Goal: Task Accomplishment & Management: Use online tool/utility

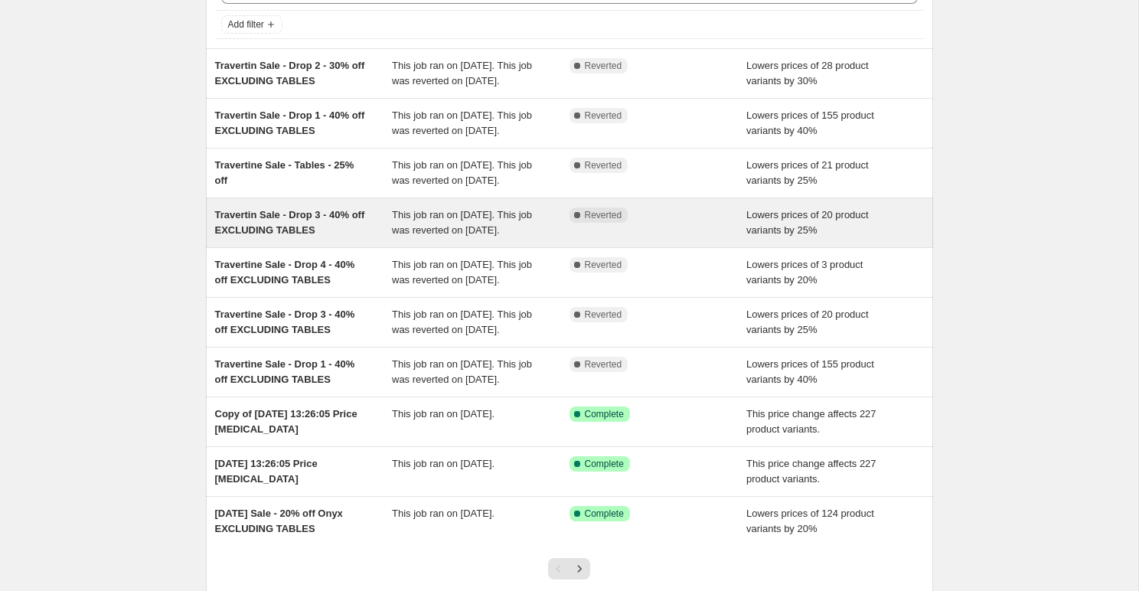
scroll to position [92, 0]
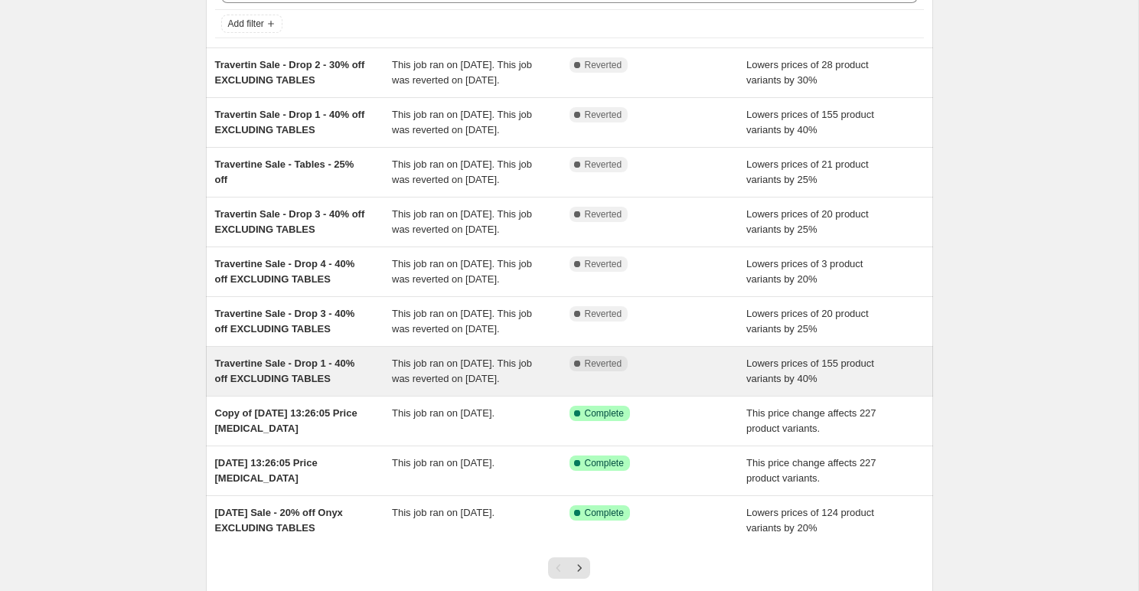
click at [291, 384] on span "Travertine Sale - Drop 1 - 40% off EXCLUDING TABLES" at bounding box center [285, 371] width 140 height 27
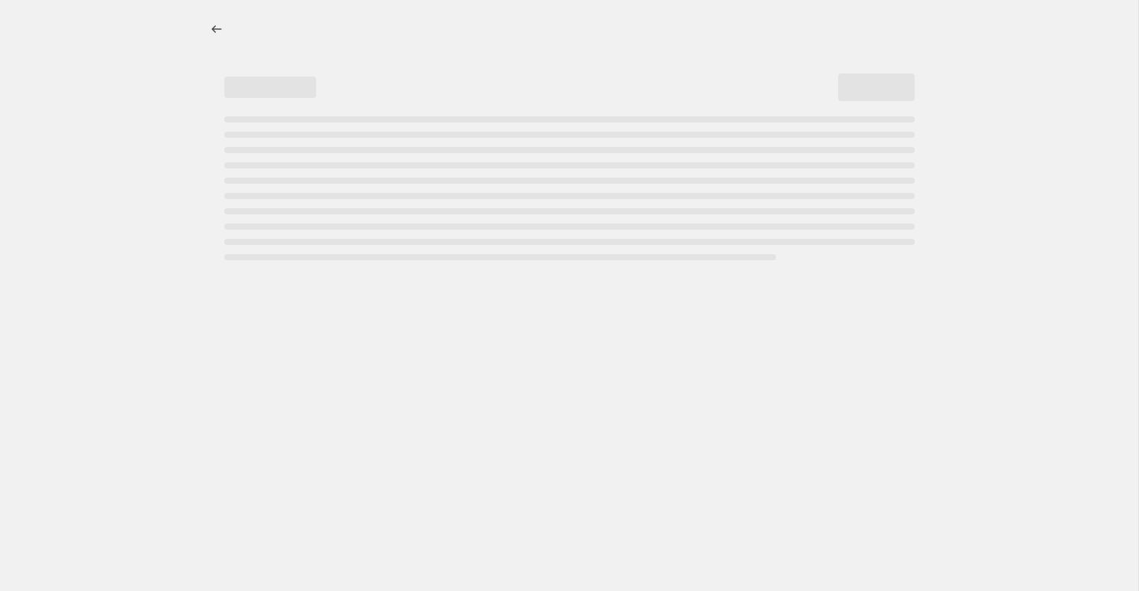
select select "percentage"
select select "tag"
select select "collection"
select select "product_type"
select select "not_equal"
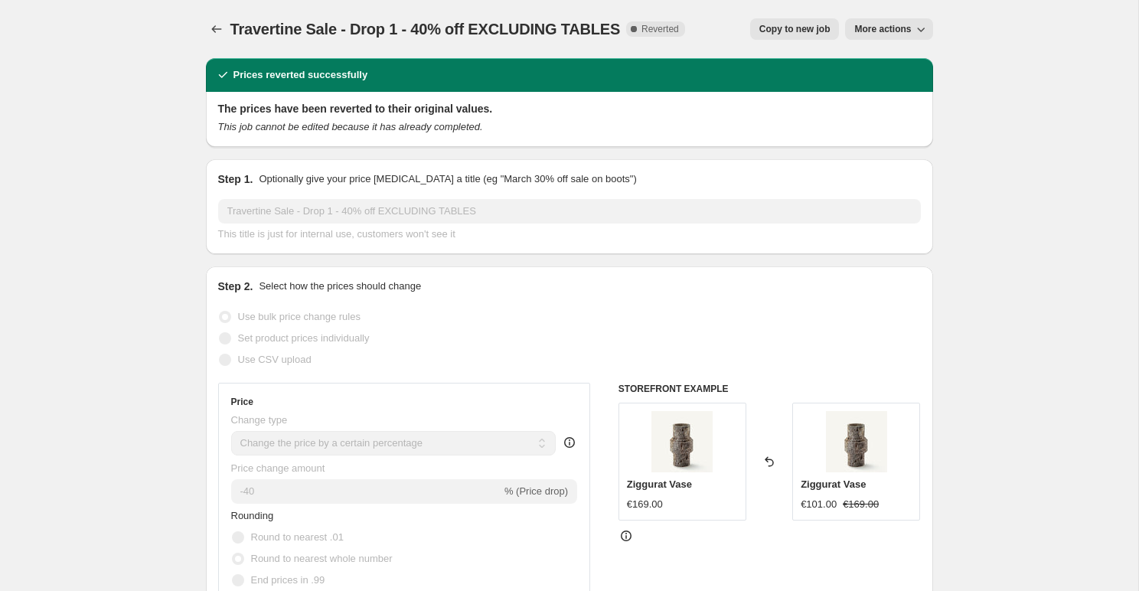
drag, startPoint x: 853, startPoint y: 26, endPoint x: 815, endPoint y: 32, distance: 38.8
click at [815, 32] on div "Copy to new job More actions" at bounding box center [815, 28] width 236 height 21
click at [815, 32] on span "Copy to new job" at bounding box center [794, 29] width 71 height 12
select select "percentage"
select select "tag"
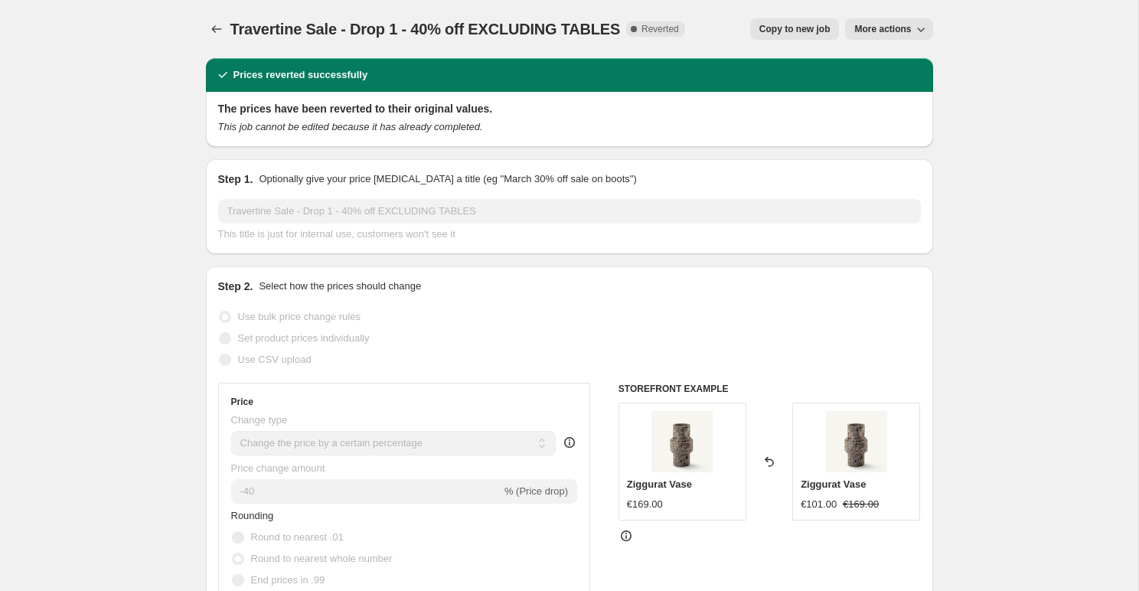
select select "collection"
select select "product_type"
select select "not_equal"
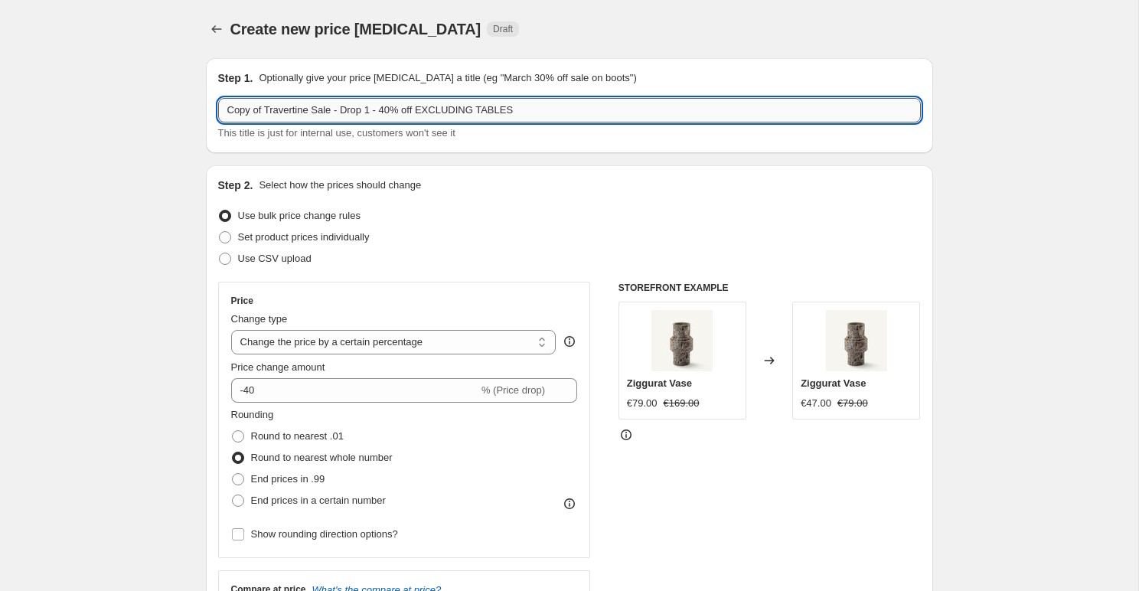
click at [294, 110] on input "Copy of Travertine Sale - Drop 1 - 40% off EXCLUDING TABLES" at bounding box center [569, 110] width 703 height 24
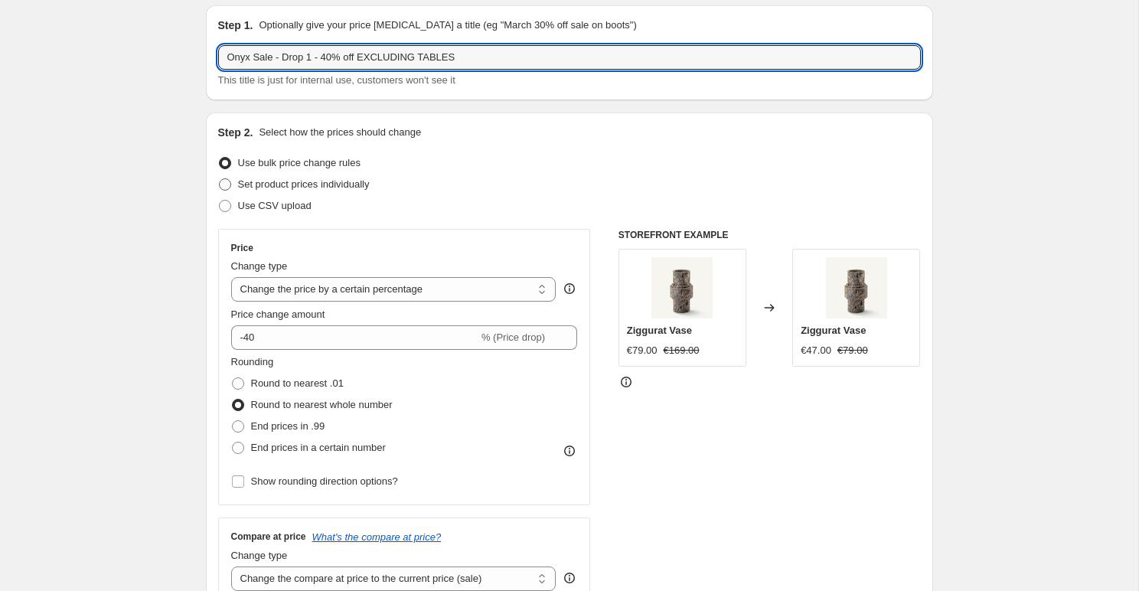
scroll to position [24, 0]
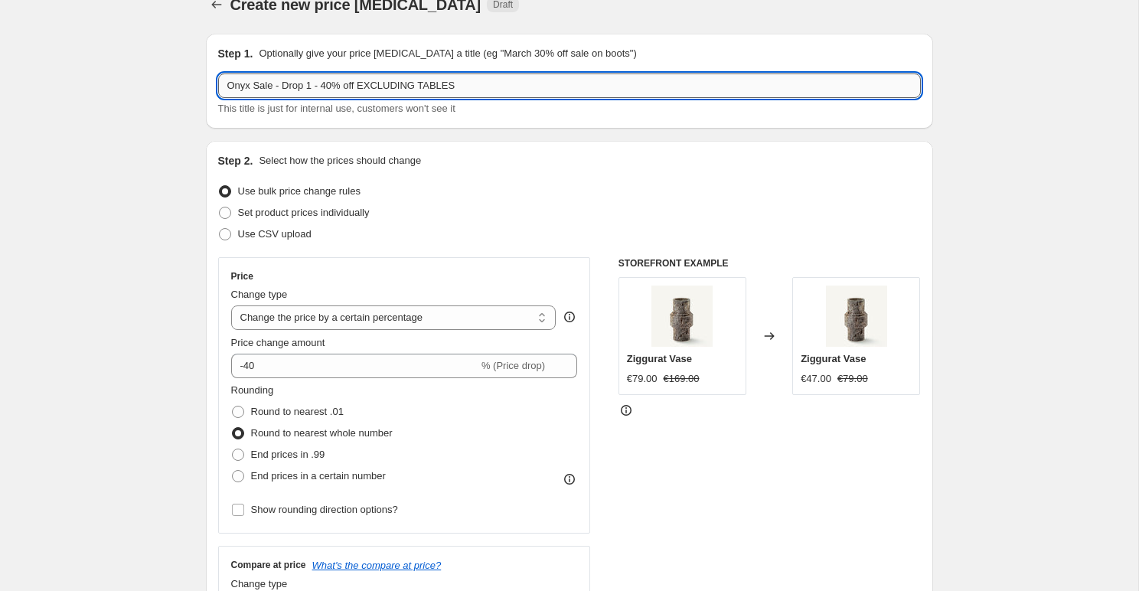
click at [465, 84] on input "Onyx Sale - Drop 1 - 40% off EXCLUDING TABLES" at bounding box center [569, 85] width 703 height 24
click at [391, 81] on input "Onyx Sale - Drop 1 - 40% off EXCLUDING TABLES" at bounding box center [569, 85] width 703 height 24
click at [430, 85] on input "Onyx Sale - Drop 1 - 40% off - no TABLES" at bounding box center [569, 85] width 703 height 24
type input "Onyx Sale - Drop 1 - 40% off - no TABLES no SCULTPURES"
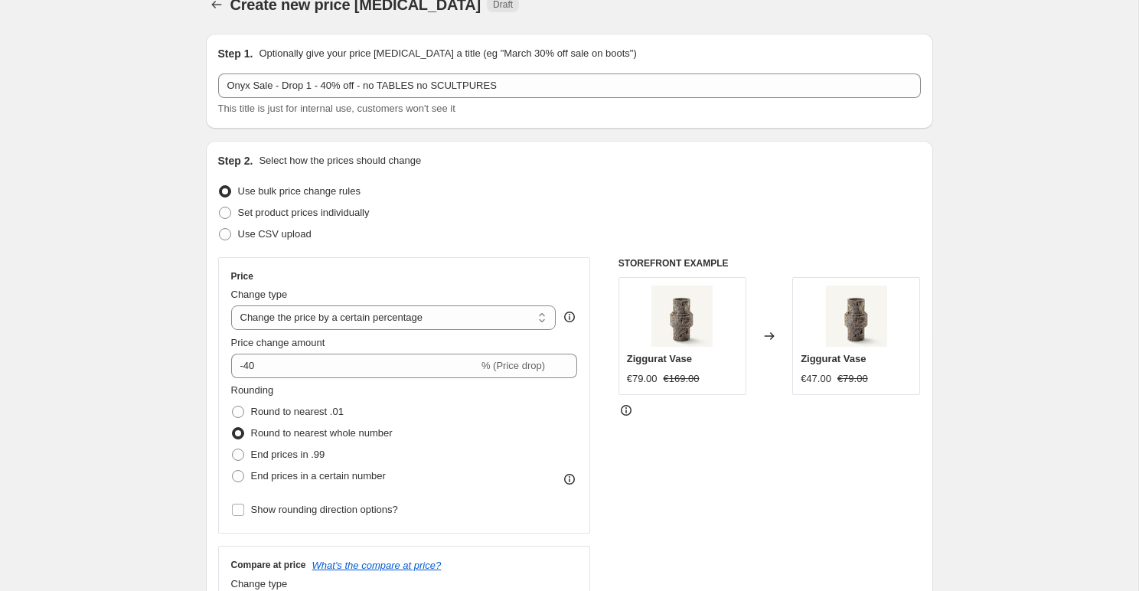
click at [446, 152] on div "Step 2. Select how the prices should change Use bulk price change rules Set pro…" at bounding box center [569, 409] width 727 height 537
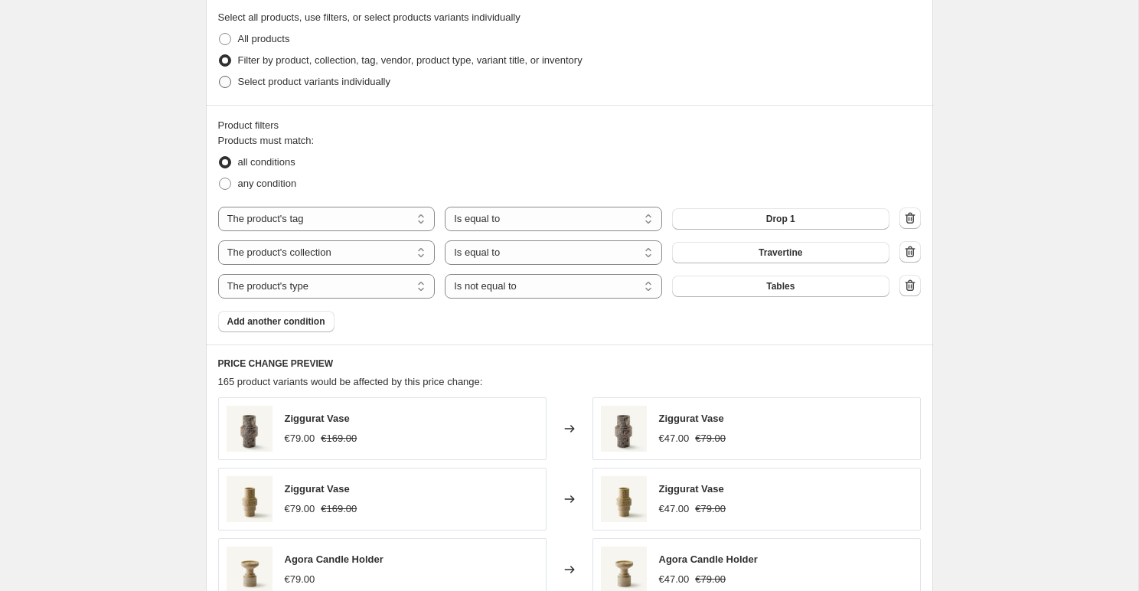
scroll to position [746, 0]
click at [801, 253] on span "Travertine" at bounding box center [781, 251] width 44 height 12
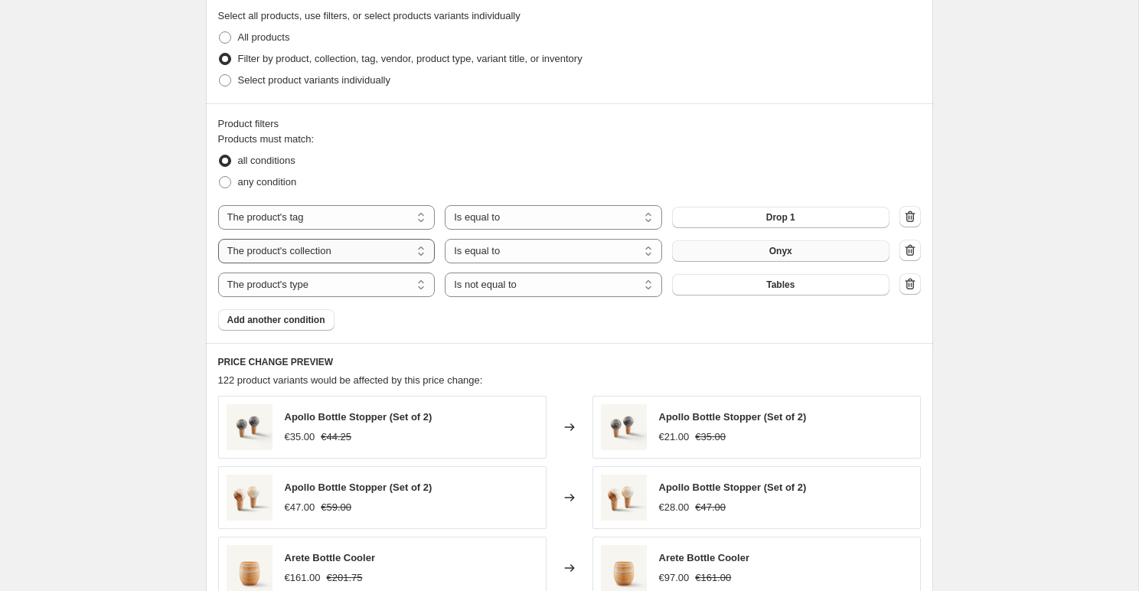
click at [371, 255] on select "The product The product's collection The product's tag The product's vendor The…" at bounding box center [326, 251] width 217 height 24
click at [248, 322] on span "Add another condition" at bounding box center [276, 320] width 98 height 12
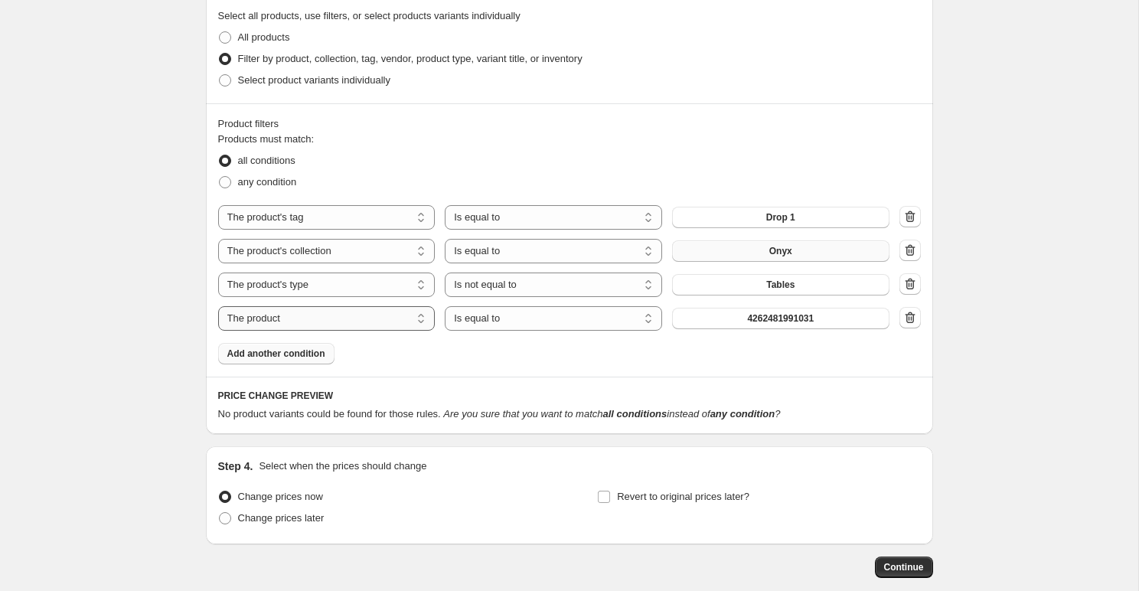
click at [286, 314] on select "The product The product's collection The product's tag The product's vendor The…" at bounding box center [326, 318] width 217 height 24
select select "product_type"
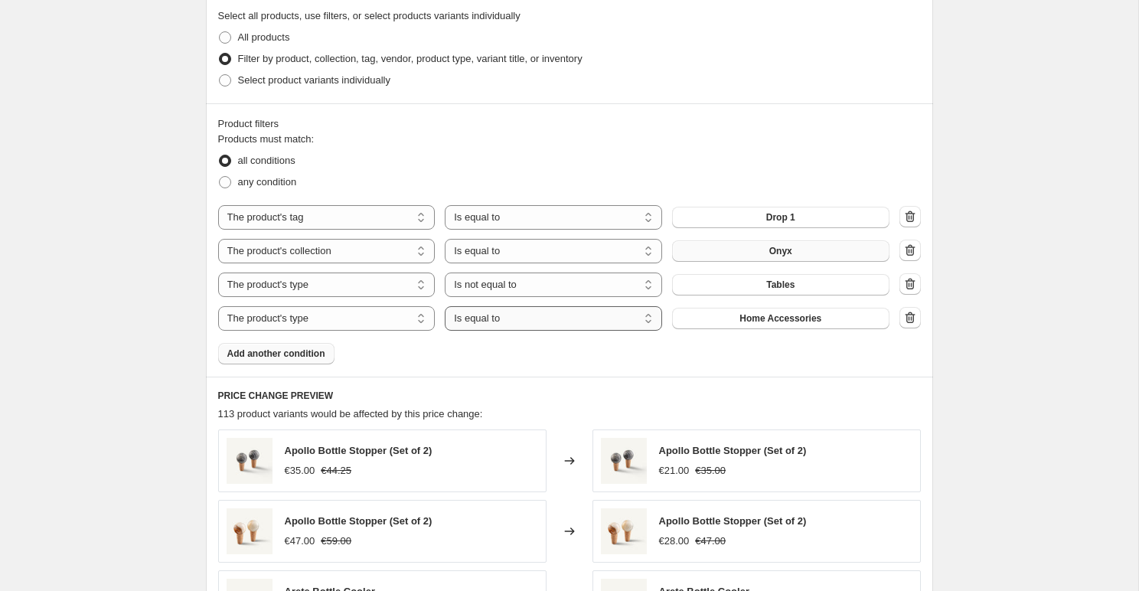
click at [524, 322] on select "Is equal to Is not equal to" at bounding box center [553, 318] width 217 height 24
select select "not_equal"
click at [710, 309] on div "Home Accessories" at bounding box center [780, 318] width 217 height 21
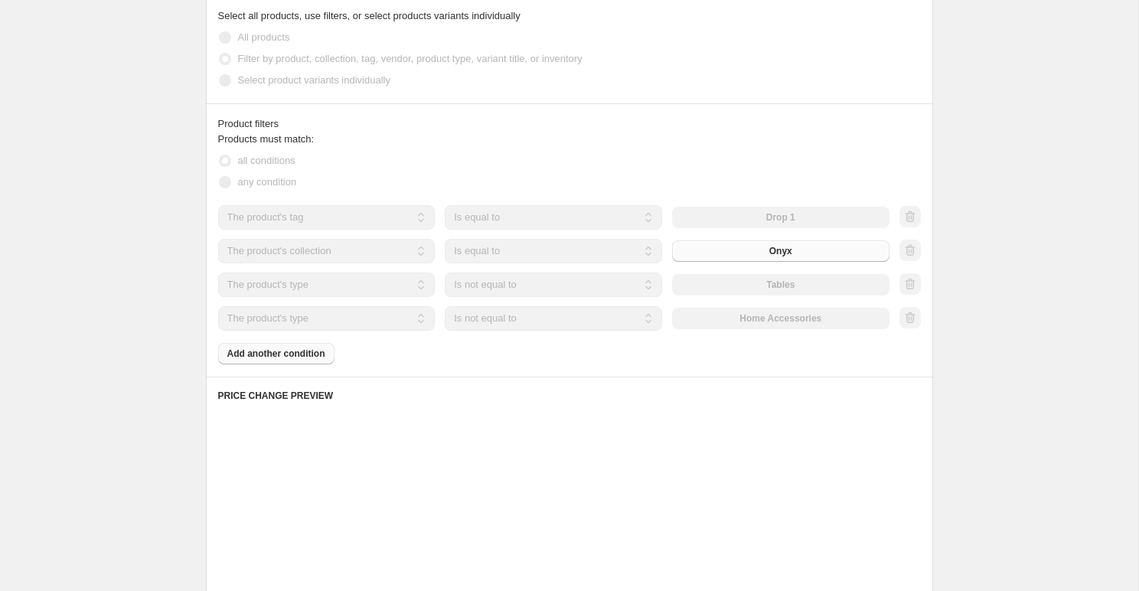
click at [710, 312] on div "Home Accessories" at bounding box center [780, 318] width 217 height 21
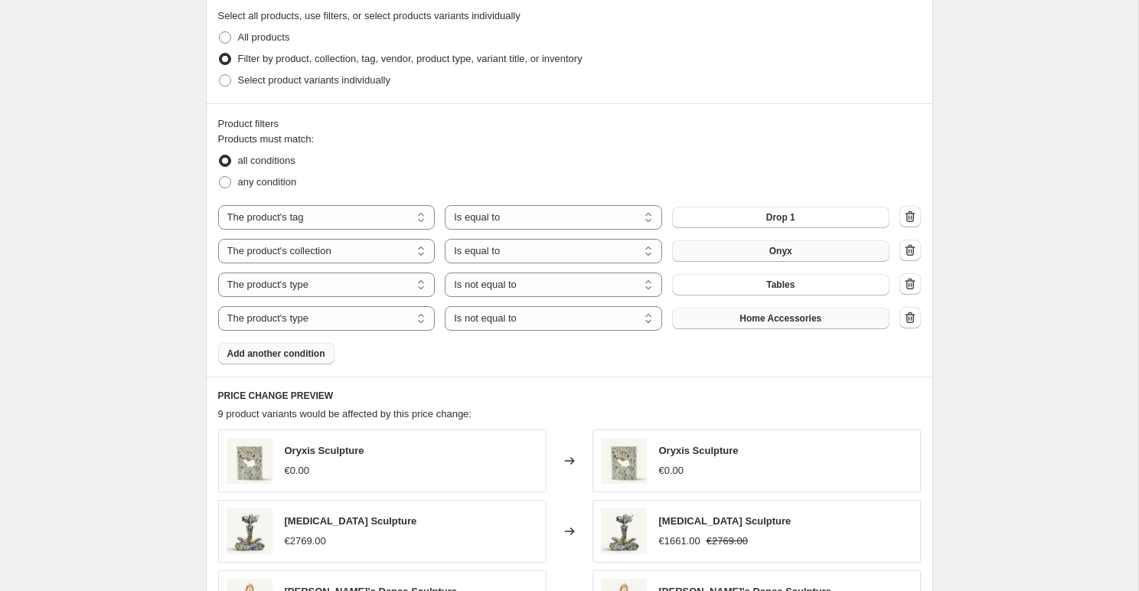
click at [709, 318] on button "Home Accessories" at bounding box center [780, 318] width 217 height 21
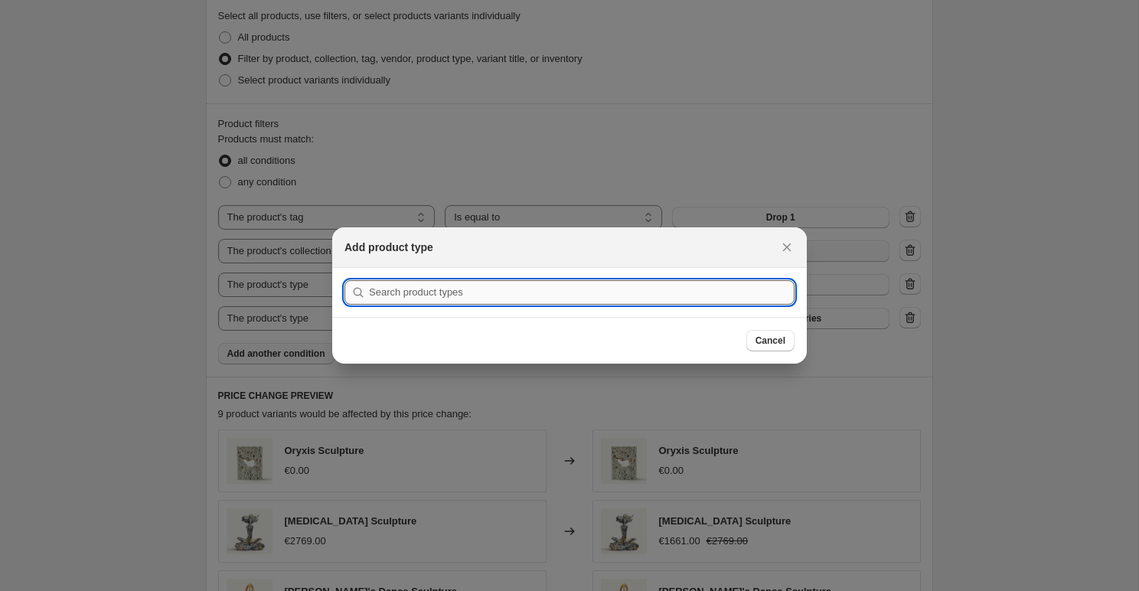
click at [643, 298] on input ":r4l:" at bounding box center [582, 292] width 426 height 24
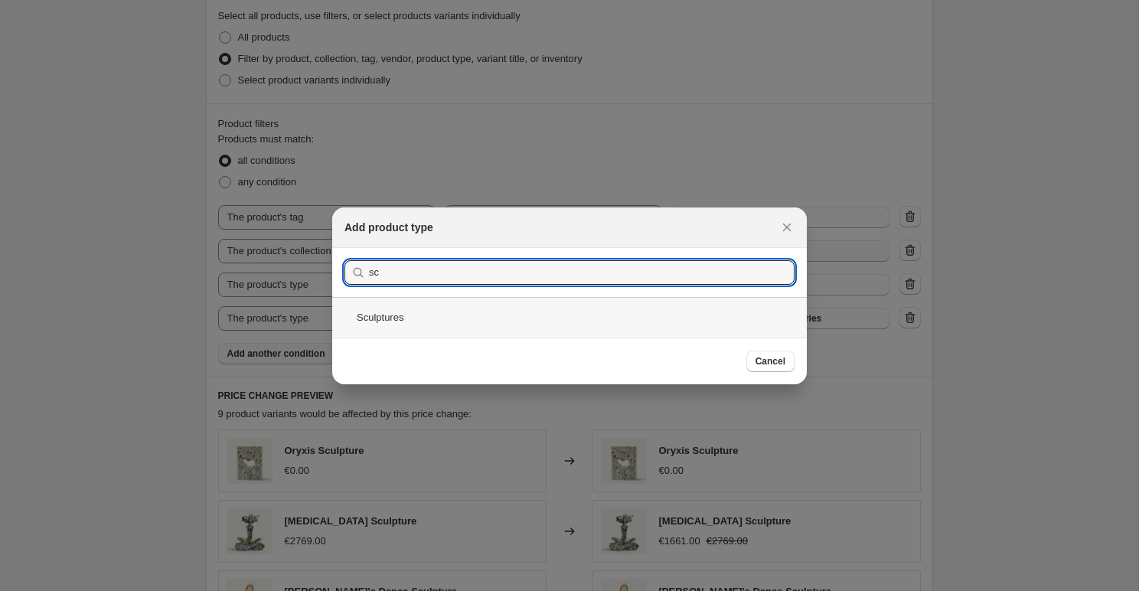
type input "sc"
click at [552, 327] on div "Sculptures" at bounding box center [569, 317] width 475 height 41
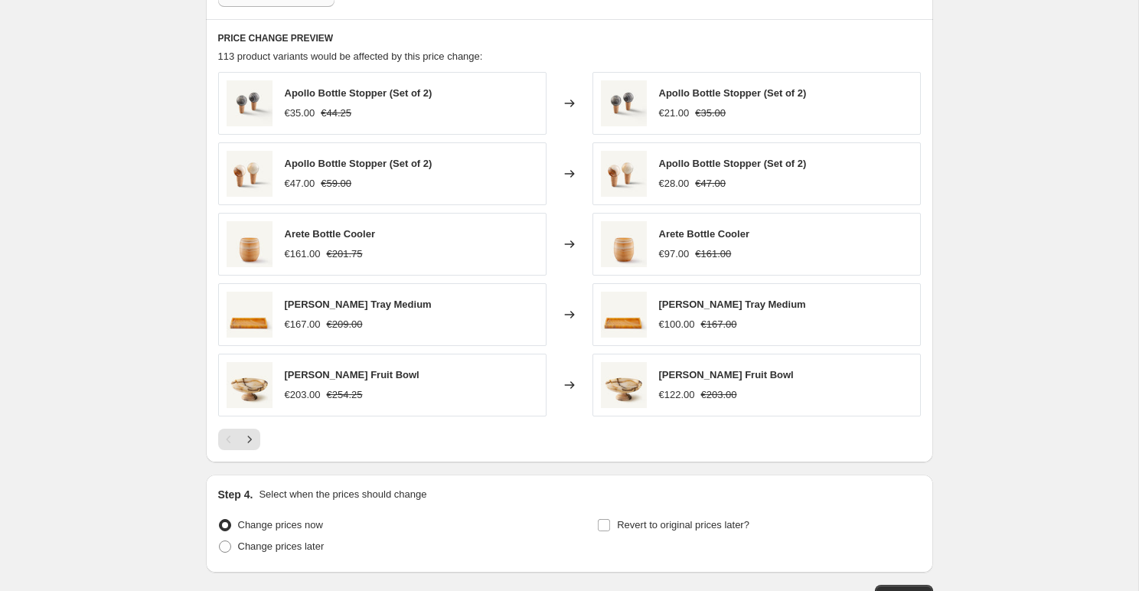
scroll to position [1213, 0]
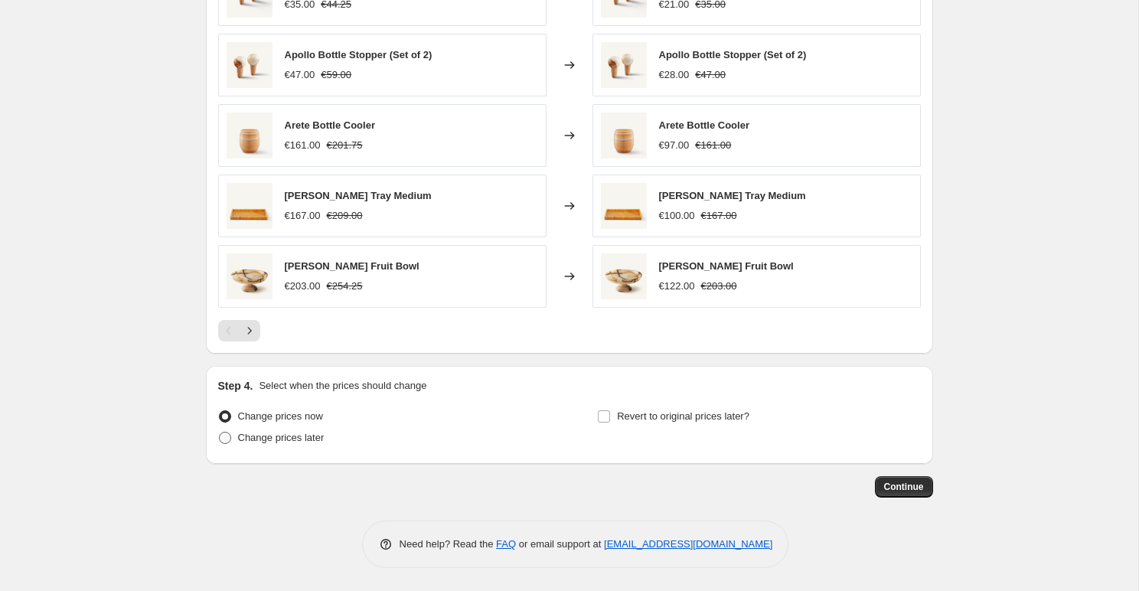
click at [273, 440] on span "Change prices later" at bounding box center [281, 437] width 87 height 11
click at [220, 433] on input "Change prices later" at bounding box center [219, 432] width 1 height 1
radio input "true"
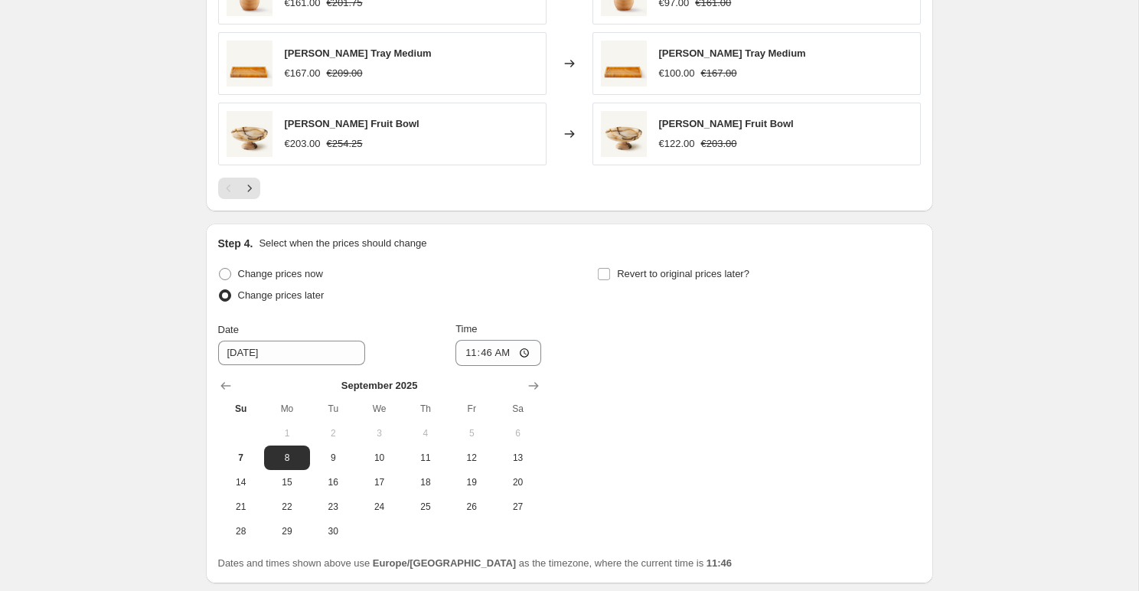
scroll to position [1380, 0]
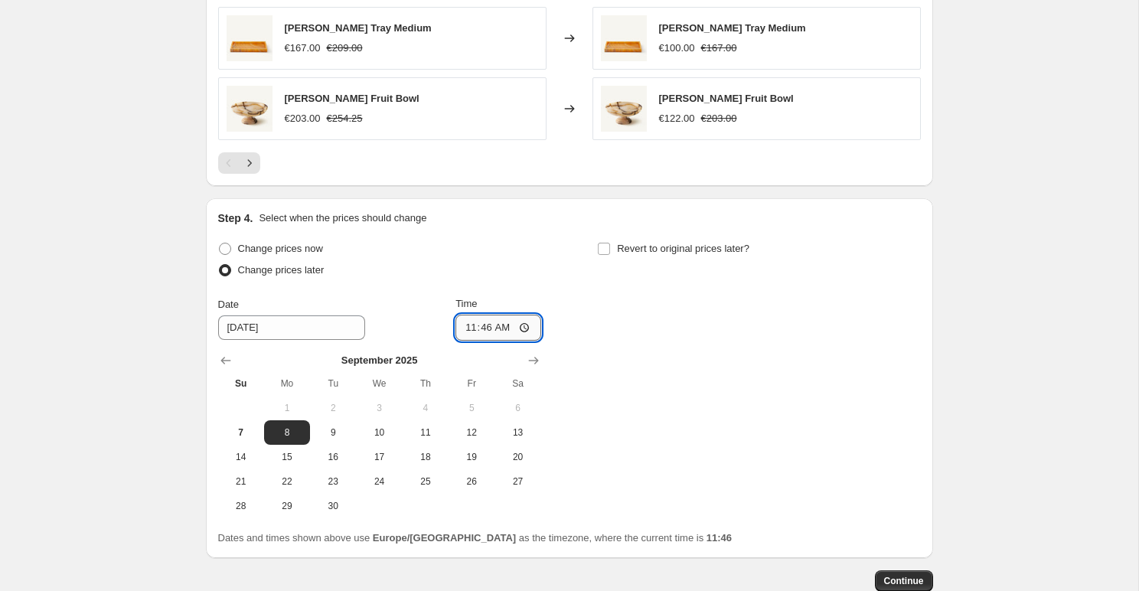
click at [499, 323] on input "11:46" at bounding box center [499, 328] width 86 height 26
type input "11:55"
click at [688, 383] on div "Change prices now Change prices later Date 9/8/2025 Time 11:55 September 2025 S…" at bounding box center [569, 378] width 703 height 280
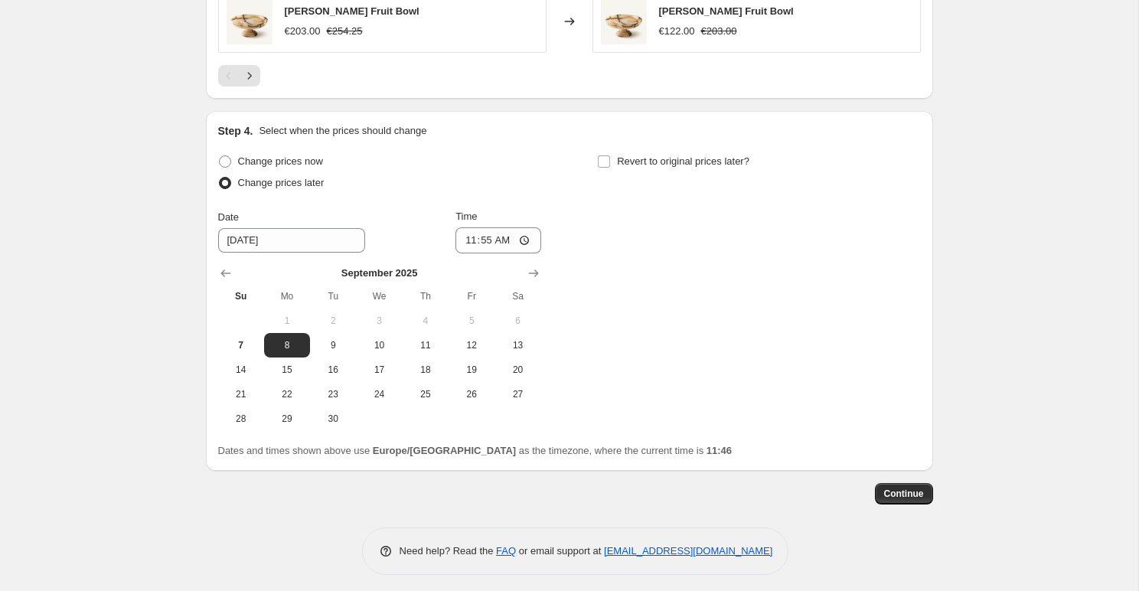
scroll to position [1468, 0]
click at [885, 495] on span "Continue" at bounding box center [904, 493] width 40 height 12
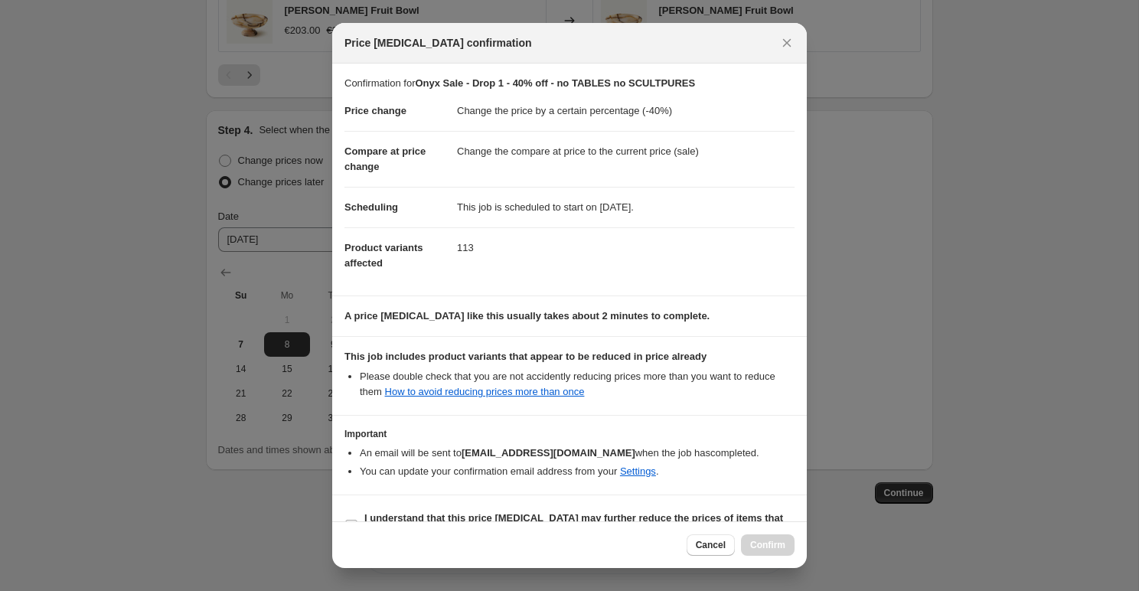
scroll to position [35, 0]
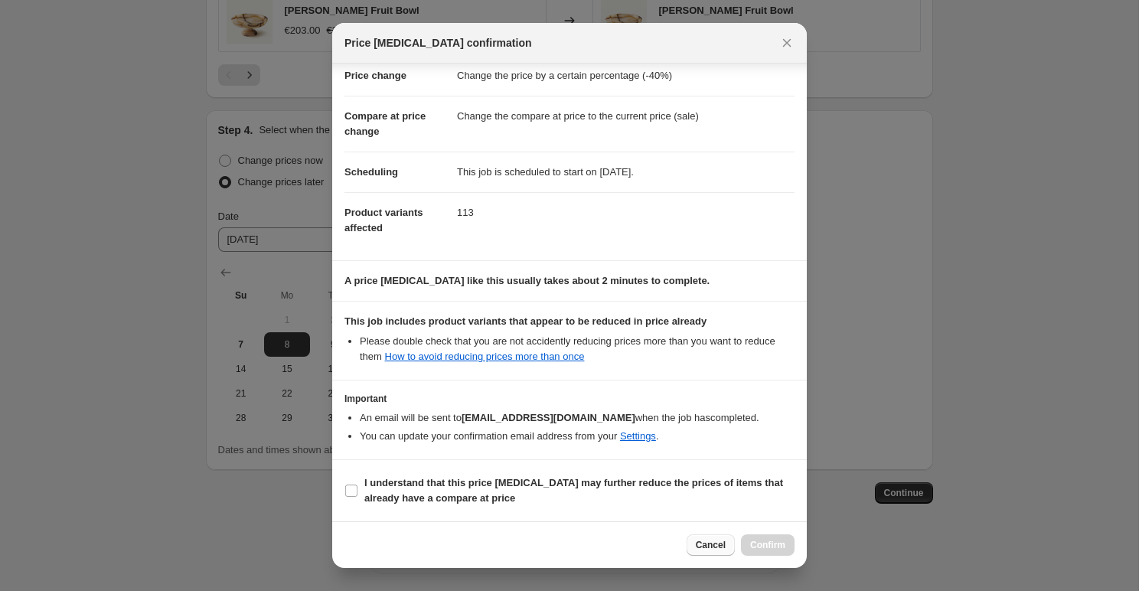
click at [717, 535] on button "Cancel" at bounding box center [711, 544] width 48 height 21
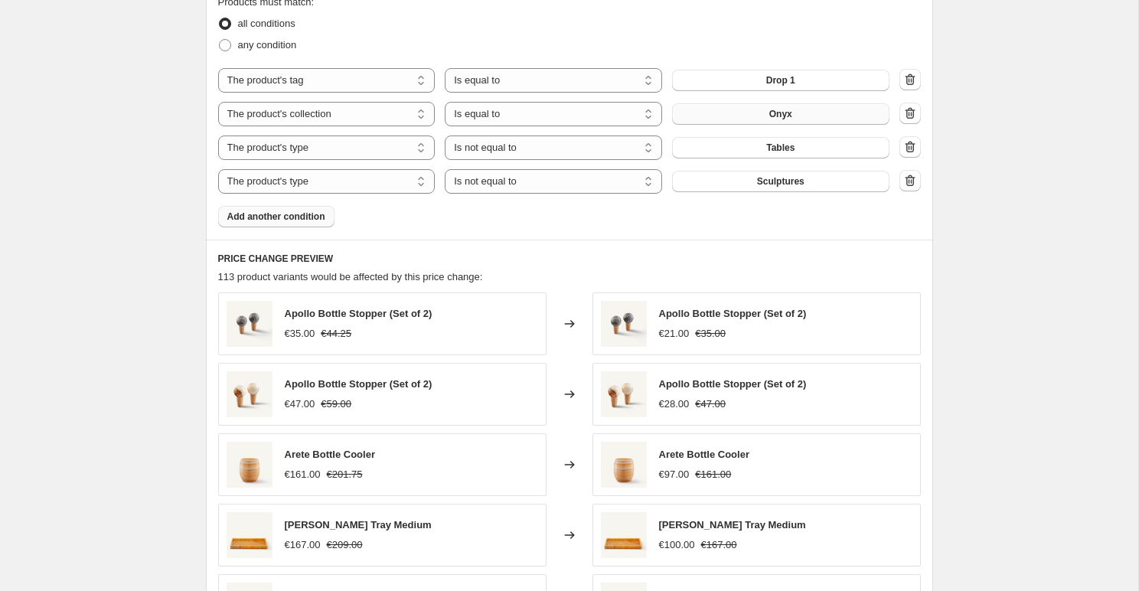
scroll to position [1475, 0]
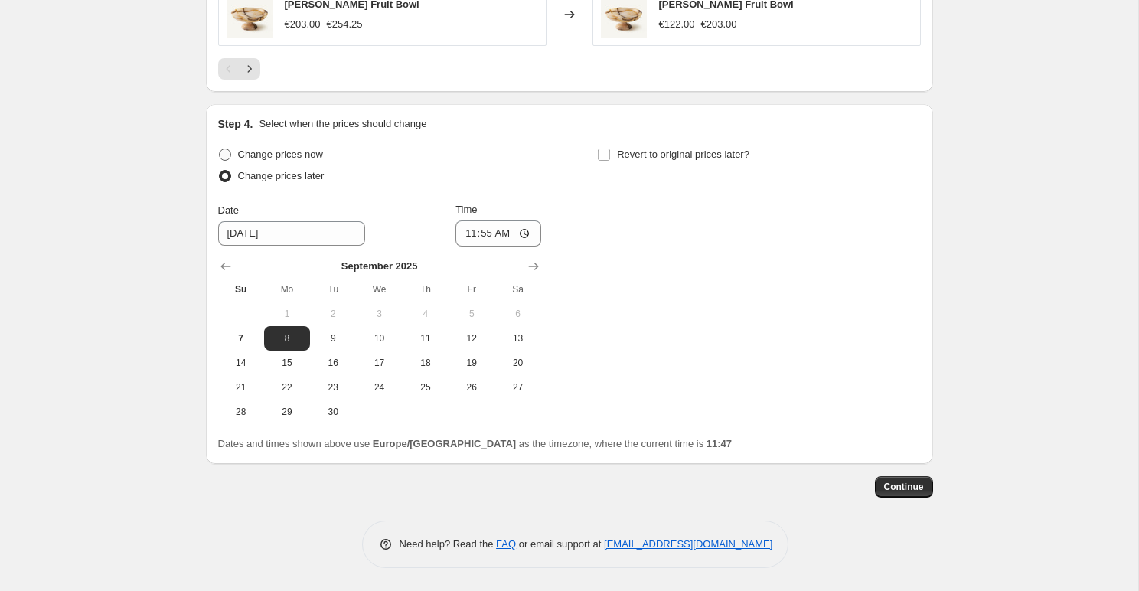
click at [255, 155] on span "Change prices now" at bounding box center [280, 154] width 85 height 11
click at [220, 149] on input "Change prices now" at bounding box center [219, 149] width 1 height 1
radio input "true"
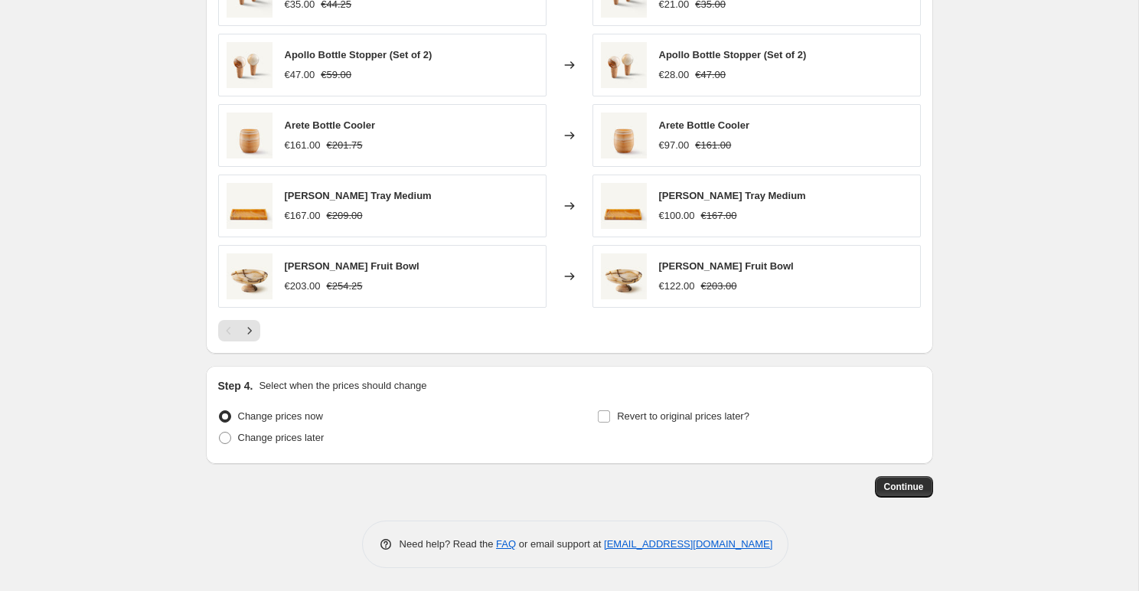
scroll to position [1213, 0]
click at [891, 492] on span "Continue" at bounding box center [904, 487] width 40 height 12
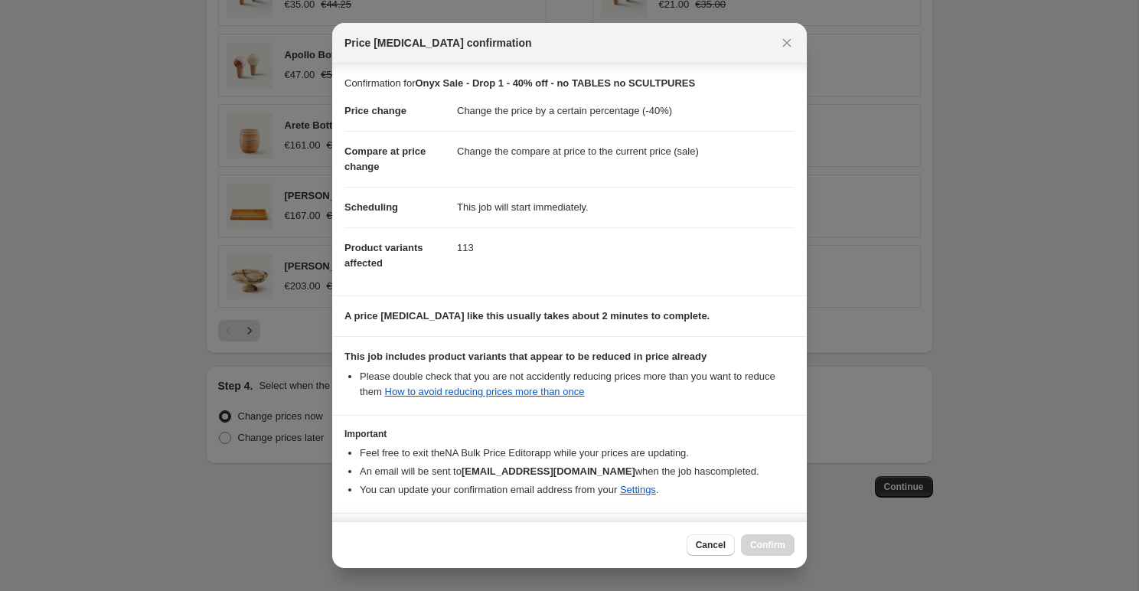
scroll to position [54, 0]
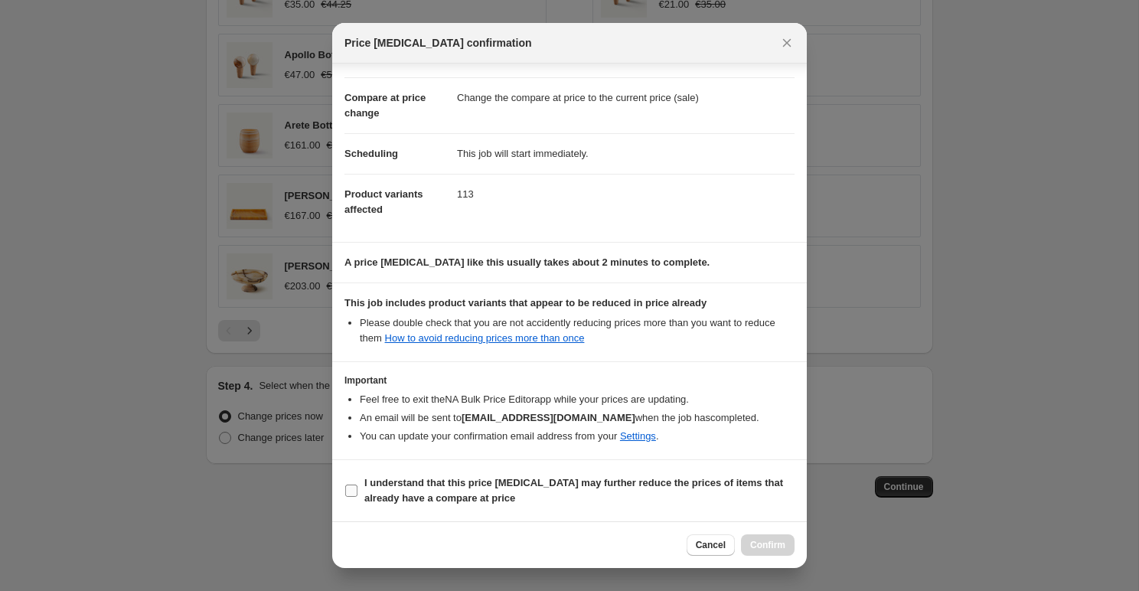
click at [606, 492] on span "I understand that this price change job may further reduce the prices of items …" at bounding box center [579, 490] width 430 height 31
click at [358, 492] on input "I understand that this price change job may further reduce the prices of items …" at bounding box center [351, 491] width 12 height 12
checkbox input "true"
click at [772, 549] on span "Confirm" at bounding box center [767, 545] width 35 height 12
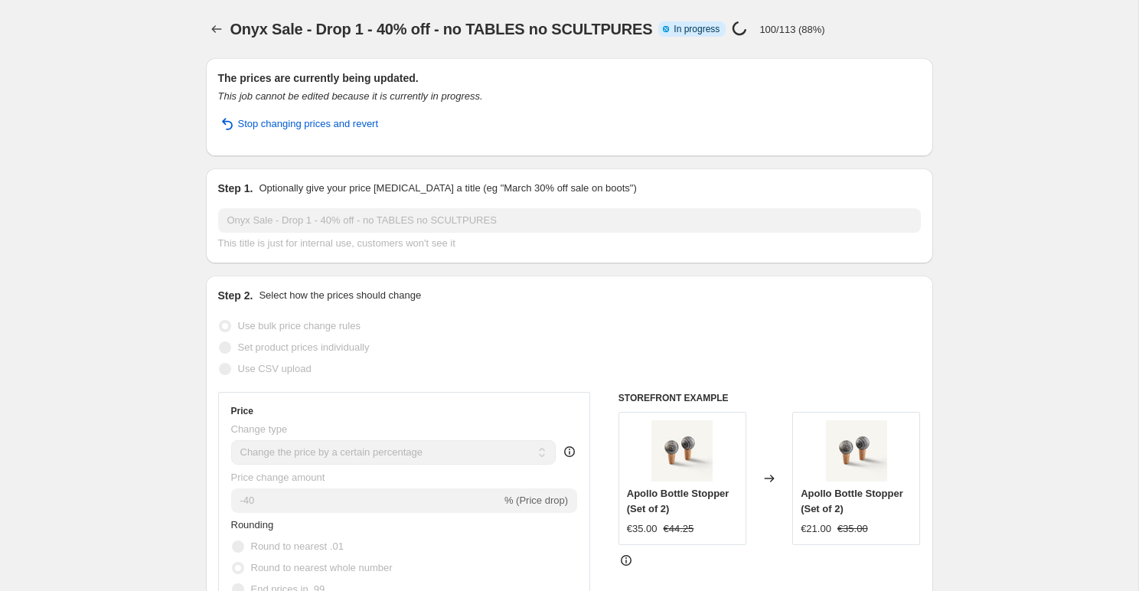
select select "percentage"
select select "tag"
select select "collection"
select select "product_type"
select select "not_equal"
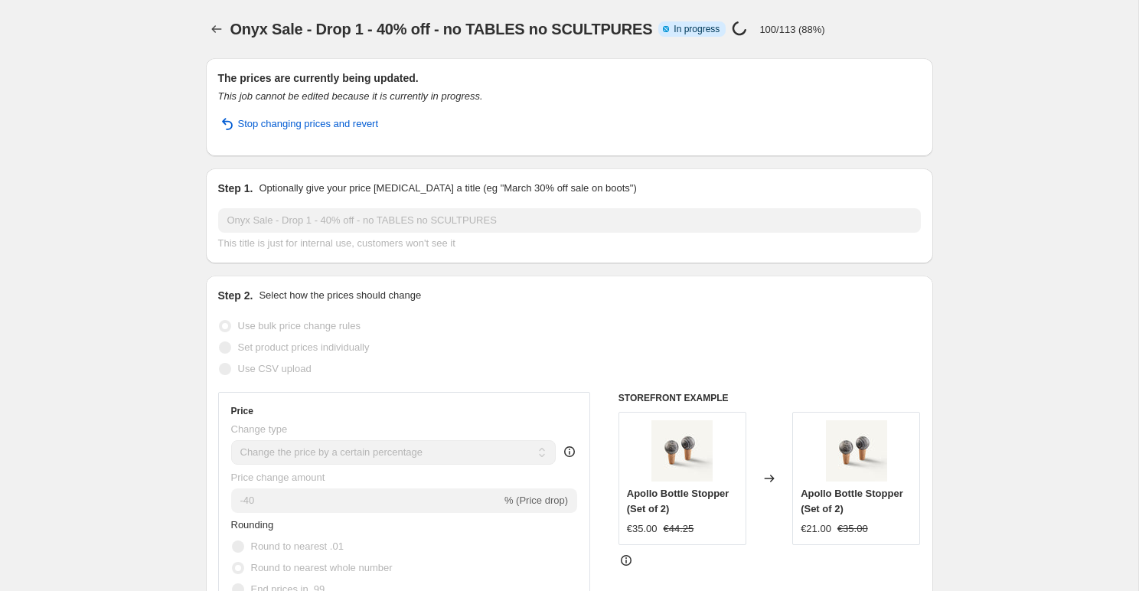
select select "product_type"
select select "not_equal"
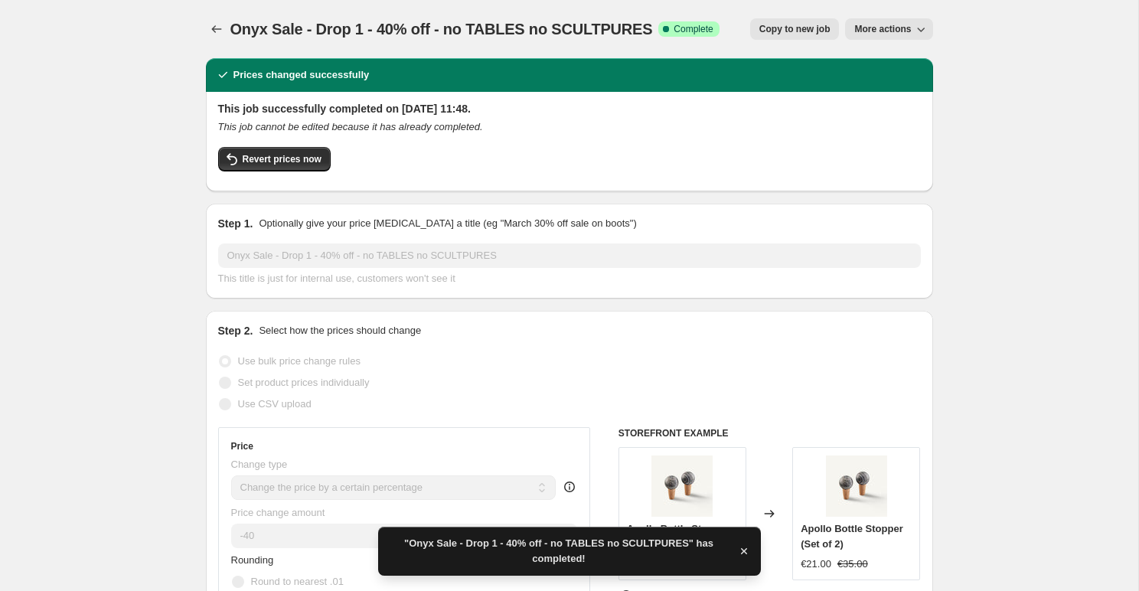
click at [786, 27] on span "Copy to new job" at bounding box center [794, 29] width 71 height 12
select select "percentage"
select select "tag"
select select "collection"
select select "product_type"
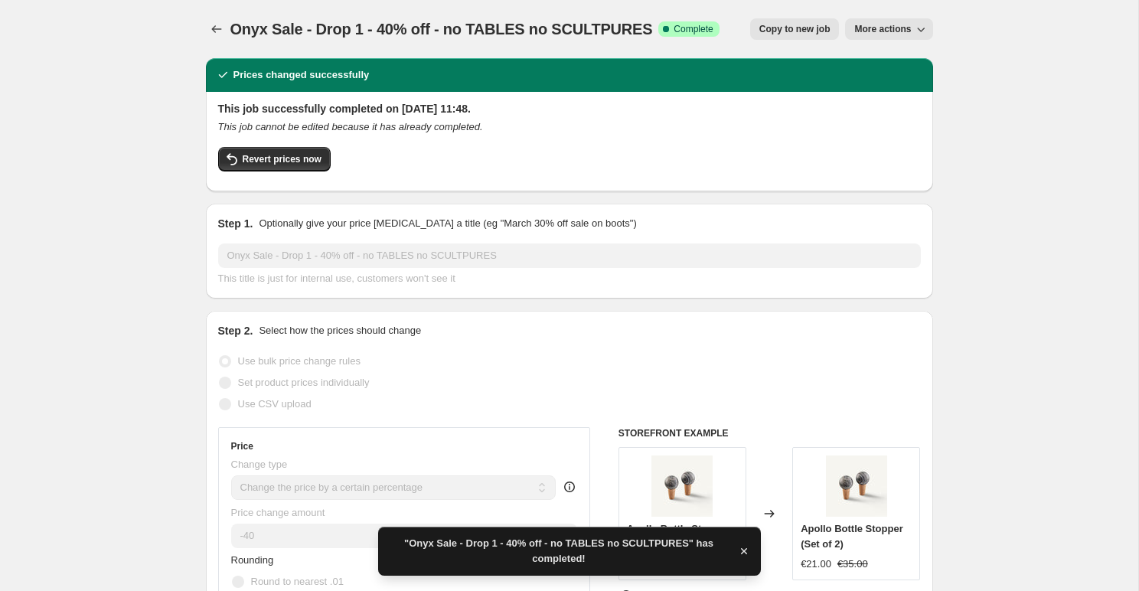
select select "not_equal"
select select "product_type"
select select "not_equal"
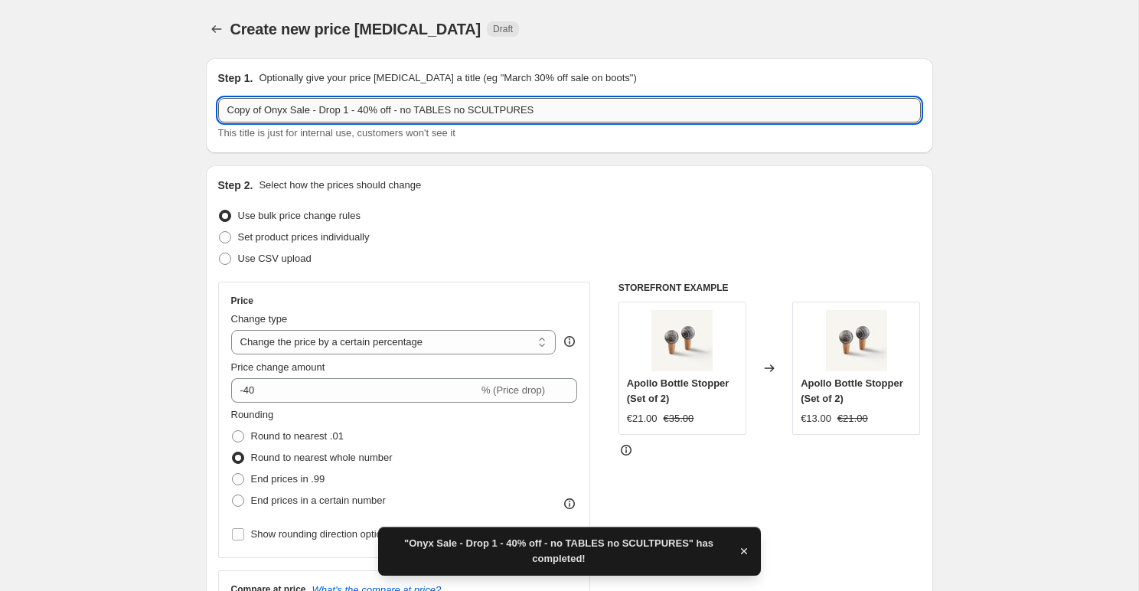
click at [351, 116] on input "Copy of Onyx Sale - Drop 1 - 40% off - no TABLES no SCULTPURES" at bounding box center [569, 110] width 703 height 24
click at [371, 110] on input "Copy of Onyx Sale - Drop 2 - 40% off - no TABLES no SCULTPURES" at bounding box center [569, 110] width 703 height 24
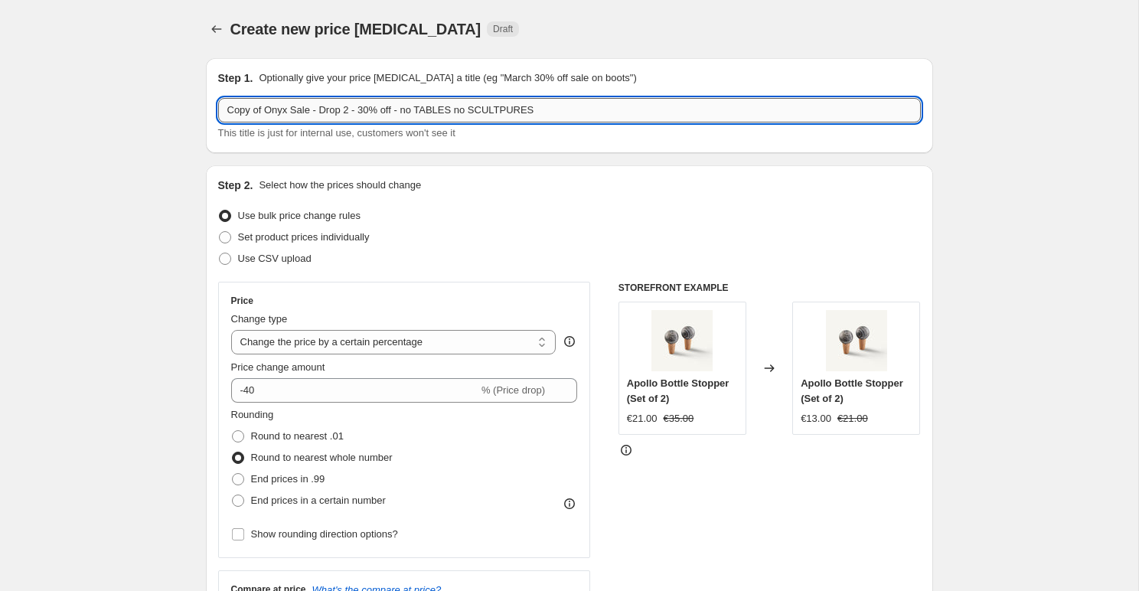
drag, startPoint x: 267, startPoint y: 109, endPoint x: 220, endPoint y: 109, distance: 46.7
click at [221, 109] on input "Copy of Onyx Sale - Drop 2 - 30% off - no TABLES no SCULTPURES" at bounding box center [569, 110] width 703 height 24
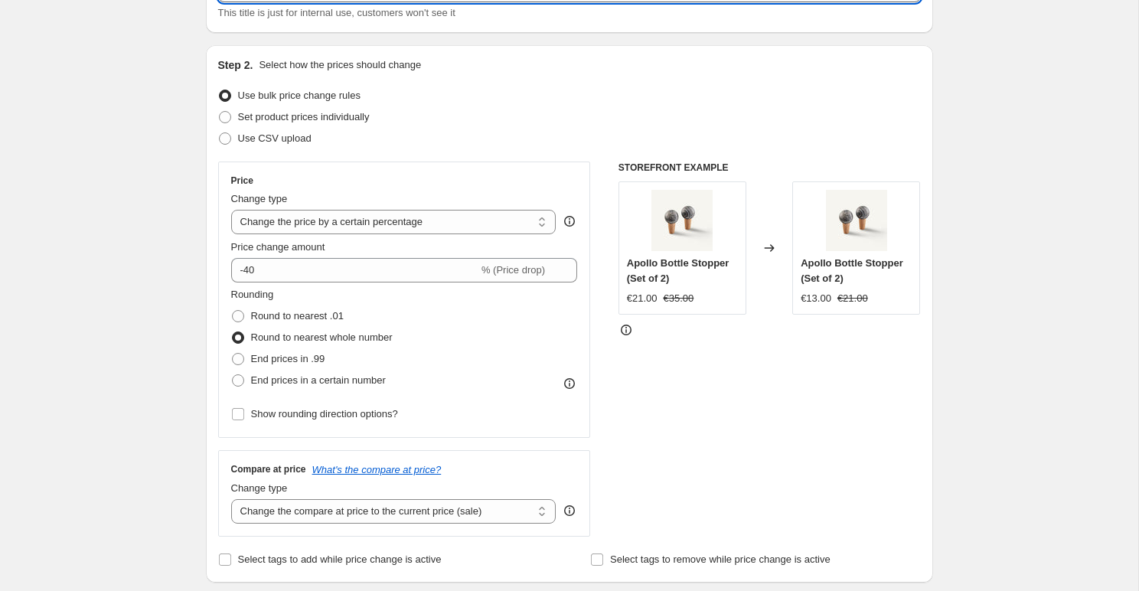
scroll to position [212, 0]
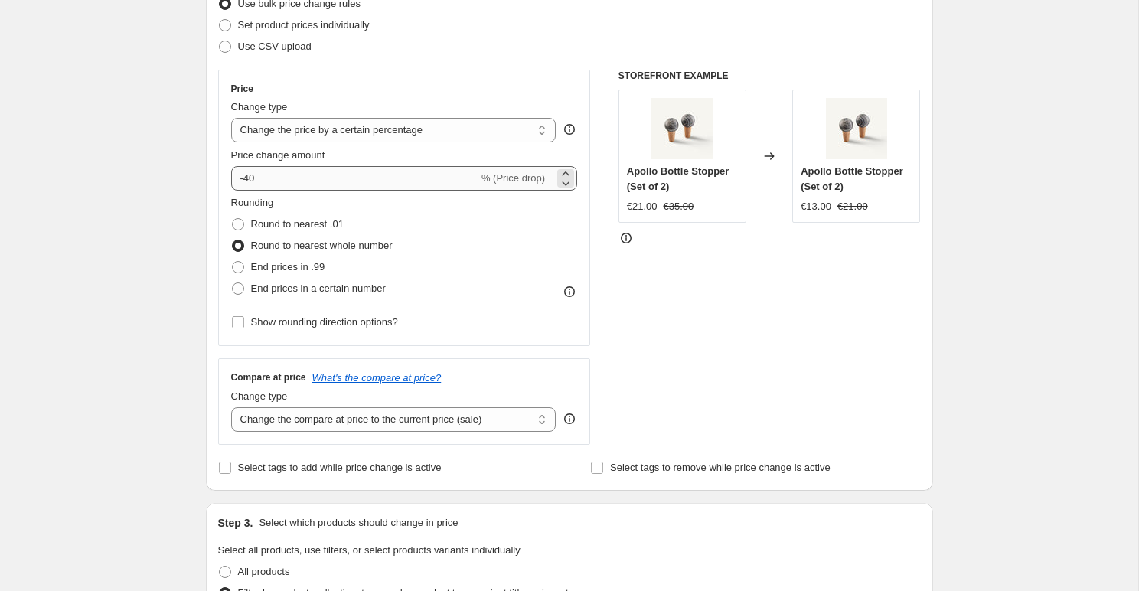
type input "Onyx Sale - Drop 2 - 30% off - no TABLES no SCULTPURES"
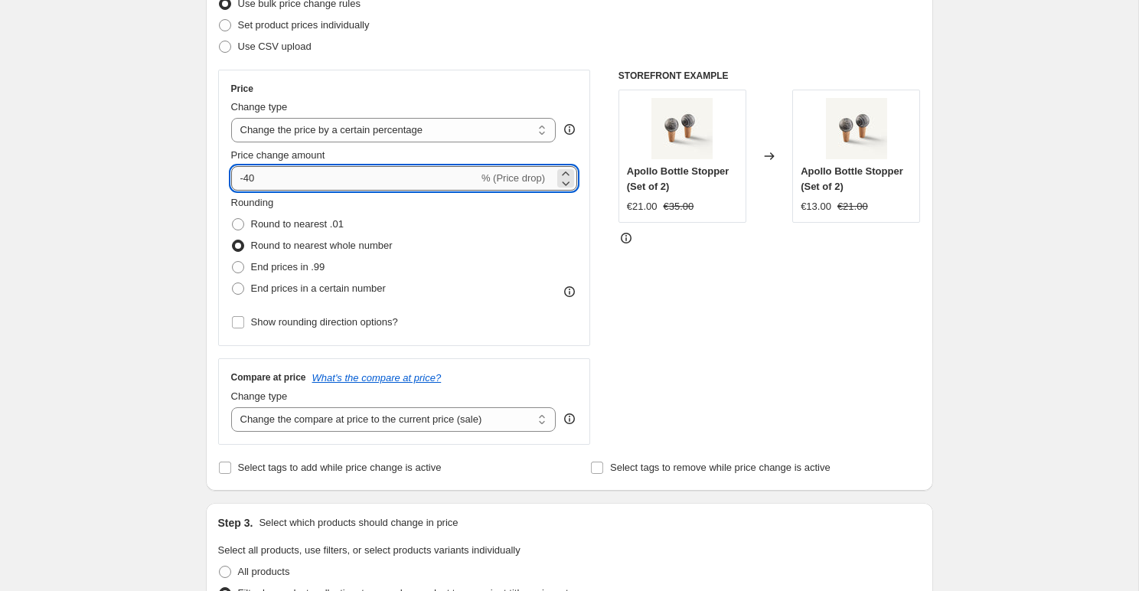
click at [263, 185] on input "-40" at bounding box center [354, 178] width 247 height 24
type input "-4"
type input "-3"
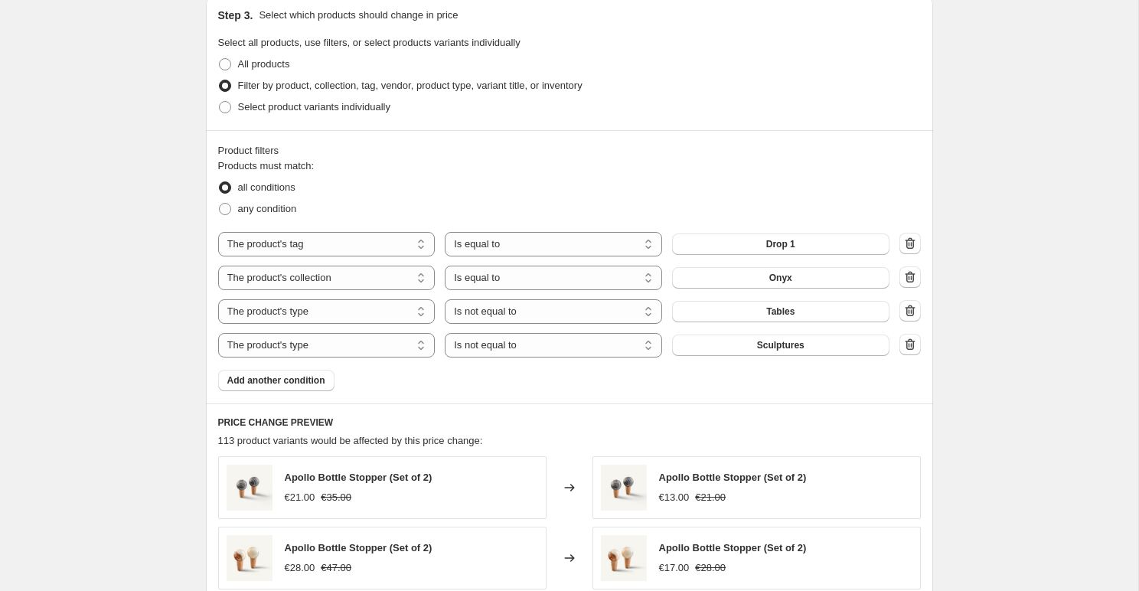
scroll to position [725, 0]
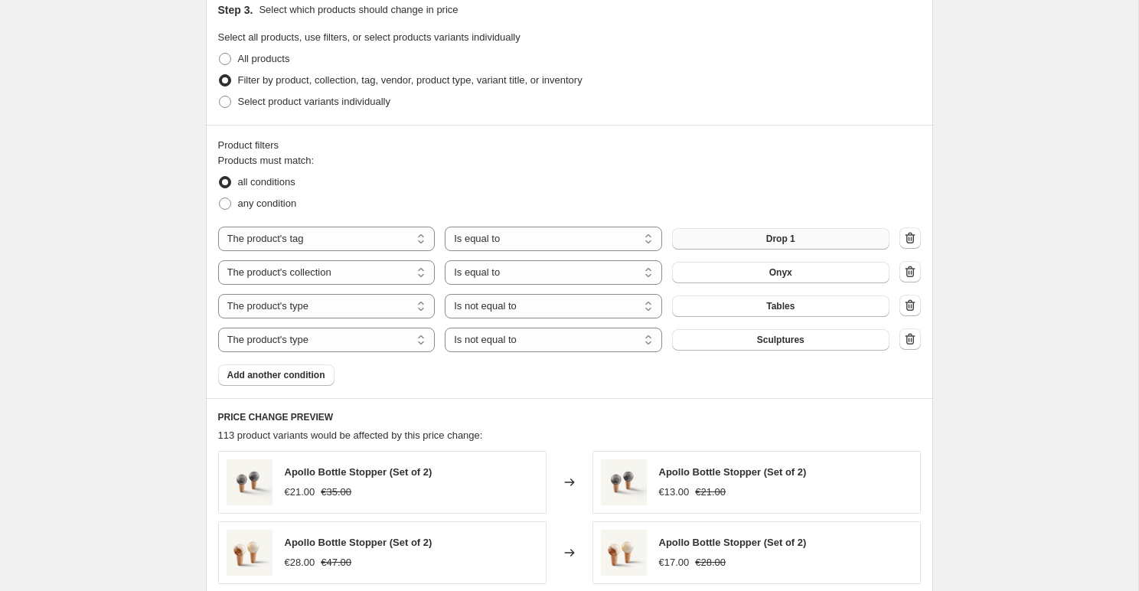
type input "-58"
click at [753, 237] on button "Drop 1" at bounding box center [780, 238] width 217 height 21
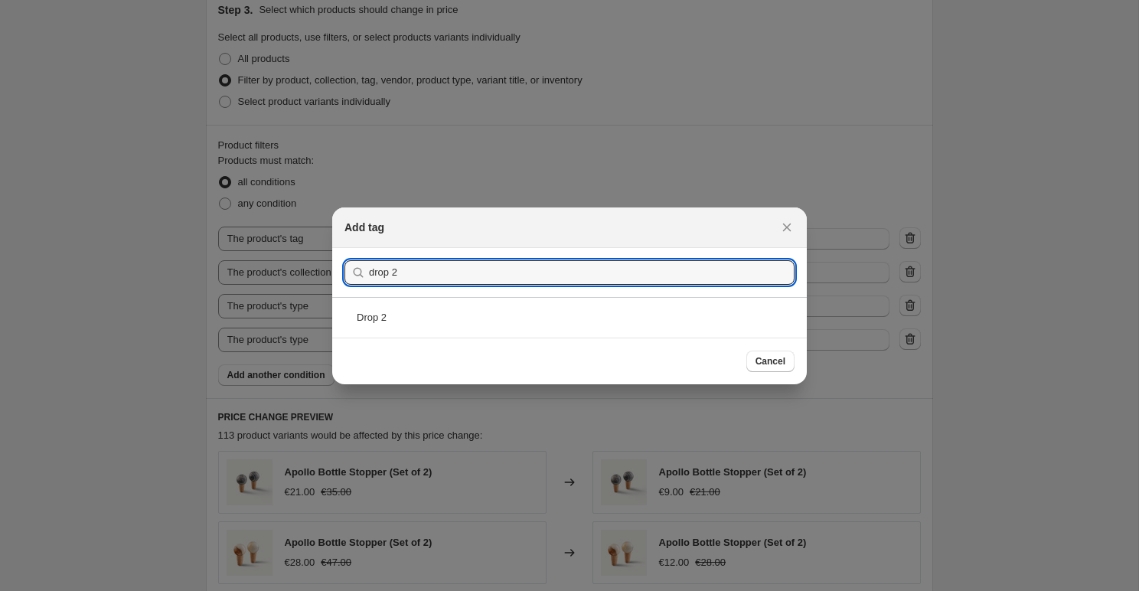
type input "drop 2"
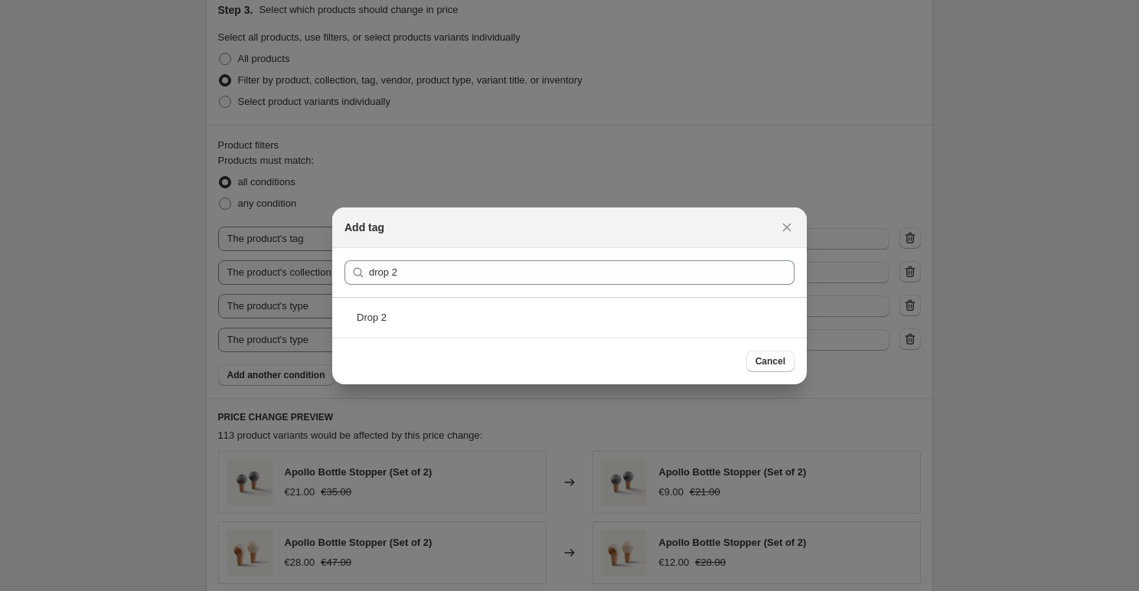
click at [522, 303] on div "Drop 2" at bounding box center [569, 317] width 475 height 41
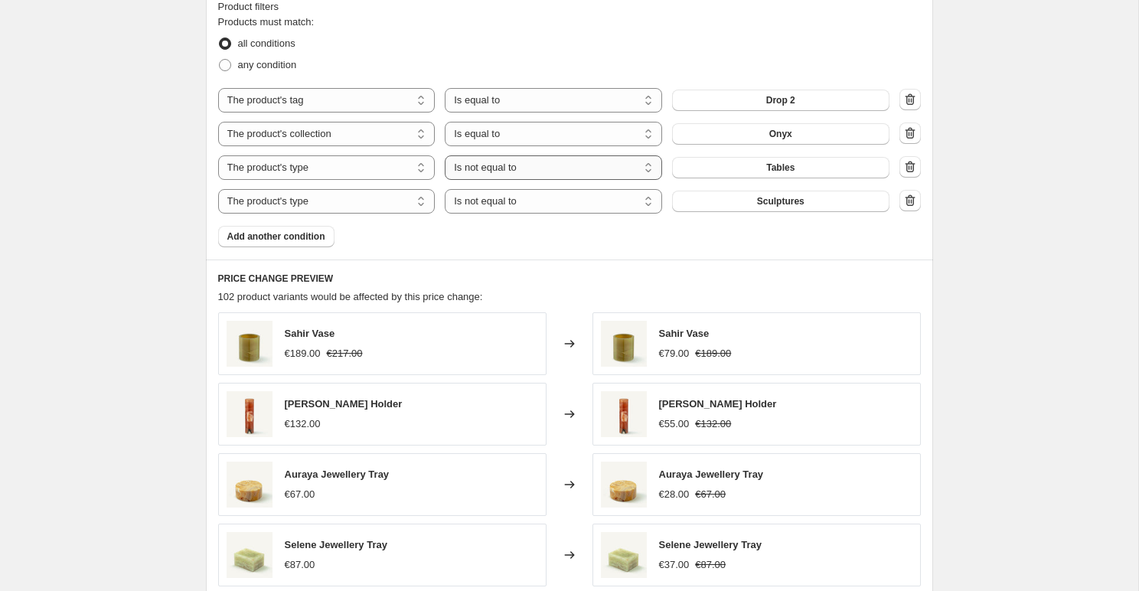
scroll to position [1213, 0]
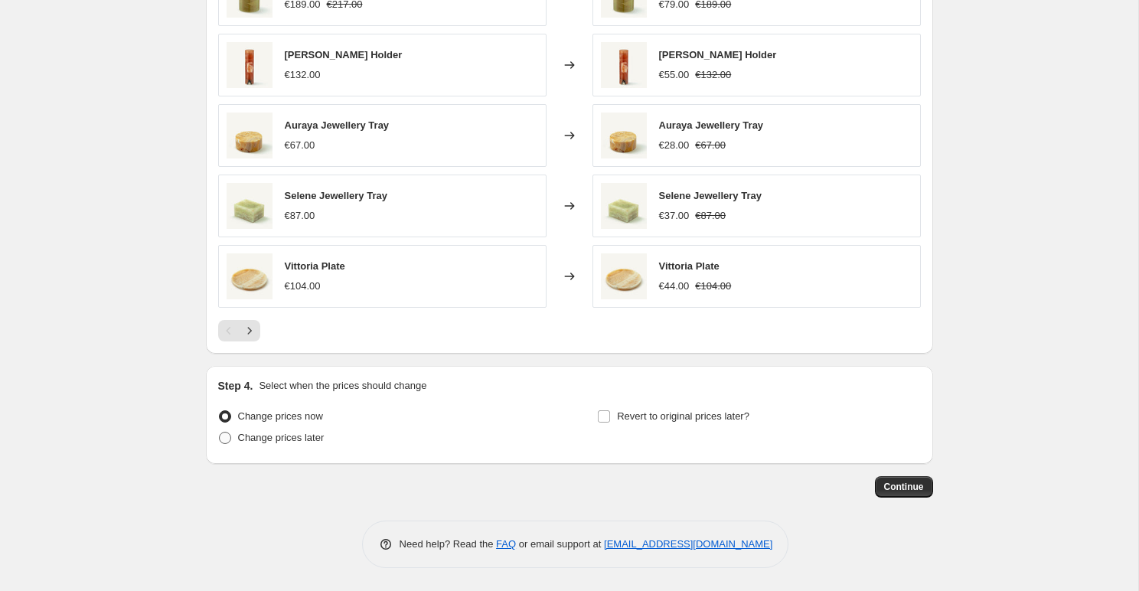
click at [293, 442] on span "Change prices later" at bounding box center [281, 437] width 87 height 11
click at [220, 433] on input "Change prices later" at bounding box center [219, 432] width 1 height 1
radio input "true"
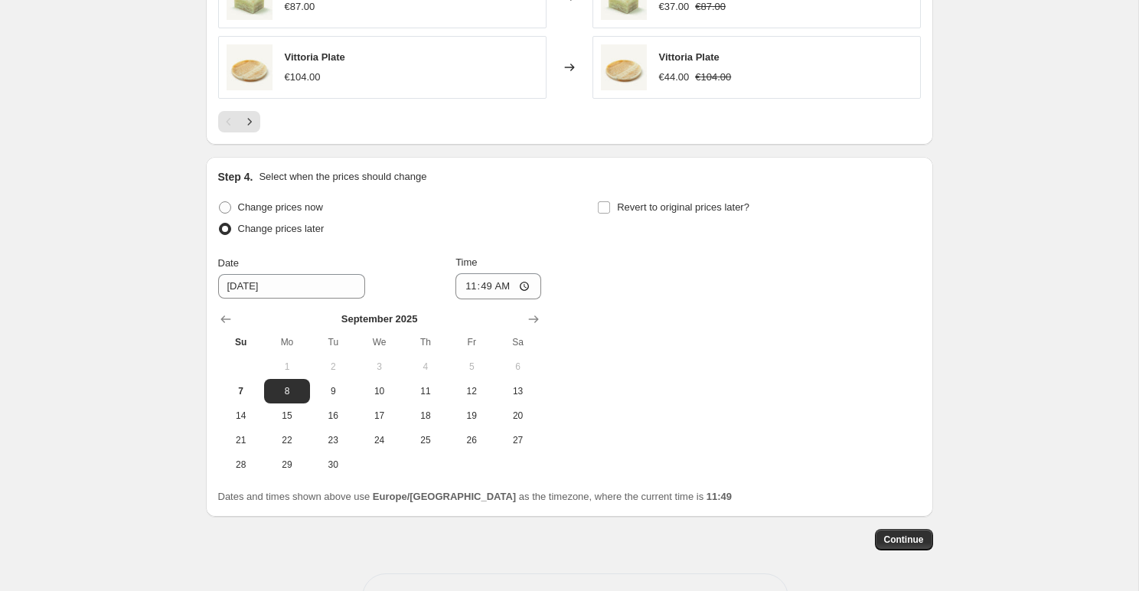
scroll to position [1475, 0]
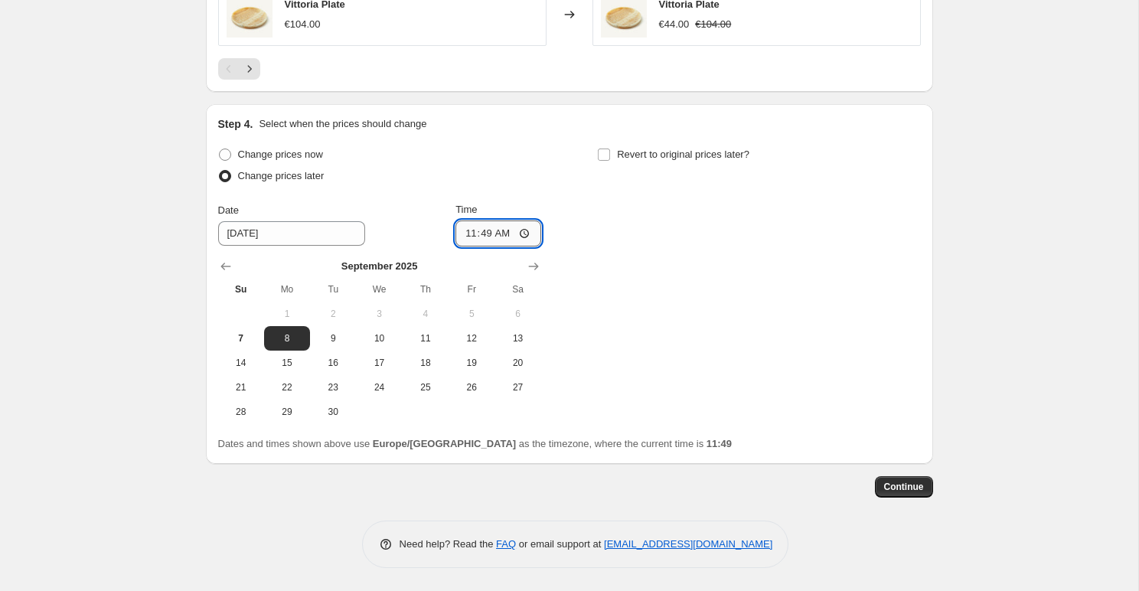
click at [508, 227] on input "11:49" at bounding box center [499, 233] width 86 height 26
click at [257, 160] on span "Change prices now" at bounding box center [280, 154] width 85 height 15
click at [220, 149] on input "Change prices now" at bounding box center [219, 149] width 1 height 1
radio input "true"
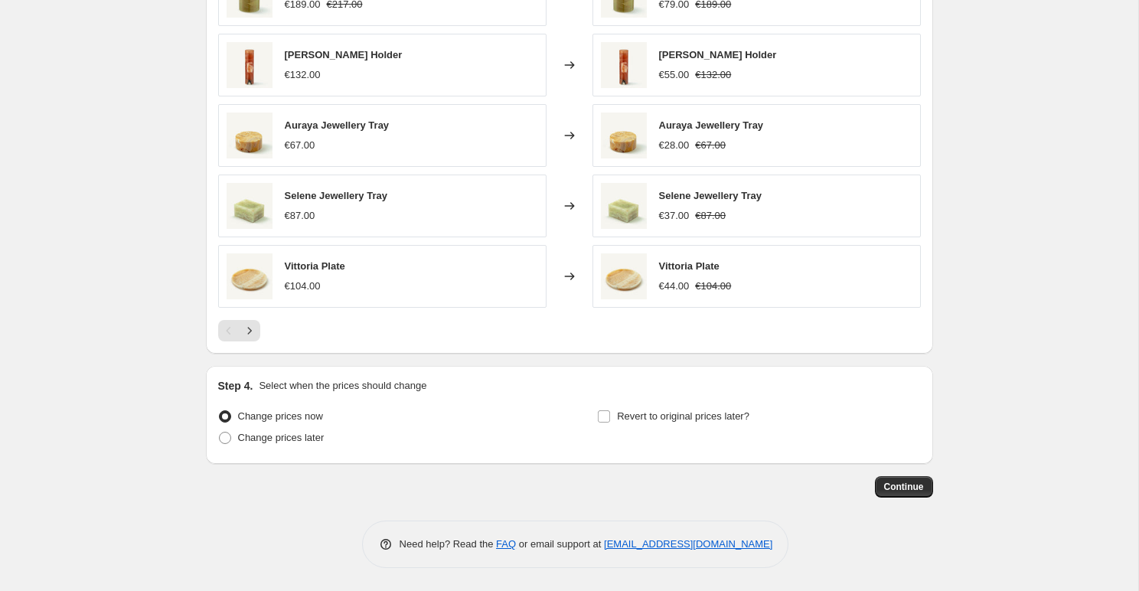
scroll to position [1213, 0]
click at [886, 479] on button "Continue" at bounding box center [904, 486] width 58 height 21
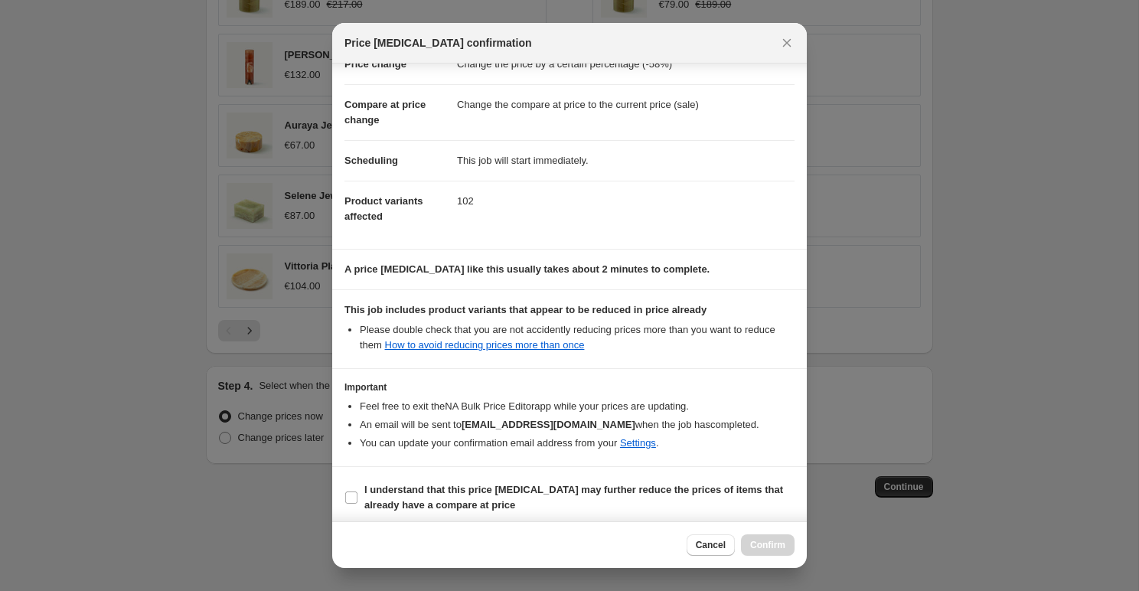
scroll to position [54, 0]
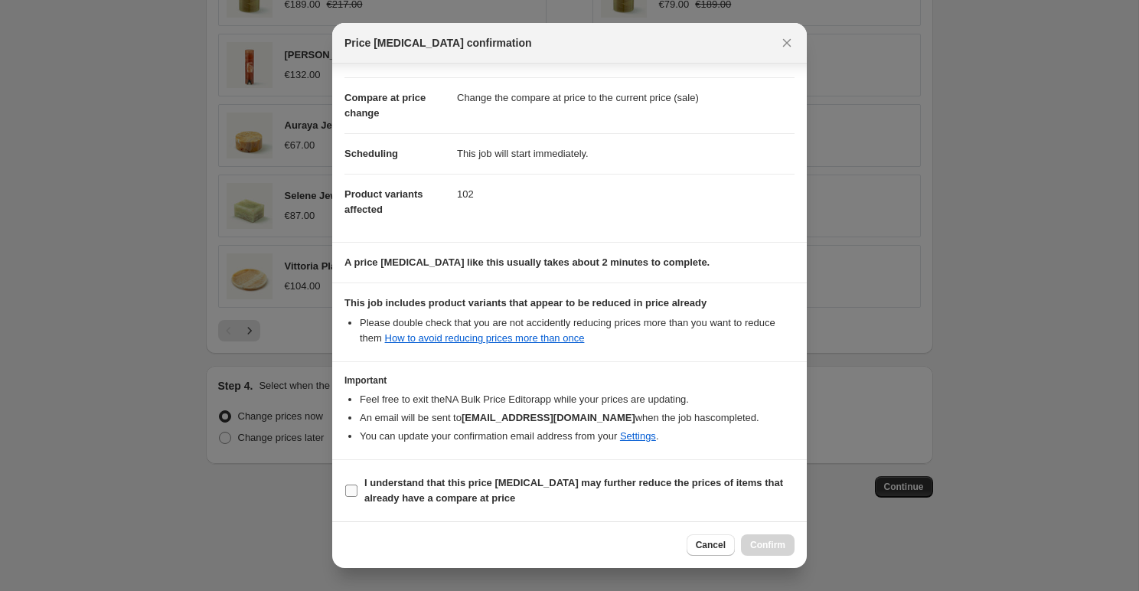
click at [622, 478] on b "I understand that this price change job may further reduce the prices of items …" at bounding box center [573, 490] width 419 height 27
click at [358, 485] on input "I understand that this price change job may further reduce the prices of items …" at bounding box center [351, 491] width 12 height 12
checkbox input "true"
click at [777, 547] on span "Confirm" at bounding box center [767, 545] width 35 height 12
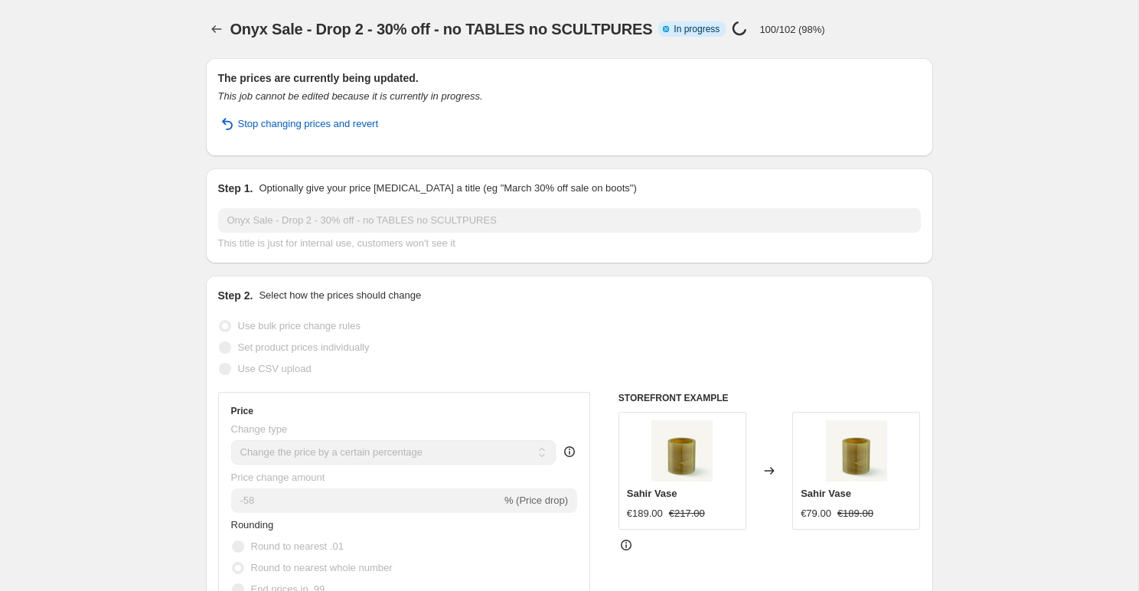
select select "percentage"
select select "tag"
select select "collection"
select select "product_type"
select select "not_equal"
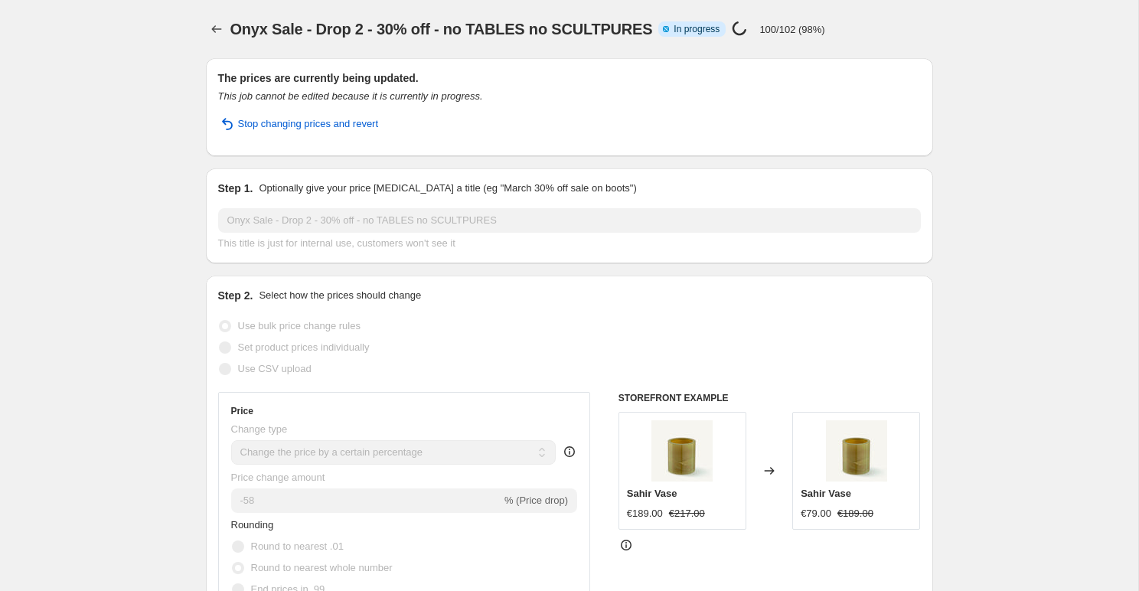
select select "product_type"
select select "not_equal"
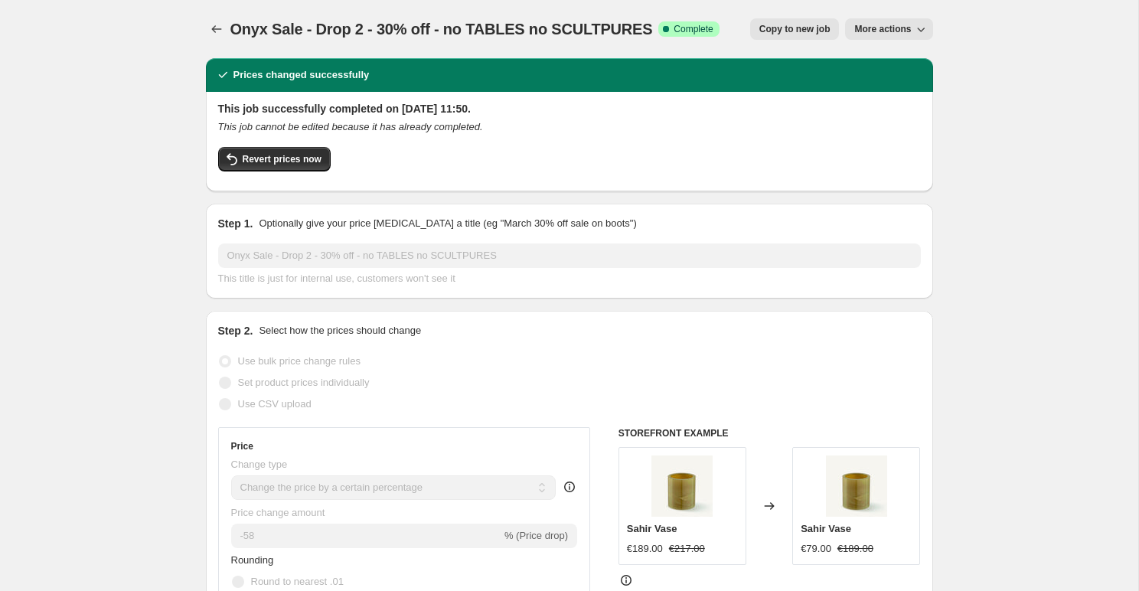
click at [770, 20] on button "Copy to new job" at bounding box center [795, 28] width 90 height 21
select select "percentage"
select select "tag"
select select "collection"
select select "product_type"
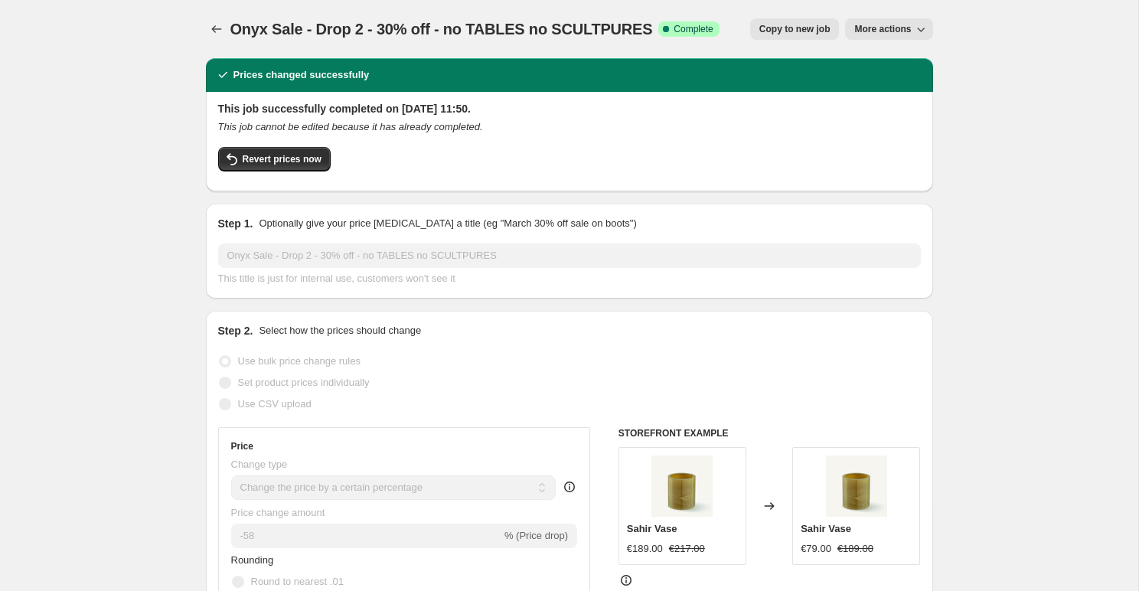
select select "not_equal"
select select "product_type"
select select "not_equal"
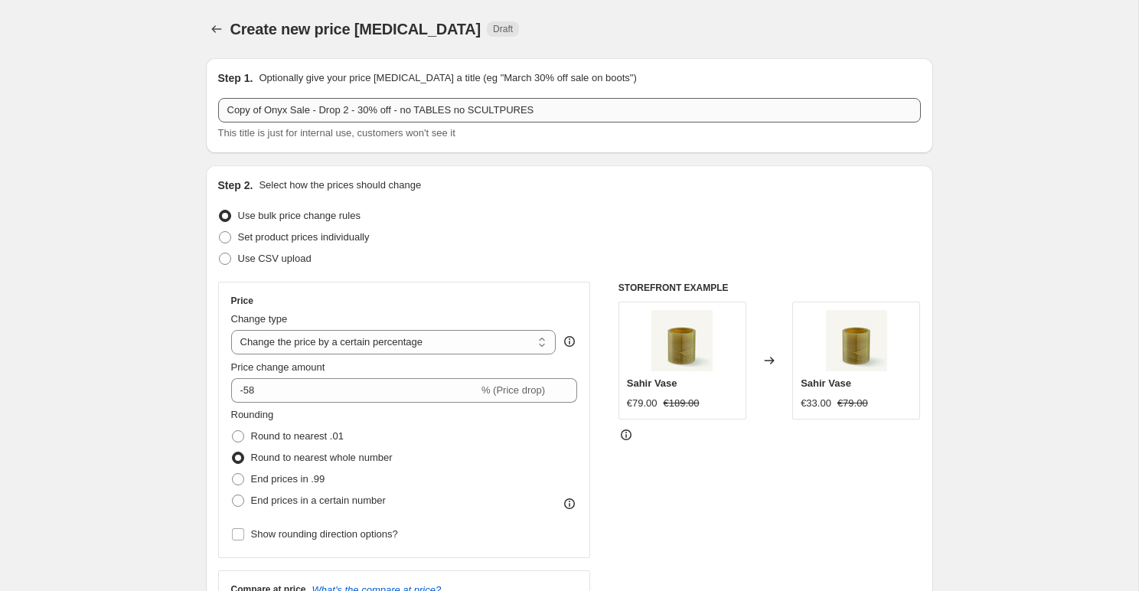
click at [295, 106] on input "Copy of Onyx Sale - Drop 2 - 30% off - no TABLES no SCULTPURES" at bounding box center [569, 110] width 703 height 24
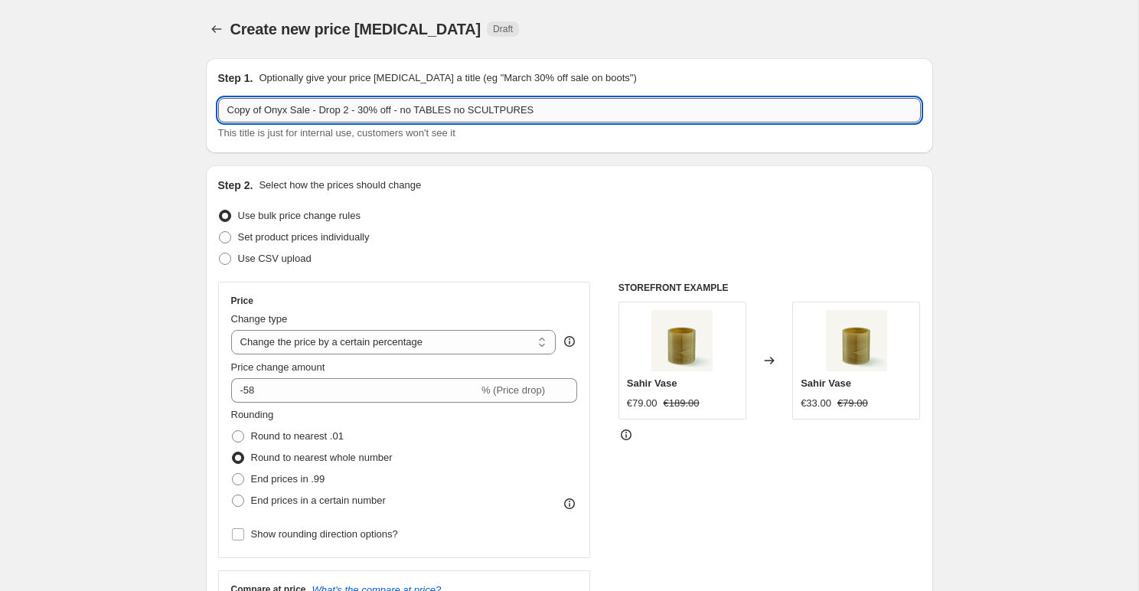
drag, startPoint x: 269, startPoint y: 109, endPoint x: 222, endPoint y: 109, distance: 46.7
click at [222, 109] on input "Copy of Onyx Sale - Drop 2 - 30% off - no TABLES no SCULTPURES" at bounding box center [569, 110] width 703 height 24
click at [317, 109] on input "Onyx Sale - Drop 2 - 30% off - no TABLES no SCULTPURES" at bounding box center [569, 110] width 703 height 24
click at [311, 110] on input "Onyx Sale - Drop 3 - 30% off - no TABLES no SCULTPURES" at bounding box center [569, 110] width 703 height 24
click at [334, 109] on input "Onyx Sale - Drop 3 - 30% off - no TABLES no SCULTPURES" at bounding box center [569, 110] width 703 height 24
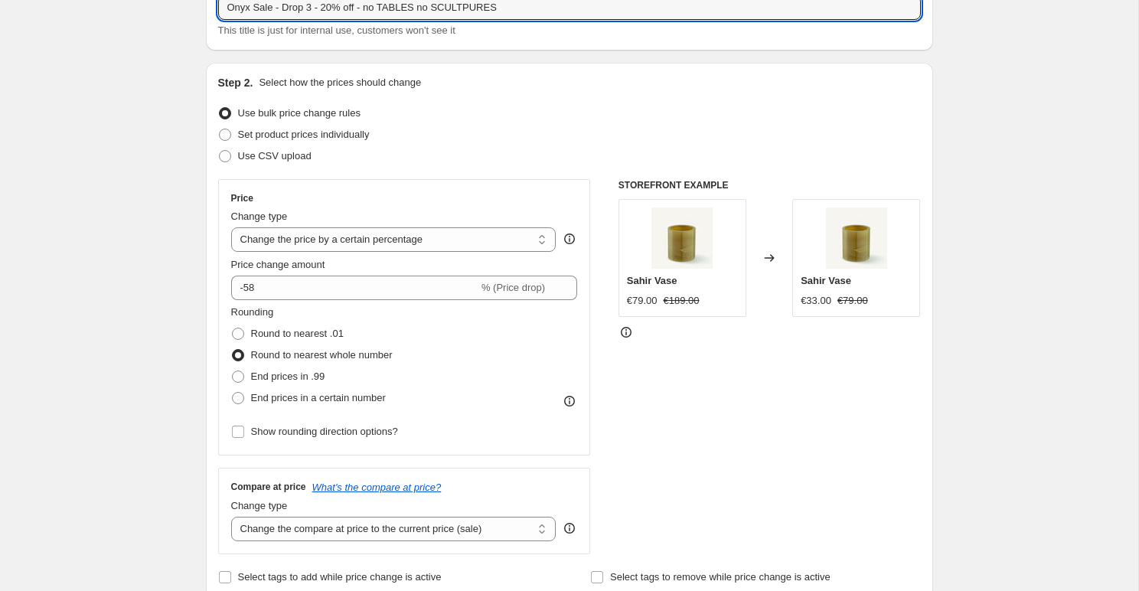
scroll to position [105, 0]
type input "Onyx Sale - Drop 3 - 20% off - no TABLES no SCULTPURES"
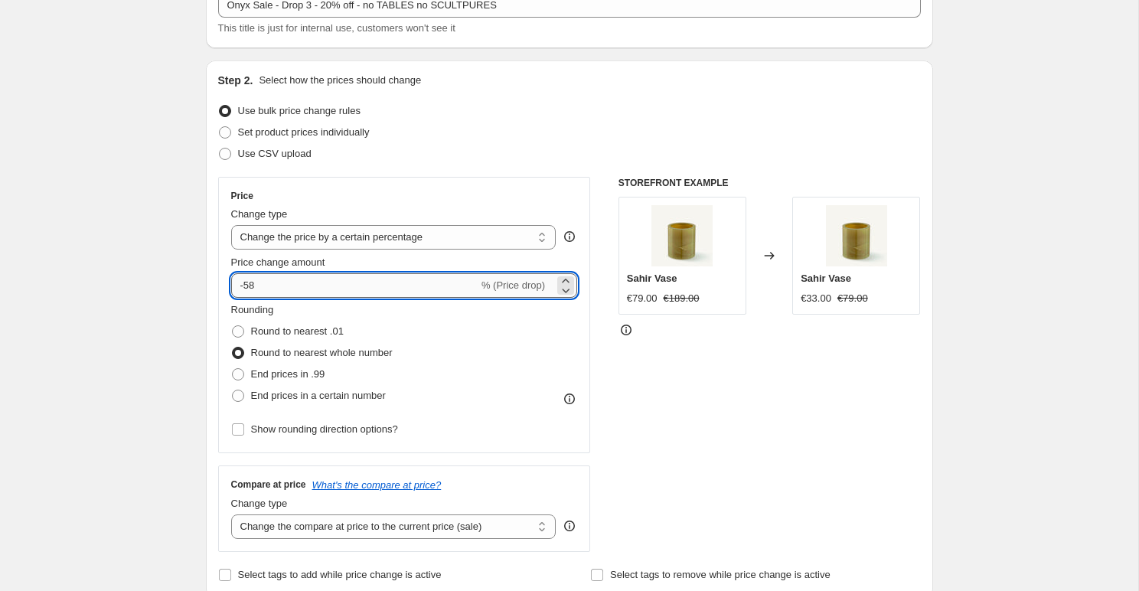
drag, startPoint x: 245, startPoint y: 285, endPoint x: 262, endPoint y: 285, distance: 16.8
click at [261, 285] on input "-58" at bounding box center [354, 285] width 247 height 24
type input "-20"
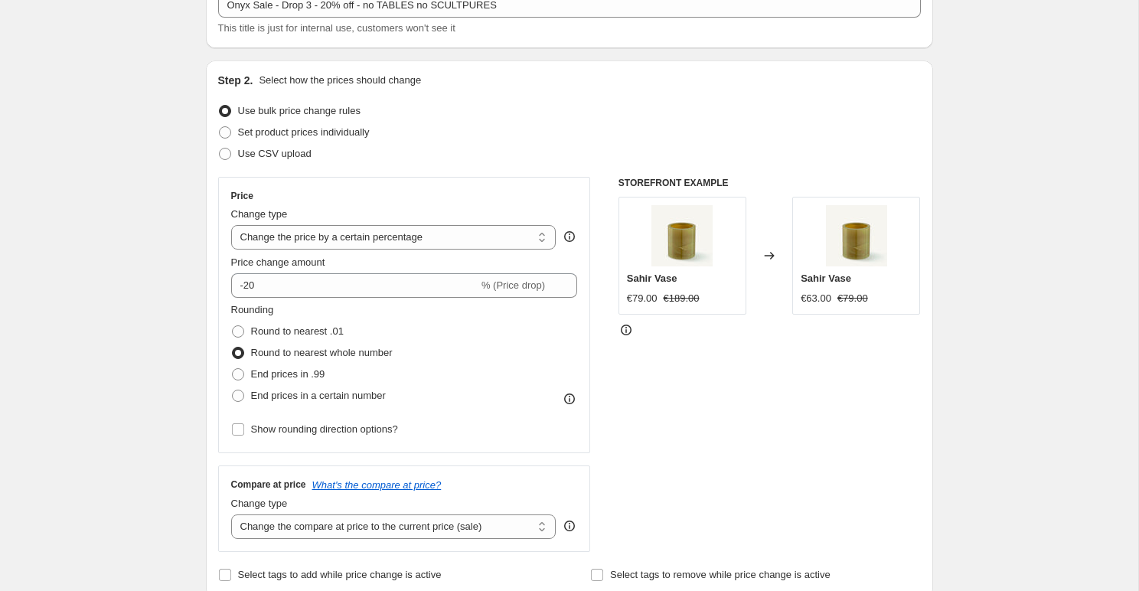
click at [653, 475] on div "STOREFRONT EXAMPLE Sahir Vase €79.00 €189.00 Changed to Sahir Vase €63.00 €79.00" at bounding box center [770, 364] width 302 height 375
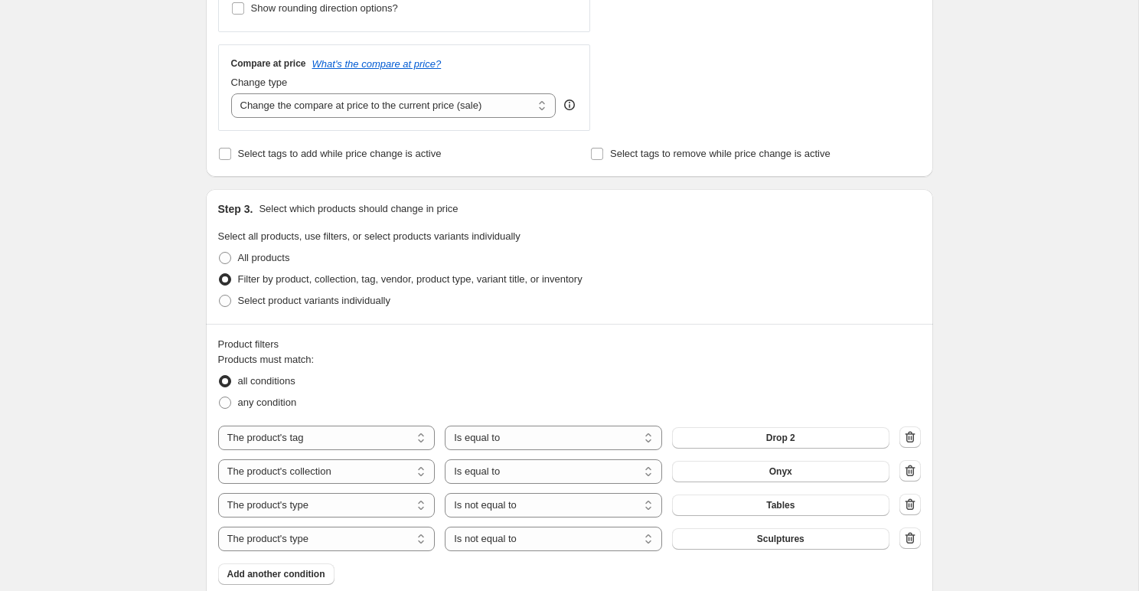
scroll to position [564, 0]
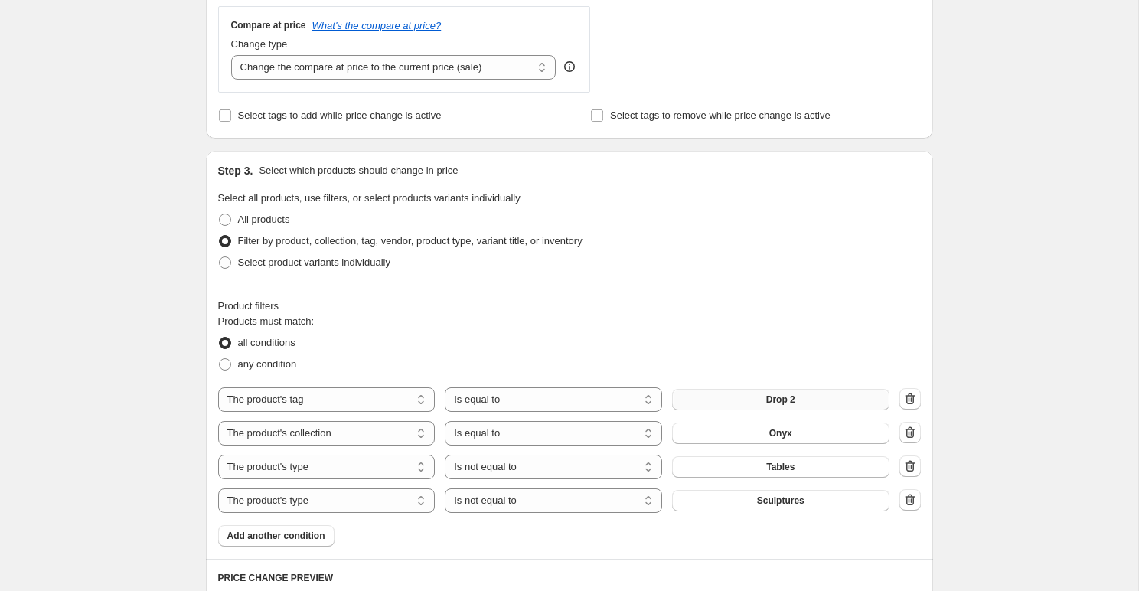
click at [689, 397] on button "Drop 2" at bounding box center [780, 399] width 217 height 21
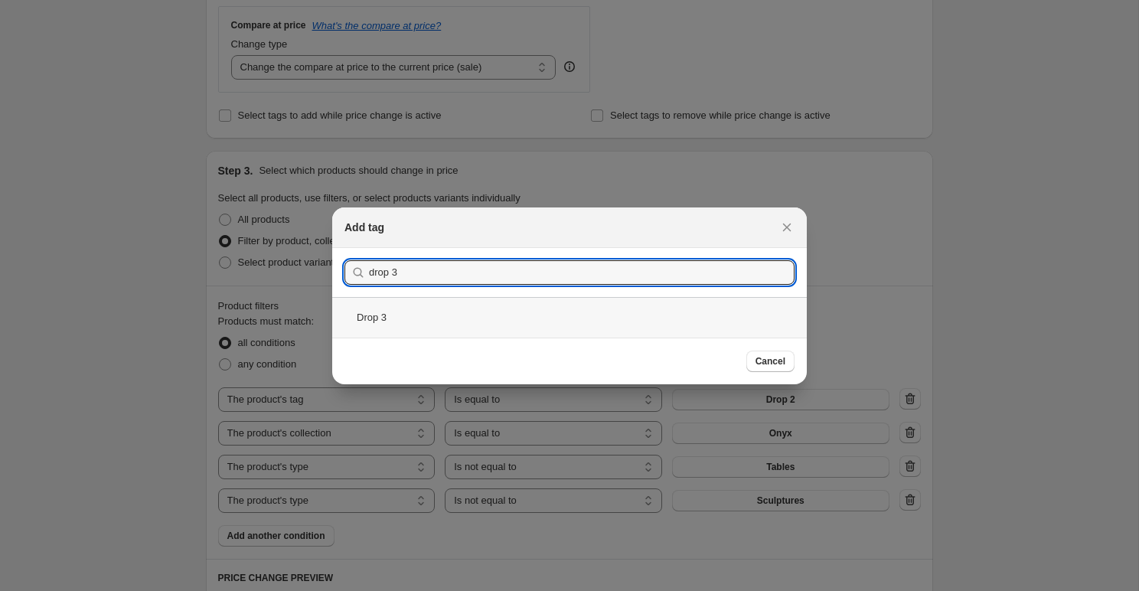
type input "drop 3"
click at [499, 298] on div "Drop 3" at bounding box center [569, 317] width 475 height 41
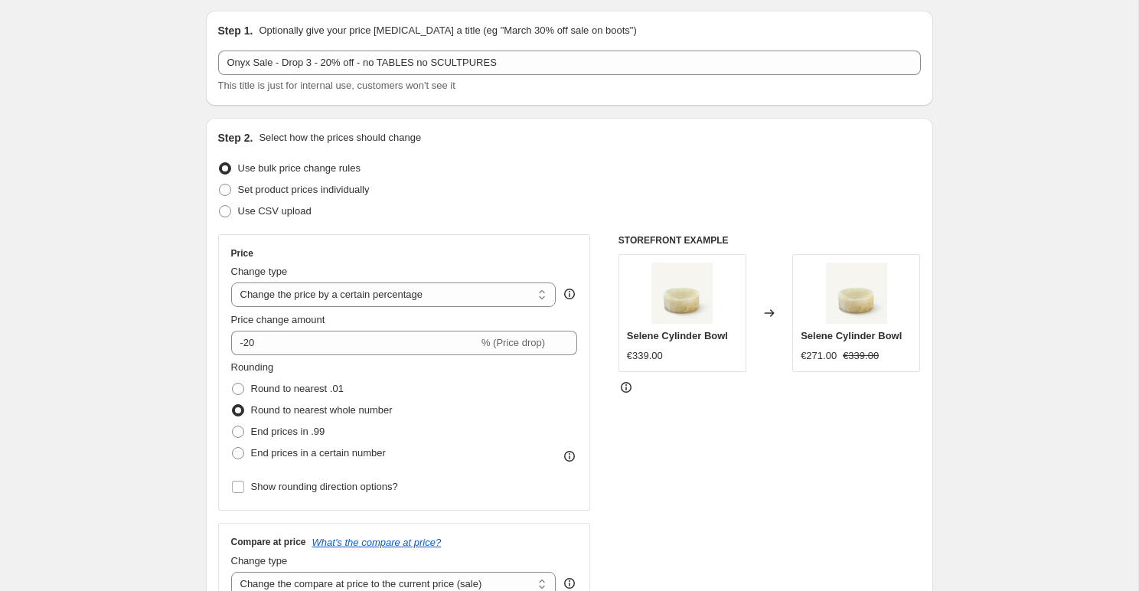
scroll to position [0, 0]
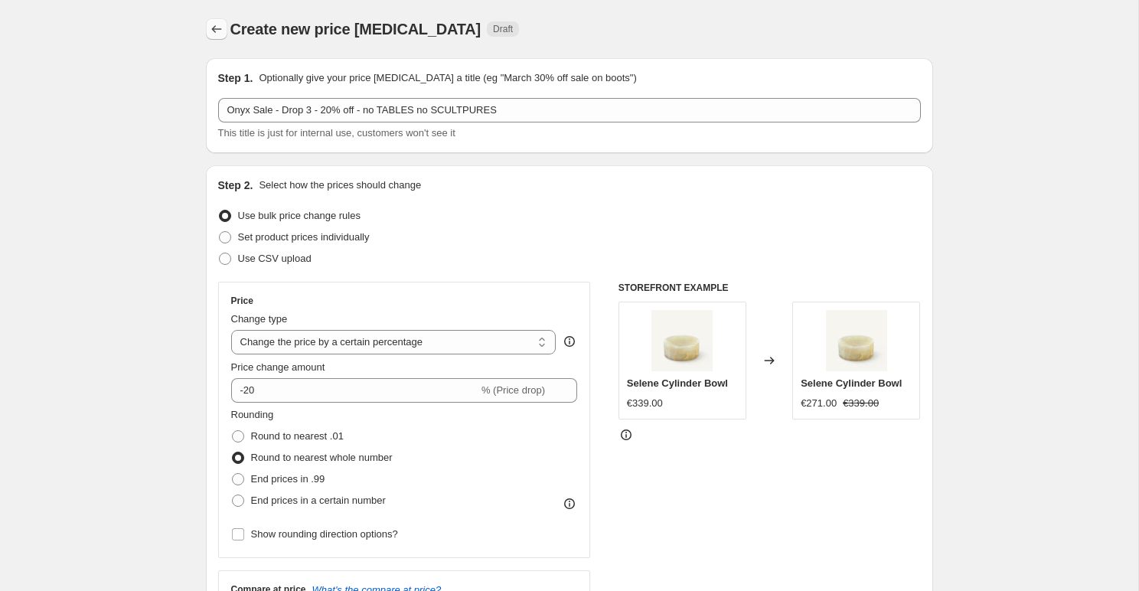
click at [220, 31] on icon "Price change jobs" at bounding box center [216, 28] width 15 height 15
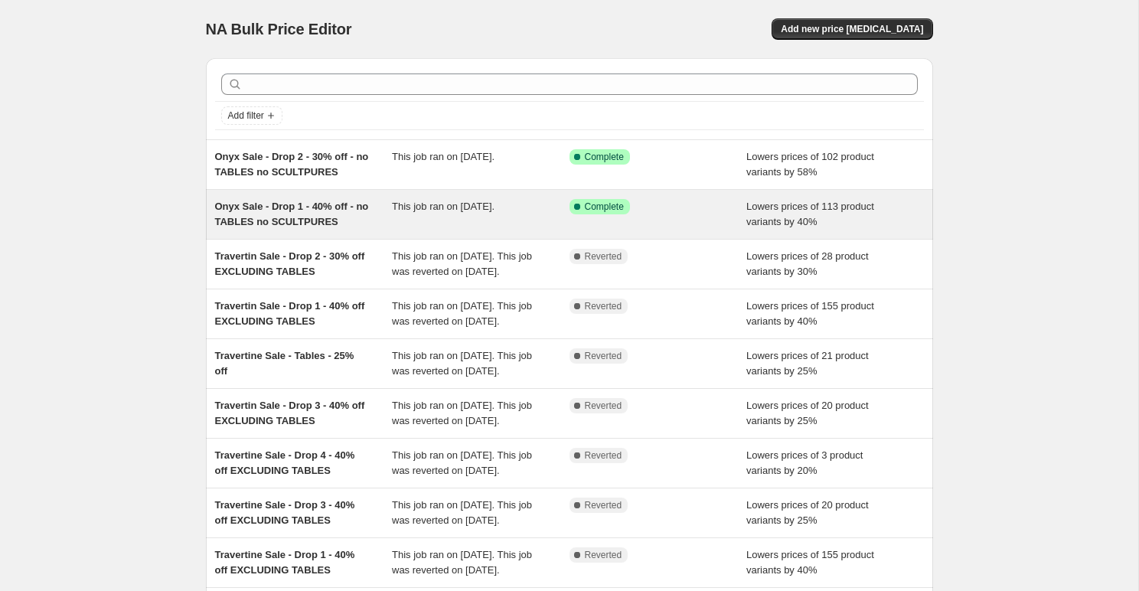
click at [708, 205] on div "Success Complete Complete" at bounding box center [647, 206] width 155 height 15
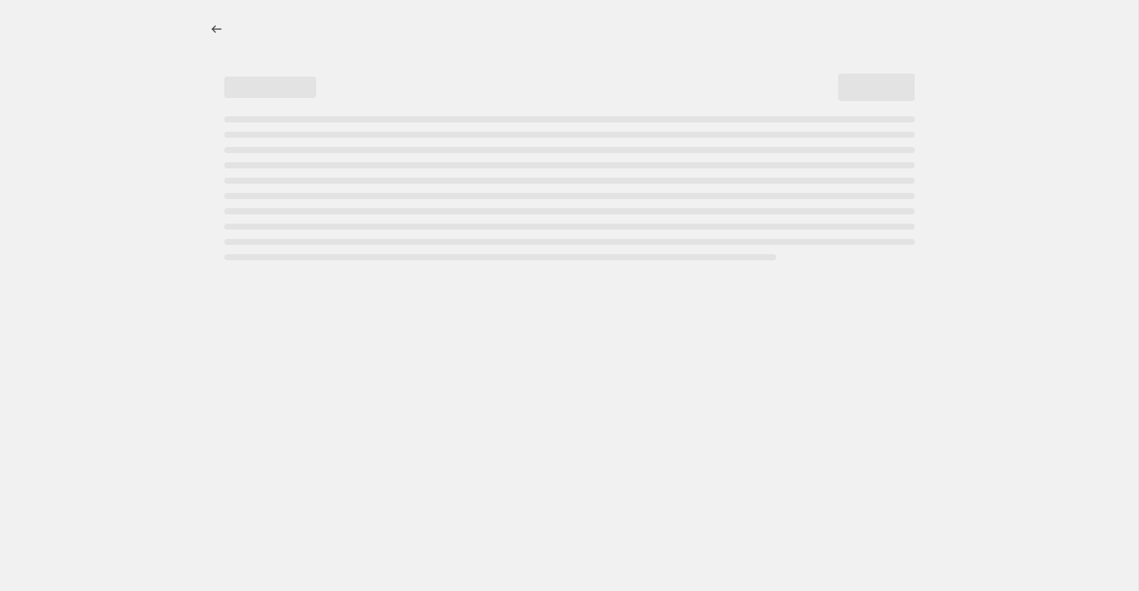
select select "percentage"
select select "tag"
select select "collection"
select select "product_type"
select select "not_equal"
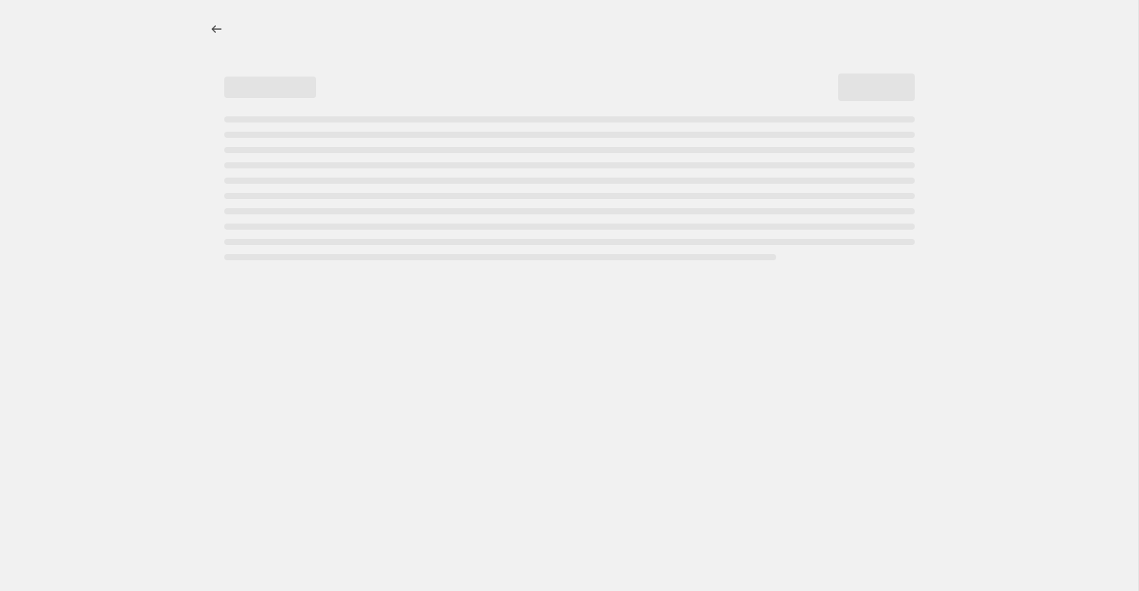
select select "product_type"
select select "not_equal"
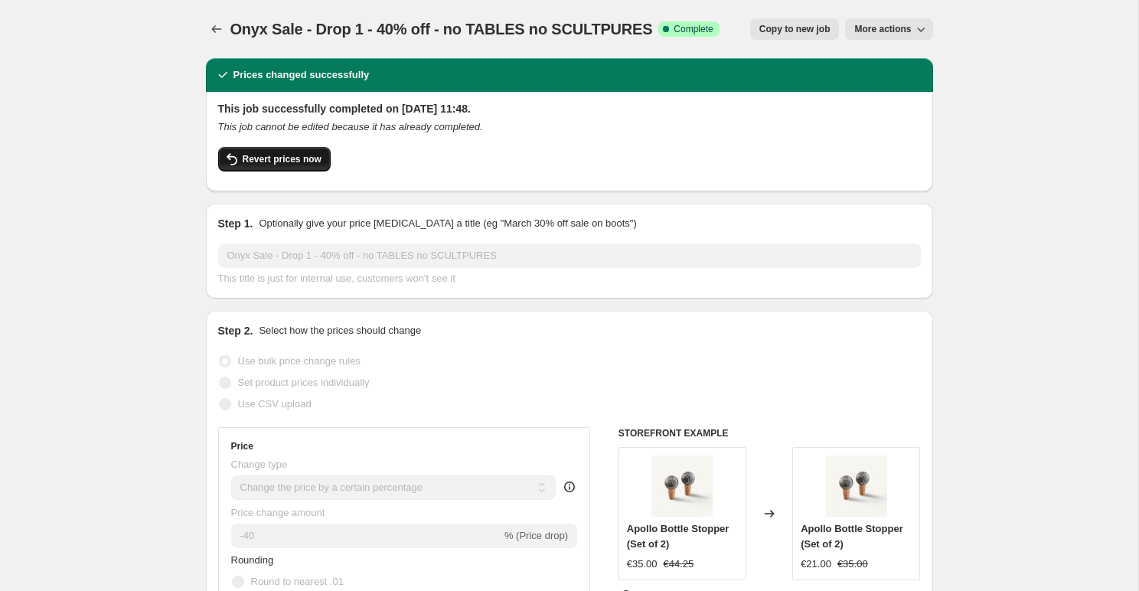
click at [315, 162] on span "Revert prices now" at bounding box center [282, 159] width 79 height 12
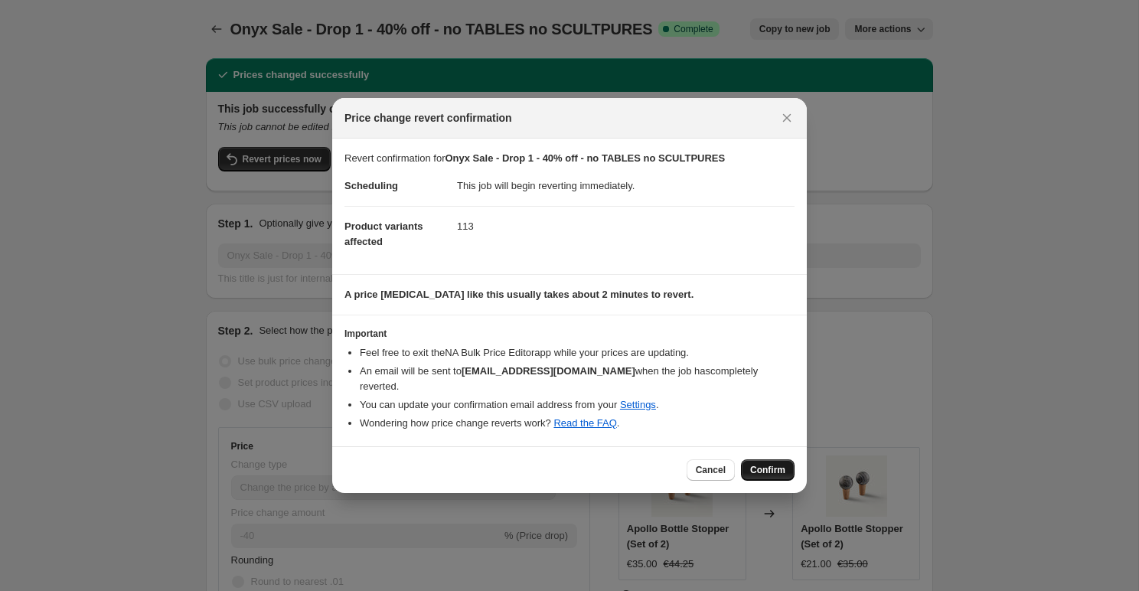
click at [756, 464] on span "Confirm" at bounding box center [767, 470] width 35 height 12
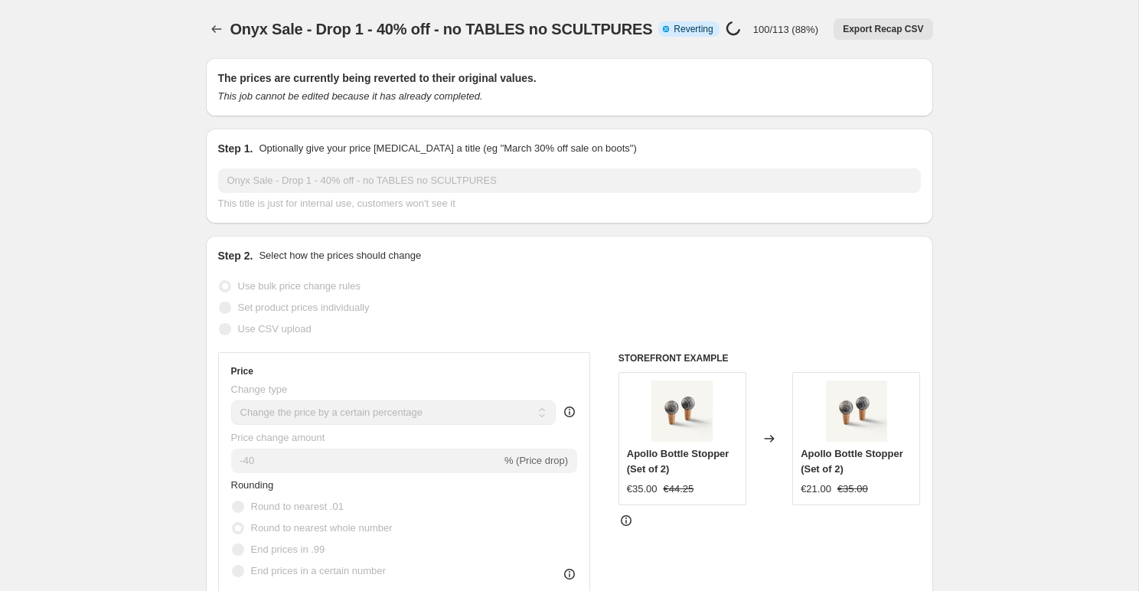
select select "percentage"
select select "tag"
select select "collection"
select select "product_type"
select select "not_equal"
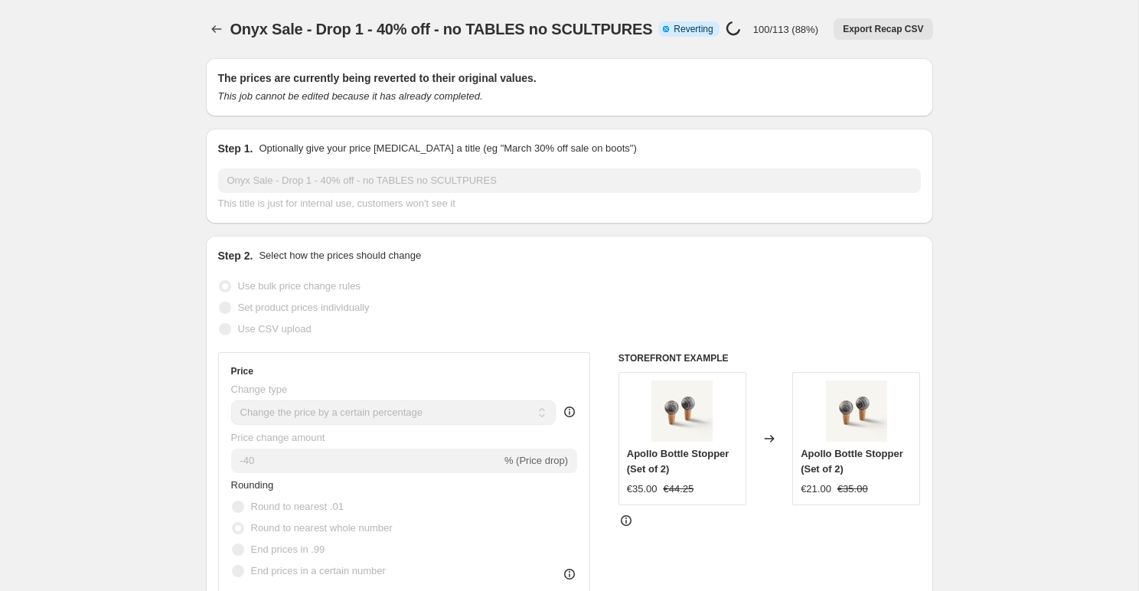
select select "product_type"
select select "not_equal"
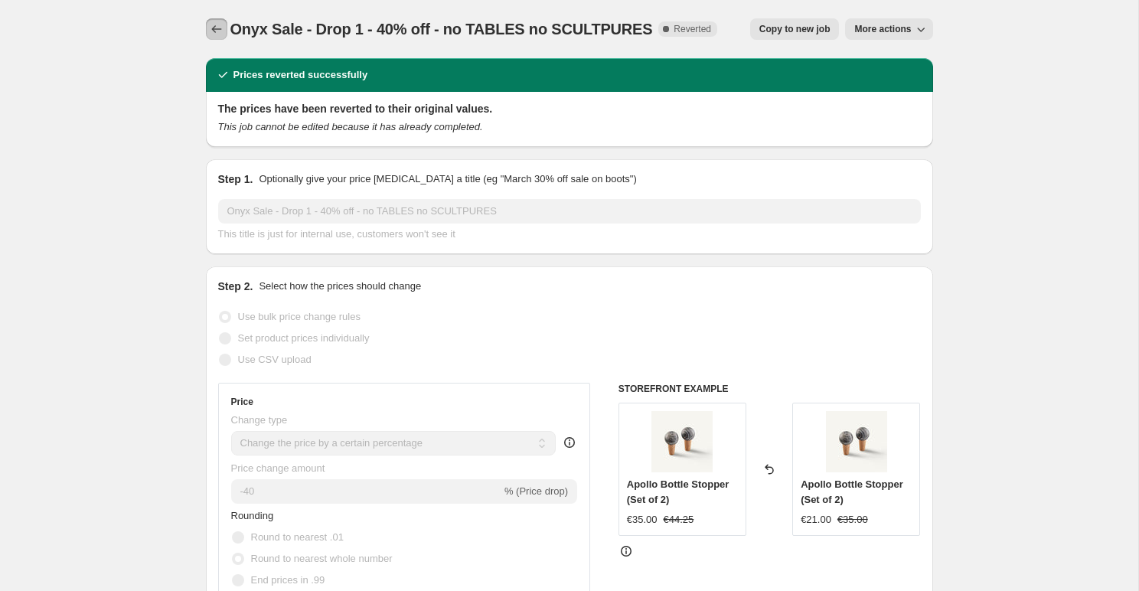
click at [222, 32] on icon "Price change jobs" at bounding box center [216, 28] width 15 height 15
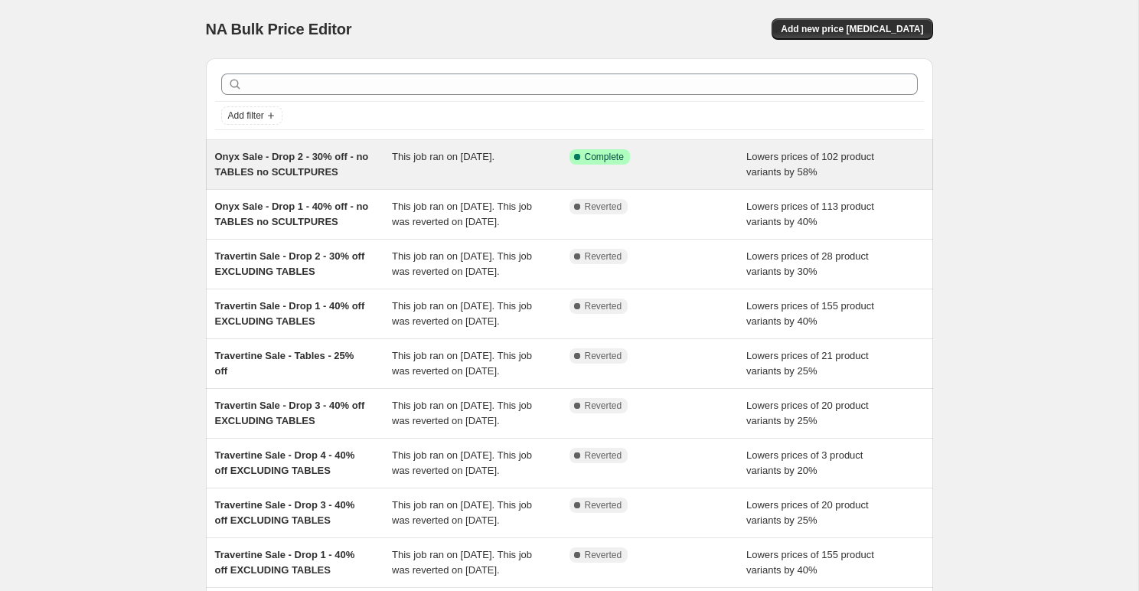
click at [349, 181] on div "Onyx Sale - Drop 2 - 30% off - no TABLES no SCULTPURES This job ran on 7 Septem…" at bounding box center [569, 164] width 727 height 49
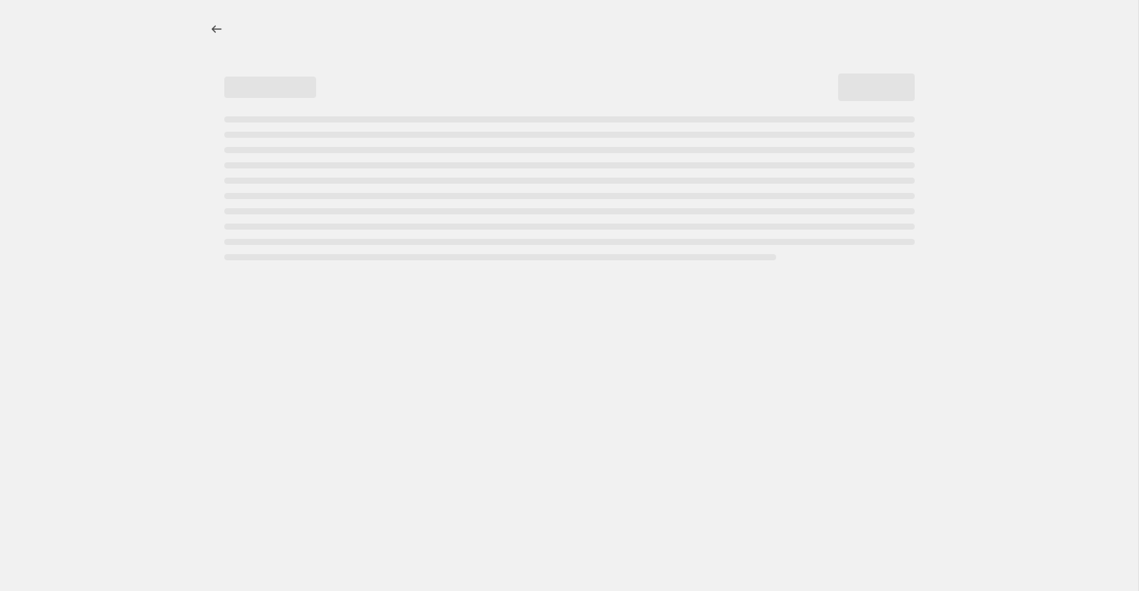
select select "percentage"
select select "tag"
select select "collection"
select select "product_type"
select select "not_equal"
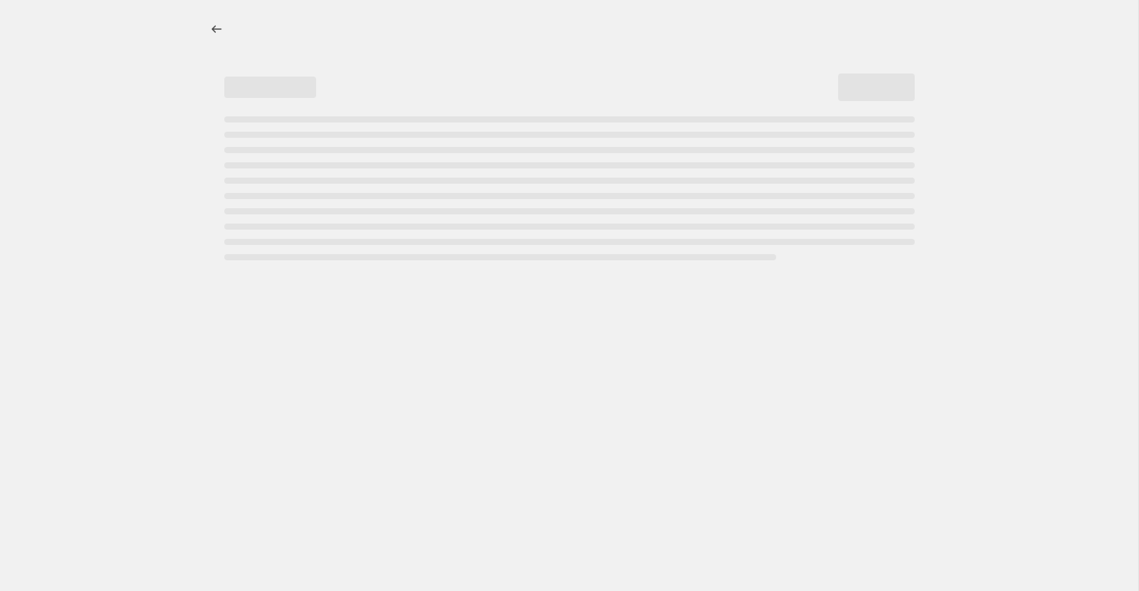
select select "product_type"
select select "not_equal"
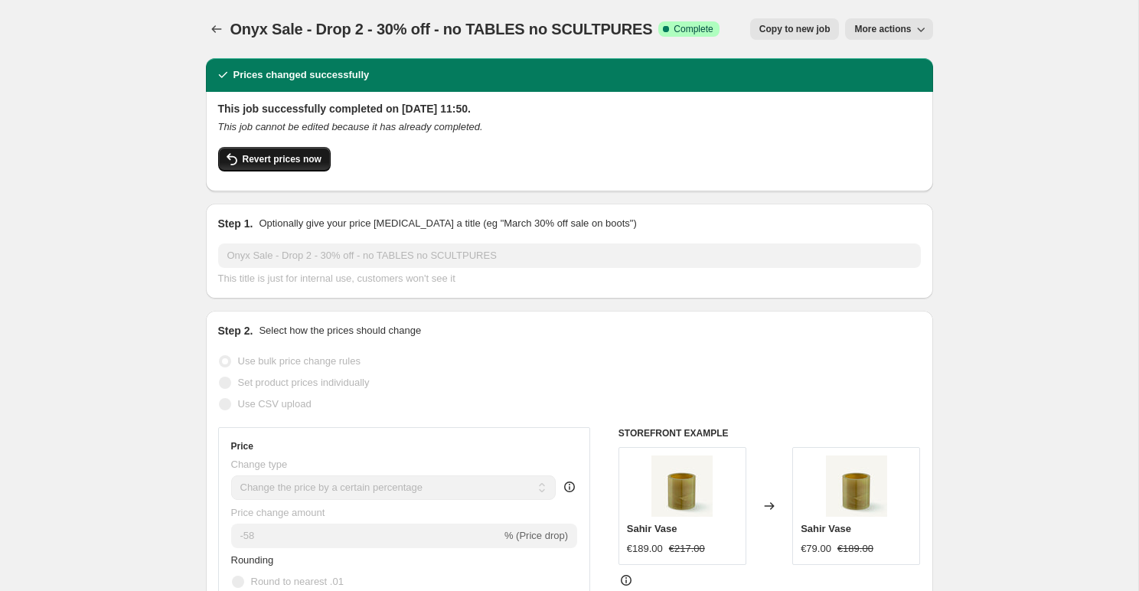
click at [301, 164] on span "Revert prices now" at bounding box center [282, 159] width 79 height 12
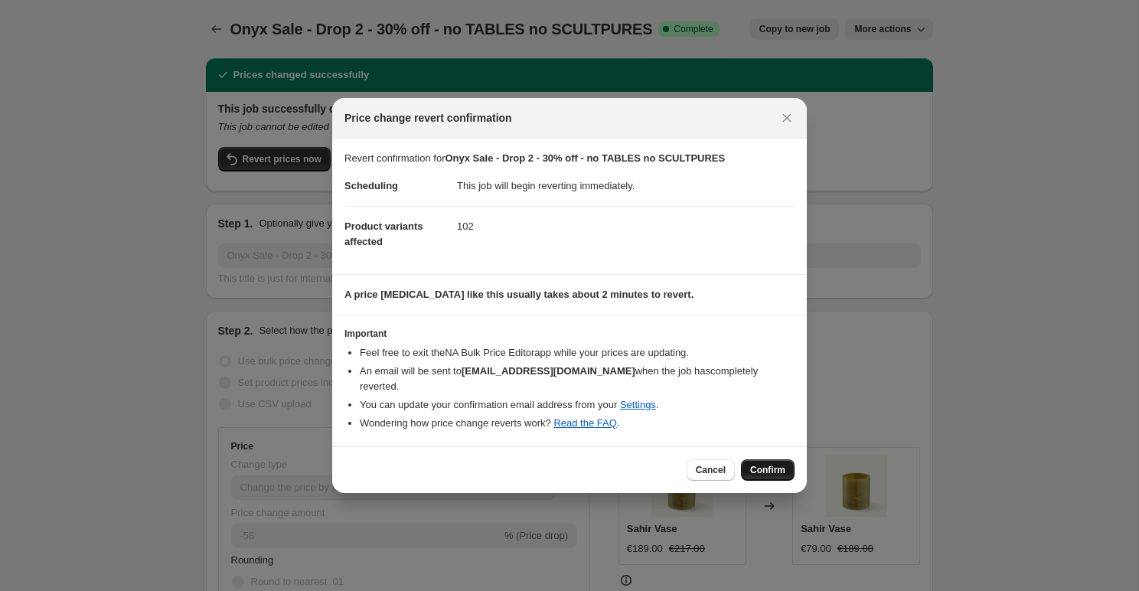
click at [766, 465] on span "Confirm" at bounding box center [767, 470] width 35 height 12
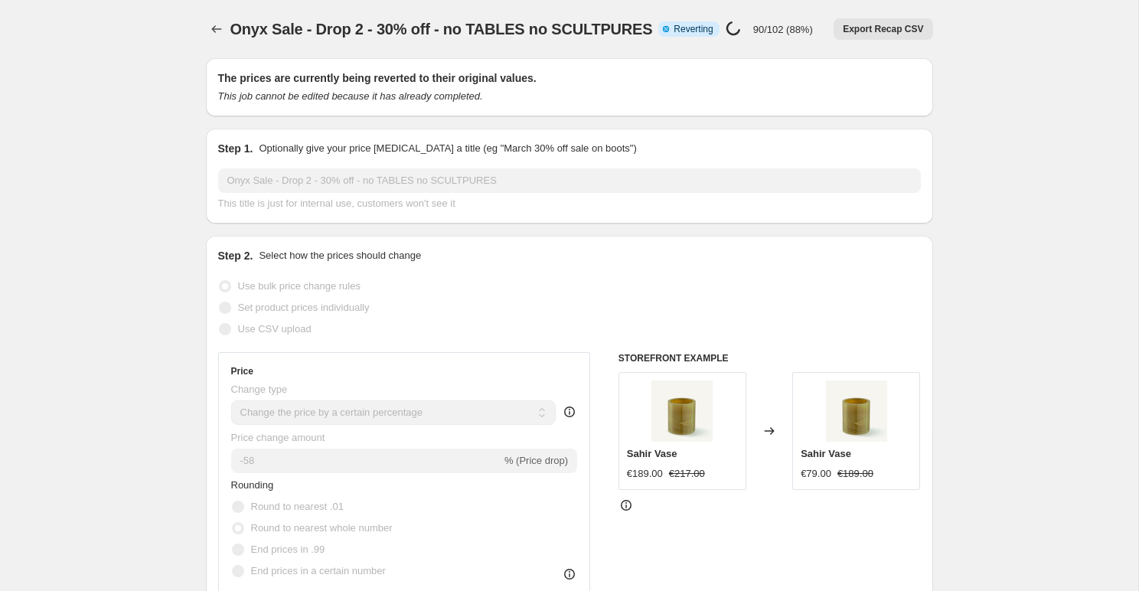
select select "percentage"
select select "tag"
select select "collection"
select select "product_type"
select select "not_equal"
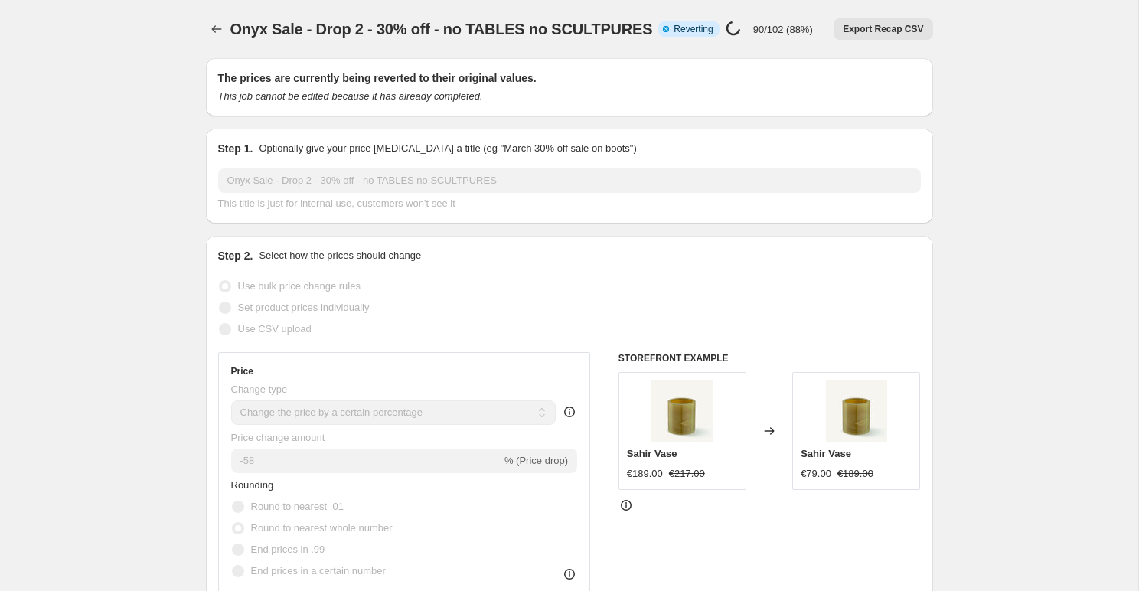
select select "product_type"
select select "not_equal"
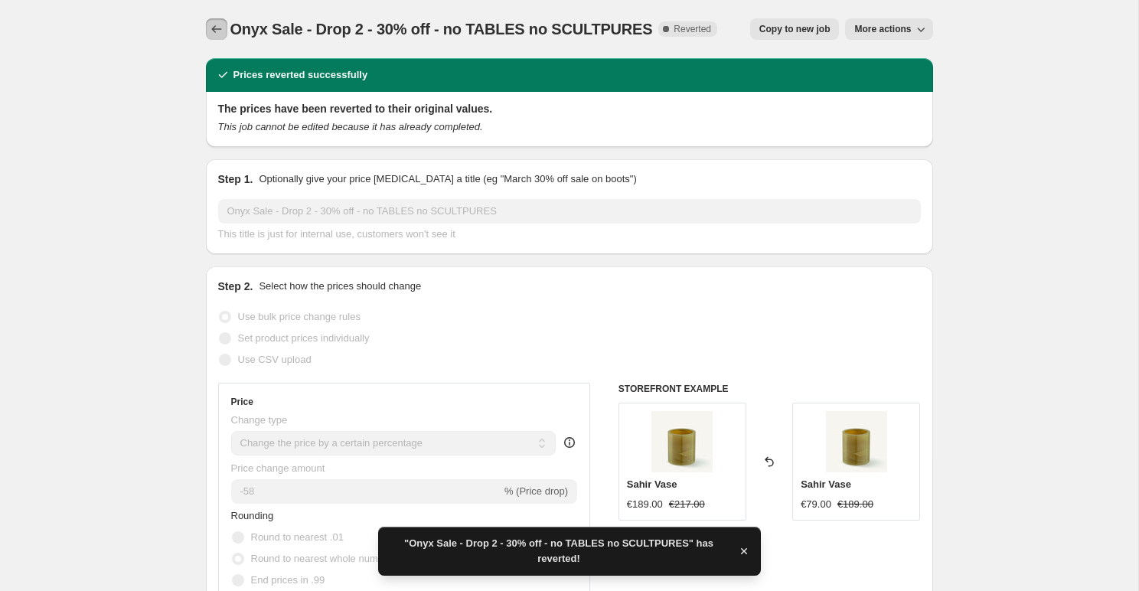
click at [214, 31] on icon "Price change jobs" at bounding box center [216, 28] width 15 height 15
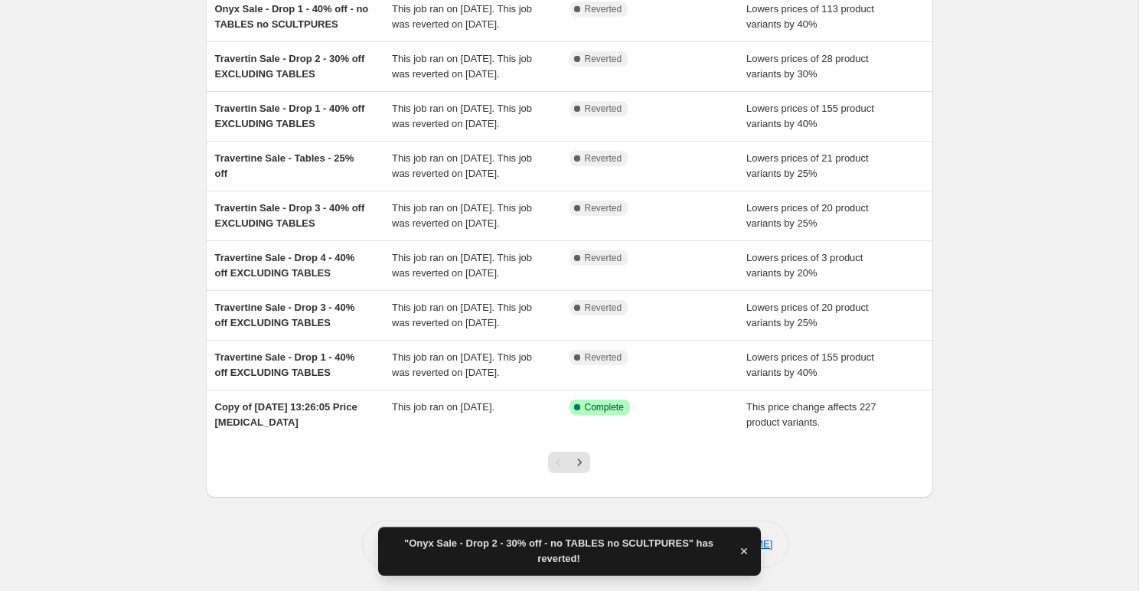
scroll to position [335, 0]
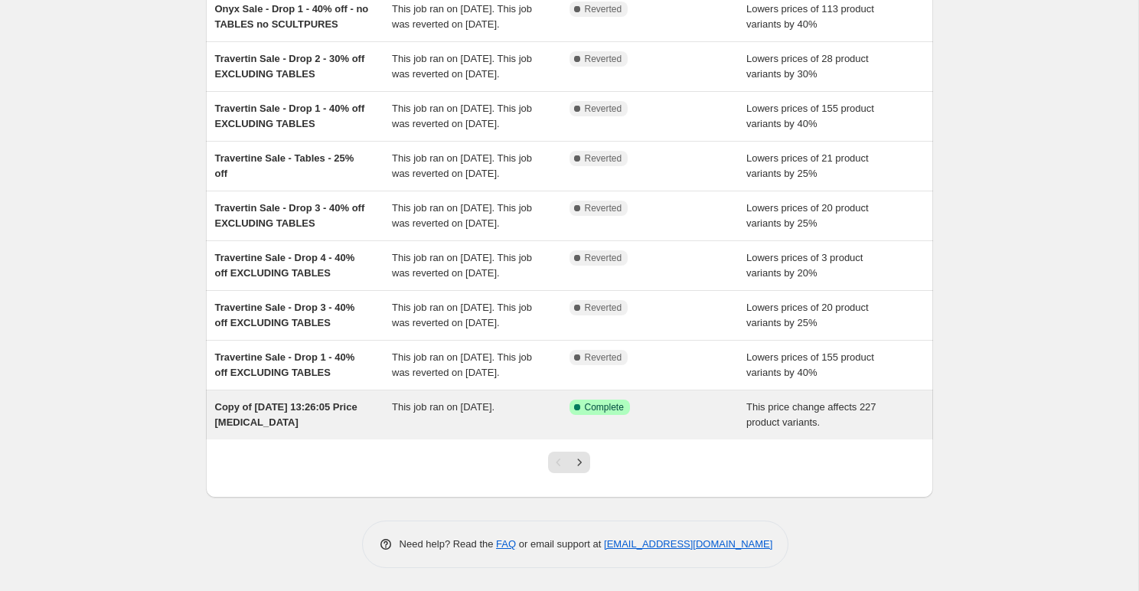
click at [526, 425] on div "This job ran on [DATE]." at bounding box center [481, 415] width 178 height 31
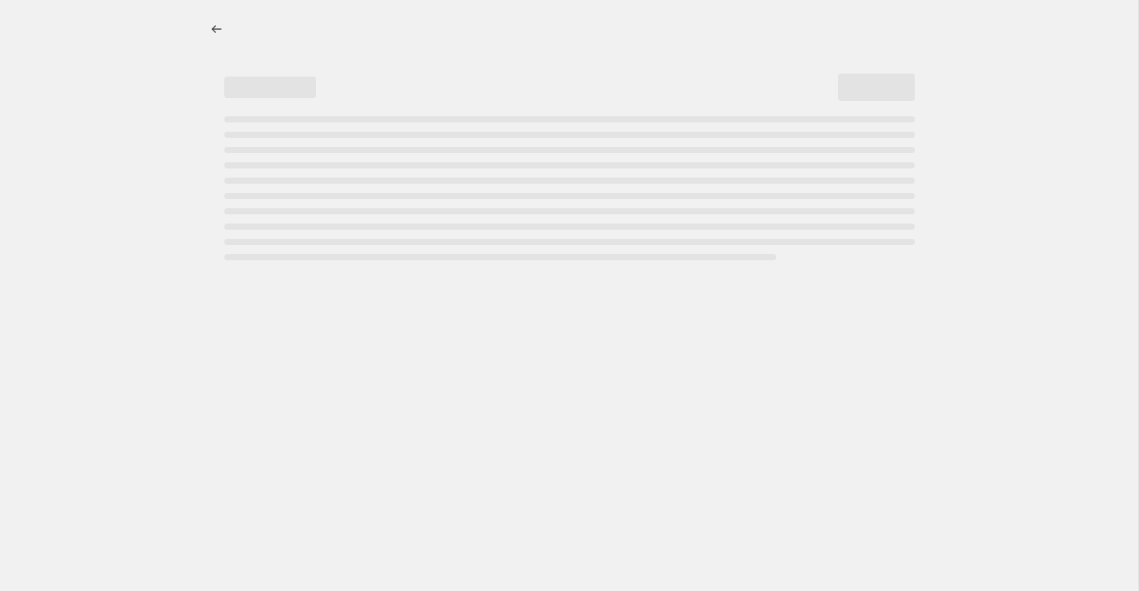
select select "no_change"
select select "remove"
select select "collection"
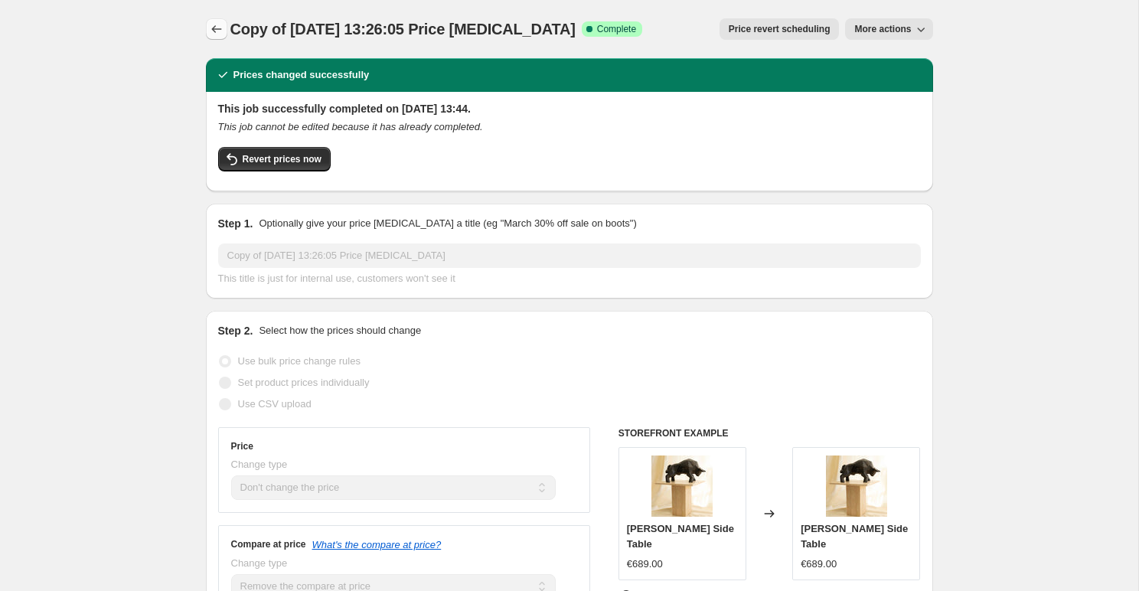
click at [215, 37] on button "Price change jobs" at bounding box center [216, 28] width 21 height 21
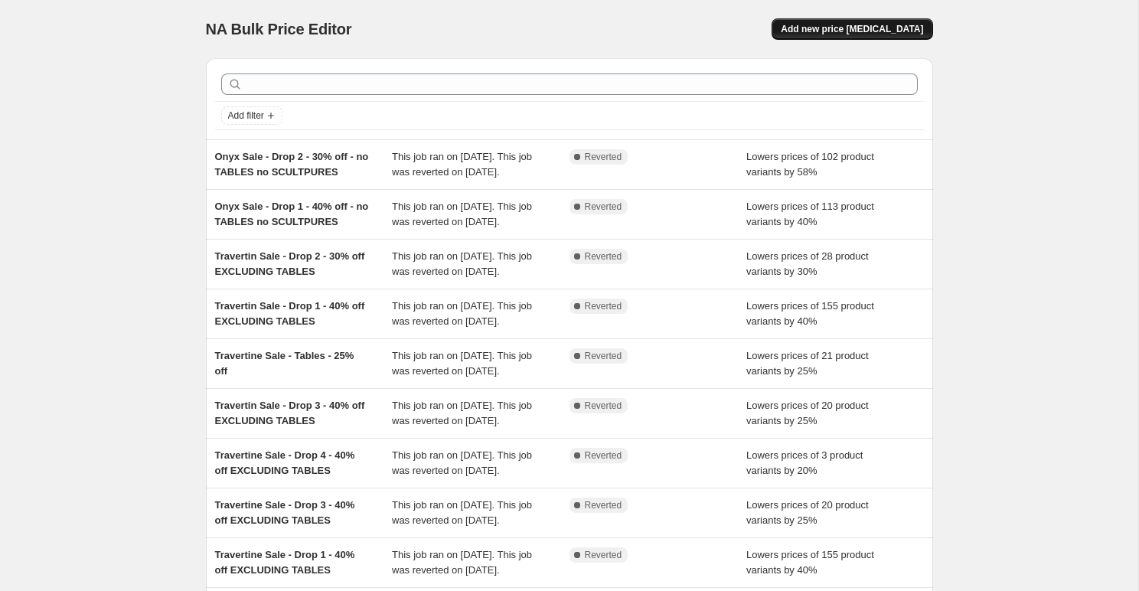
click at [847, 35] on button "Add new price [MEDICAL_DATA]" at bounding box center [852, 28] width 161 height 21
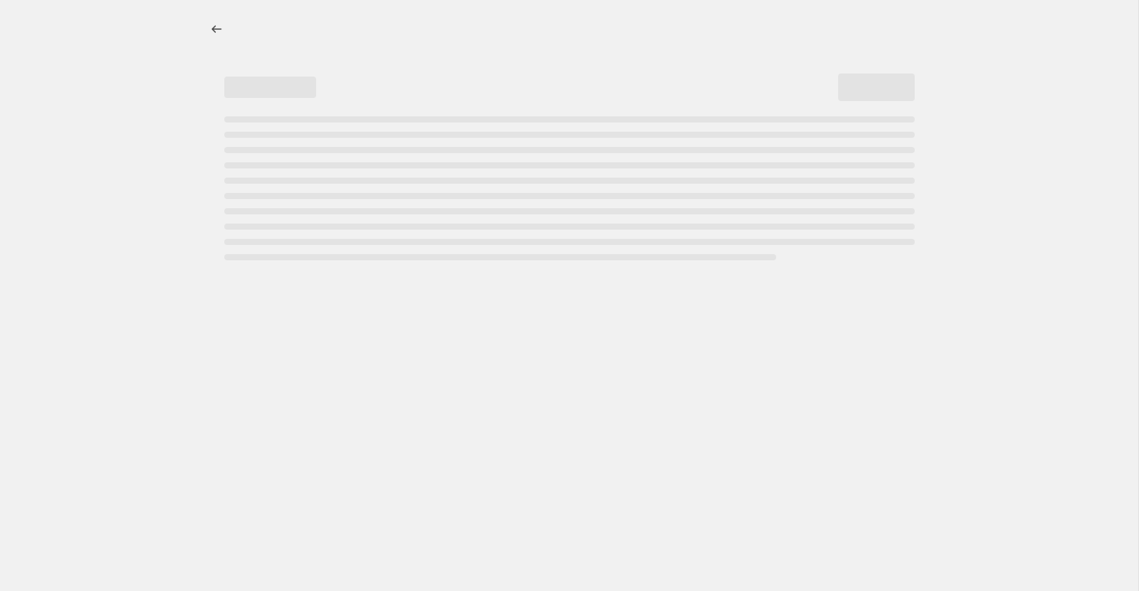
select select "percentage"
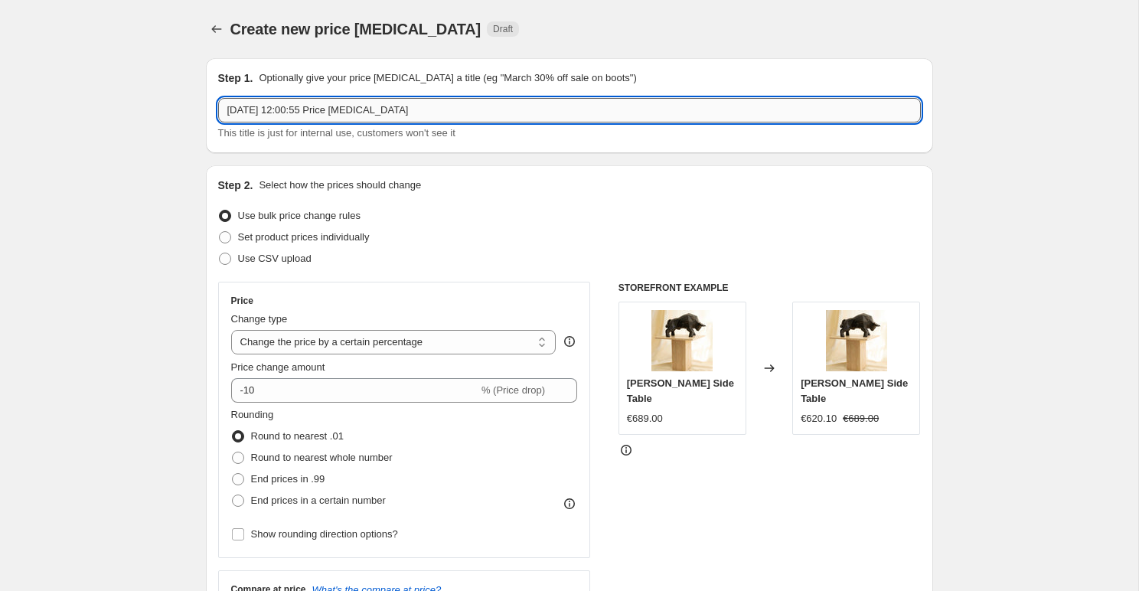
click at [333, 105] on input "[DATE] 12:00:55 Price [MEDICAL_DATA]" at bounding box center [569, 110] width 703 height 24
click at [333, 106] on input "[DATE] 12:00:55 Price [MEDICAL_DATA]" at bounding box center [569, 110] width 703 height 24
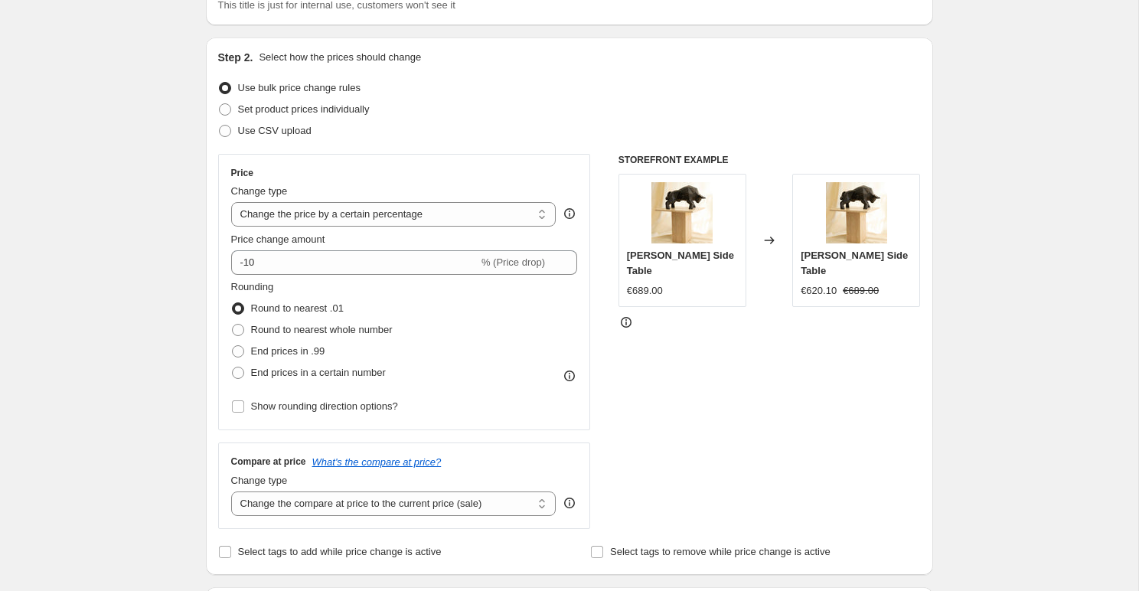
scroll to position [136, 0]
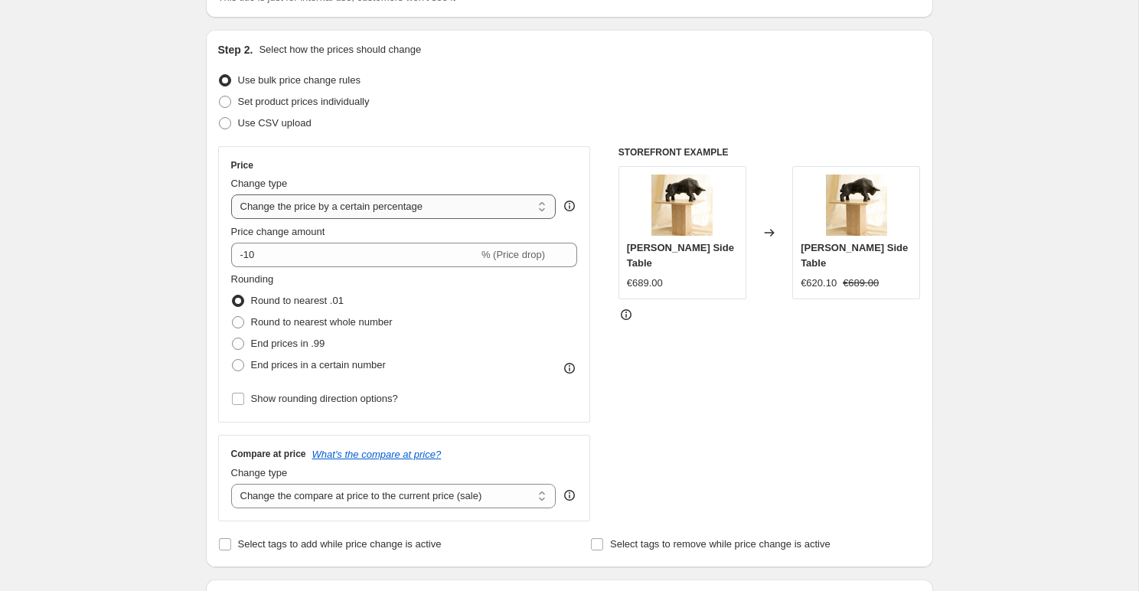
type input "Reset to full price before Onxy Sale"
click at [295, 212] on select "Change the price to a certain amount Change the price by a certain amount Chang…" at bounding box center [393, 206] width 325 height 24
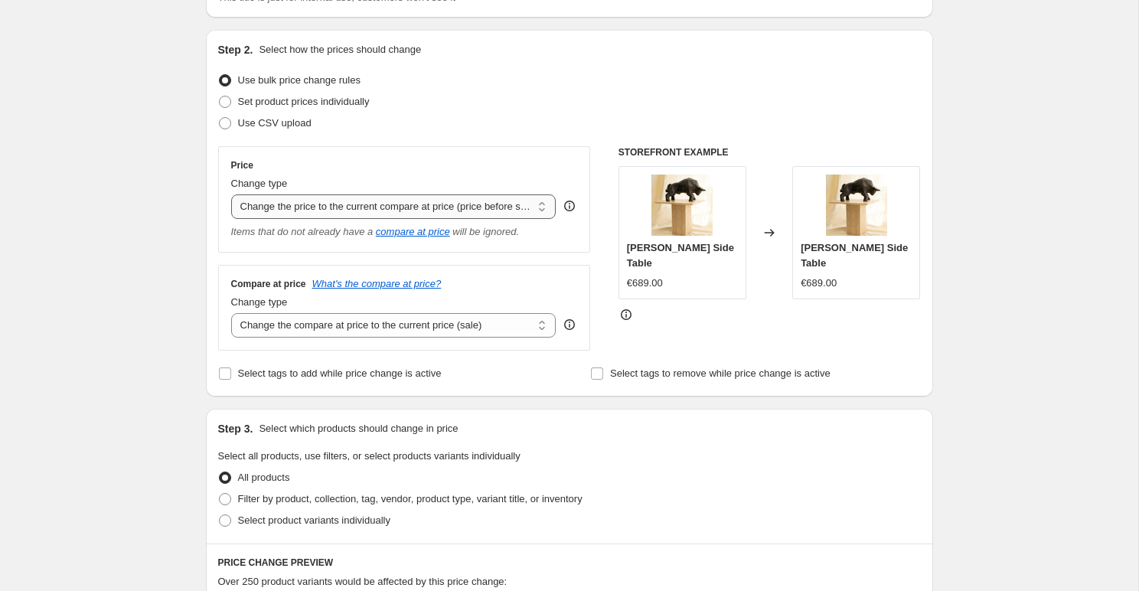
click at [296, 214] on select "Change the price to a certain amount Change the price by a certain amount Chang…" at bounding box center [393, 206] width 325 height 24
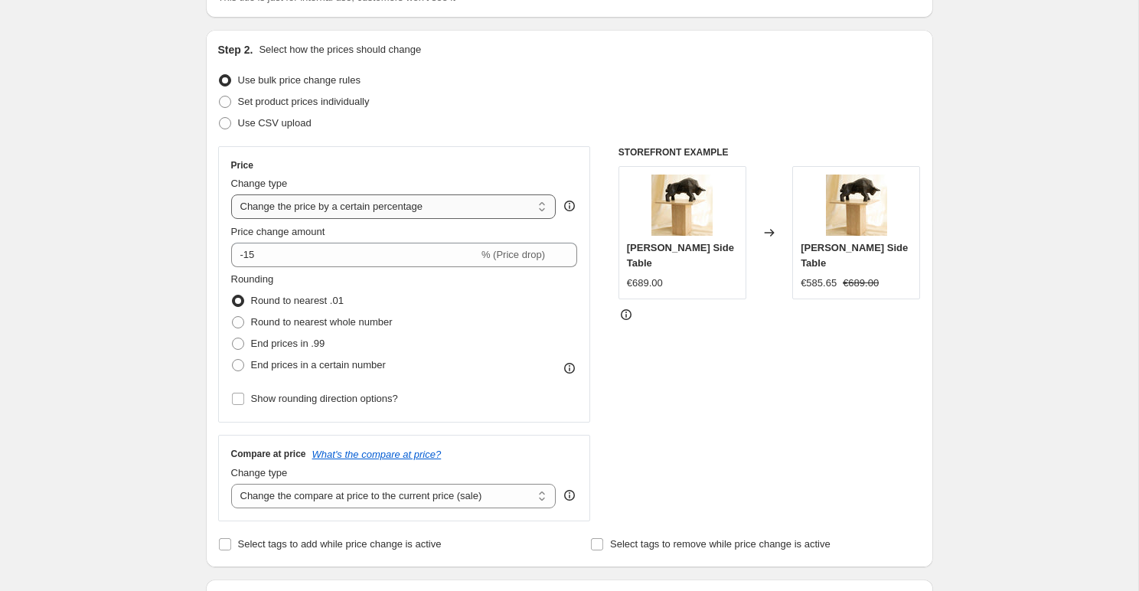
click at [298, 204] on select "Change the price to a certain amount Change the price by a certain amount Chang…" at bounding box center [393, 206] width 325 height 24
select select "ecap"
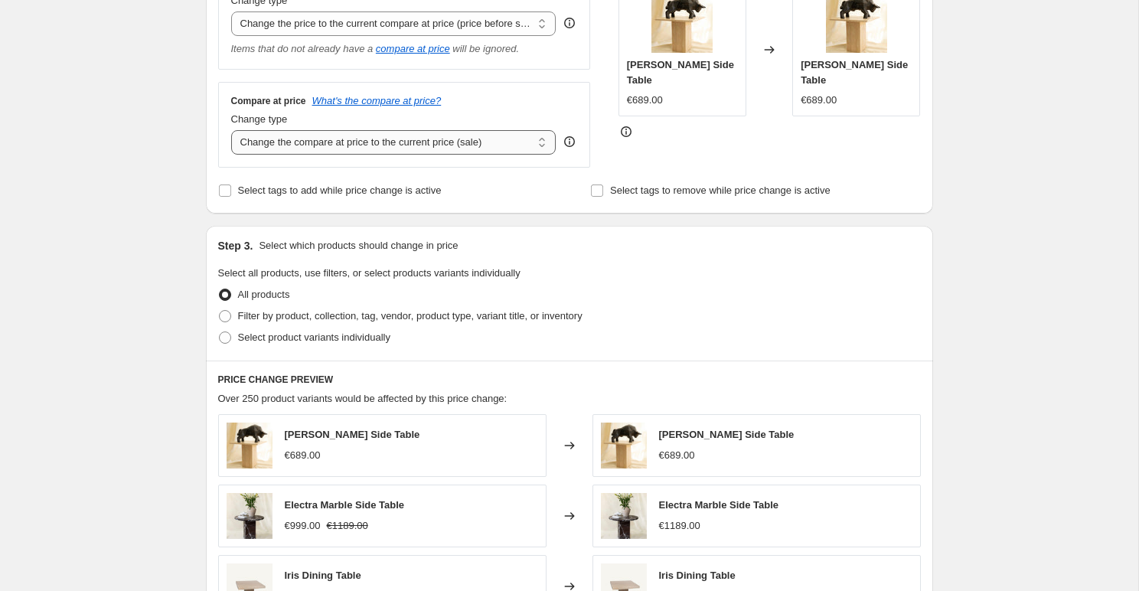
scroll to position [332, 0]
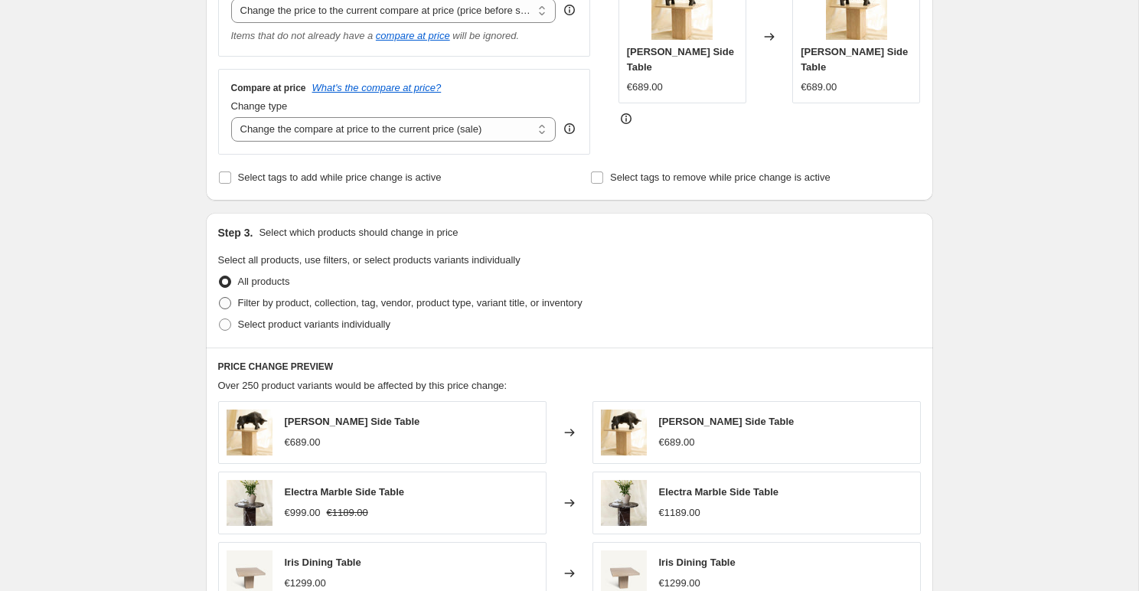
click at [291, 308] on span "Filter by product, collection, tag, vendor, product type, variant title, or inv…" at bounding box center [410, 302] width 345 height 11
click at [220, 298] on input "Filter by product, collection, tag, vendor, product type, variant title, or inv…" at bounding box center [219, 297] width 1 height 1
radio input "true"
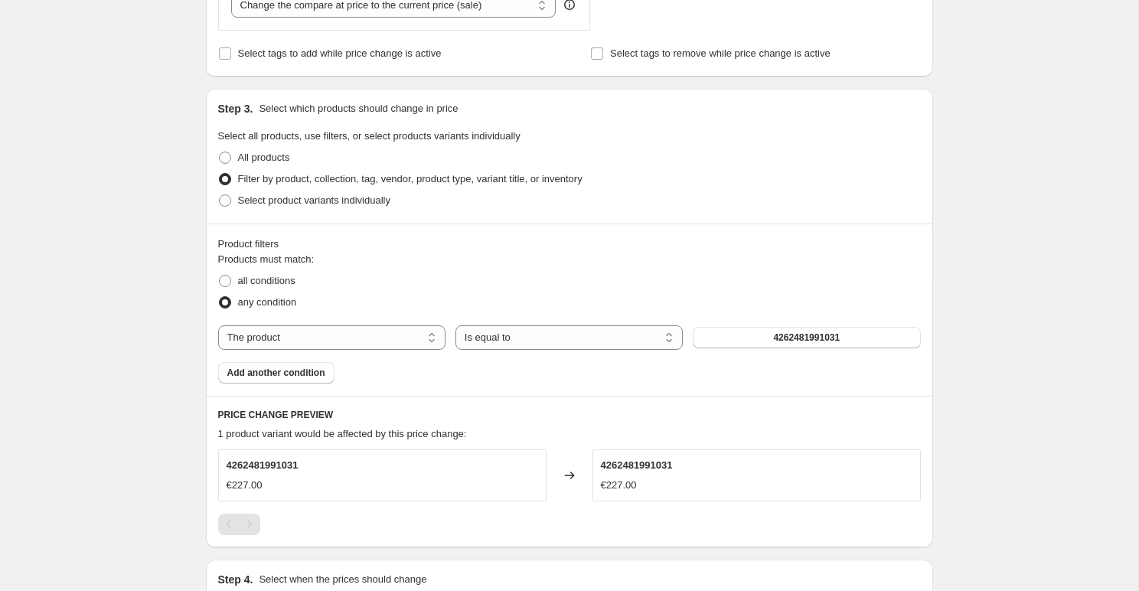
scroll to position [518, 0]
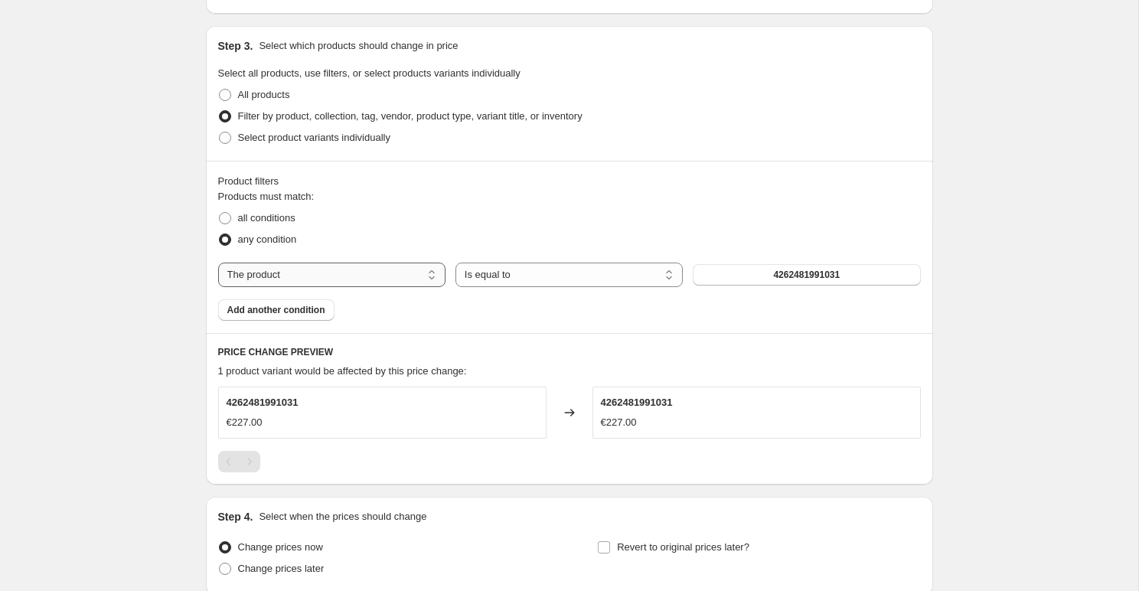
click at [292, 281] on select "The product The product's collection The product's tag The product's vendor The…" at bounding box center [331, 275] width 227 height 24
select select "collection"
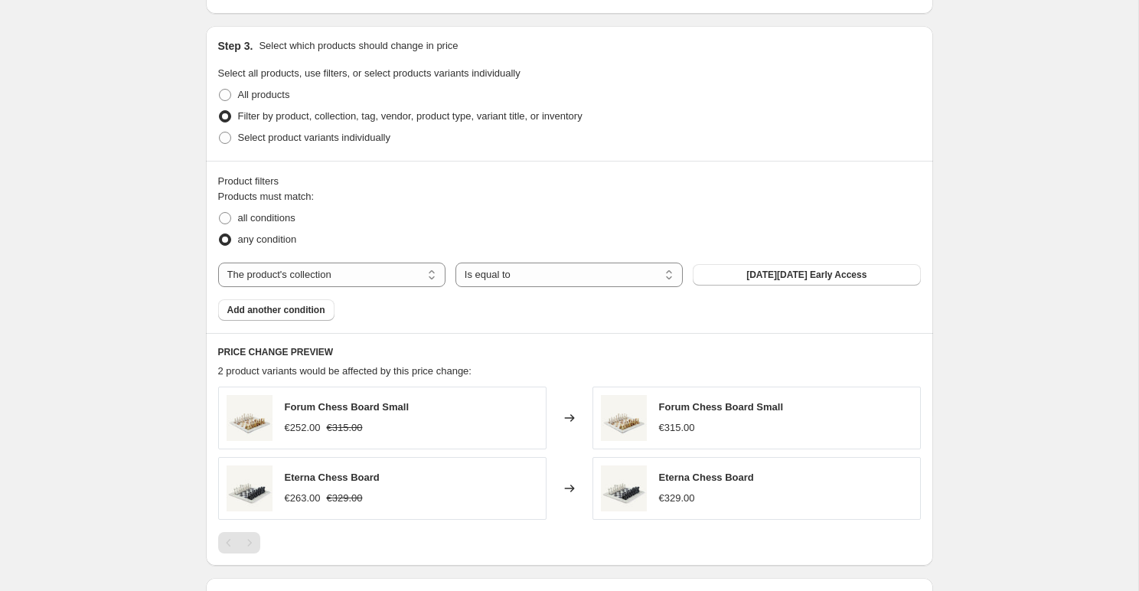
click at [730, 261] on div "Products must match: all conditions any condition The product The product's col…" at bounding box center [569, 255] width 703 height 132
click at [730, 281] on button "[DATE][DATE] Early Access" at bounding box center [806, 274] width 227 height 21
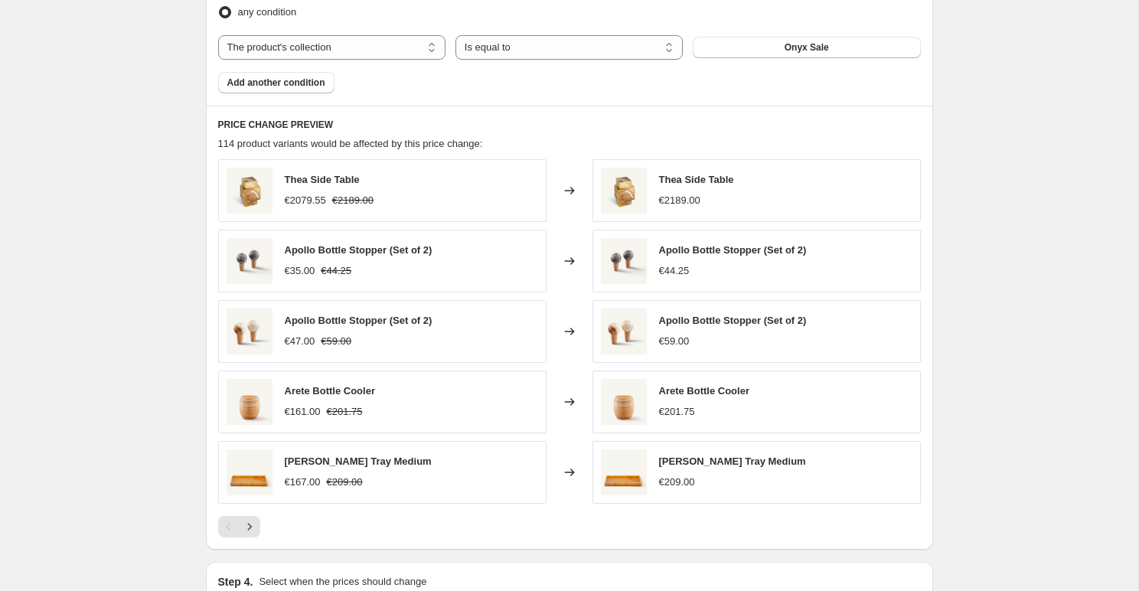
scroll to position [755, 0]
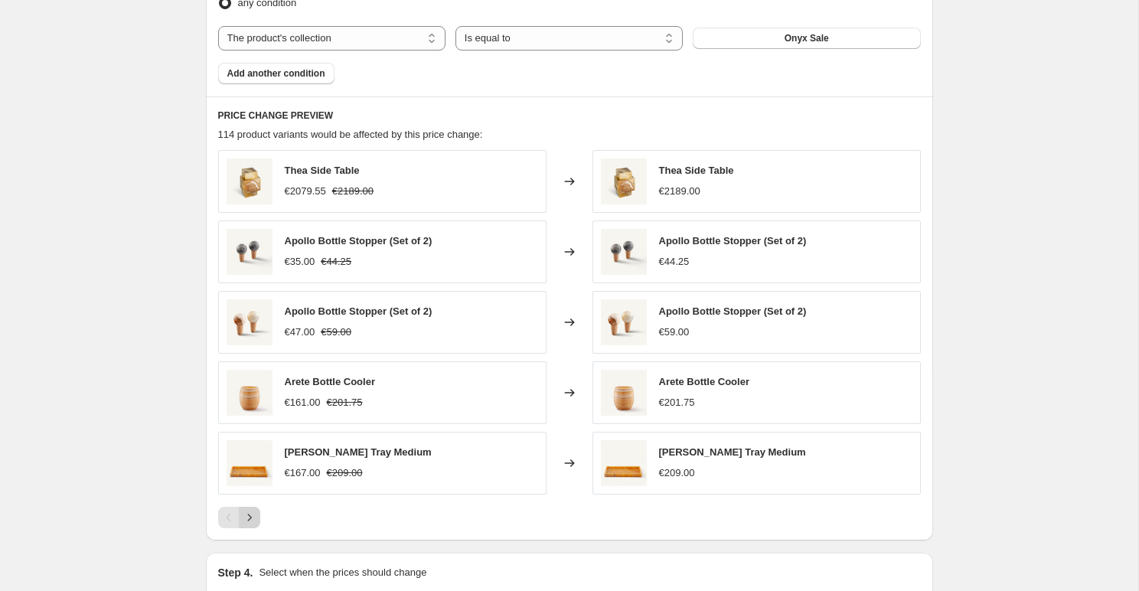
click at [254, 508] on button "Next" at bounding box center [249, 517] width 21 height 21
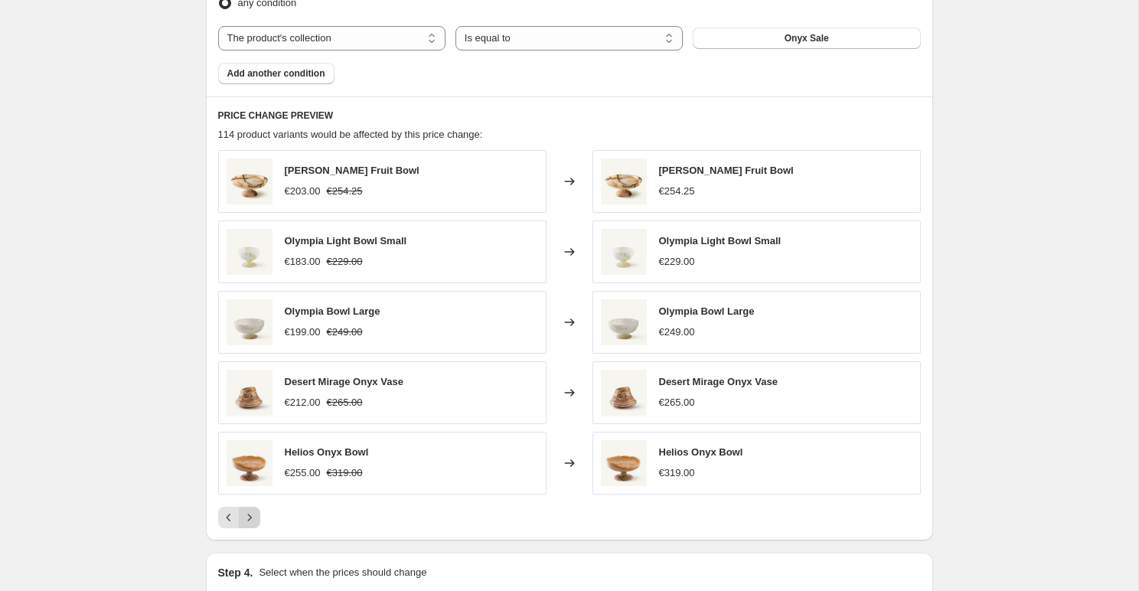
click at [254, 508] on button "Next" at bounding box center [249, 517] width 21 height 21
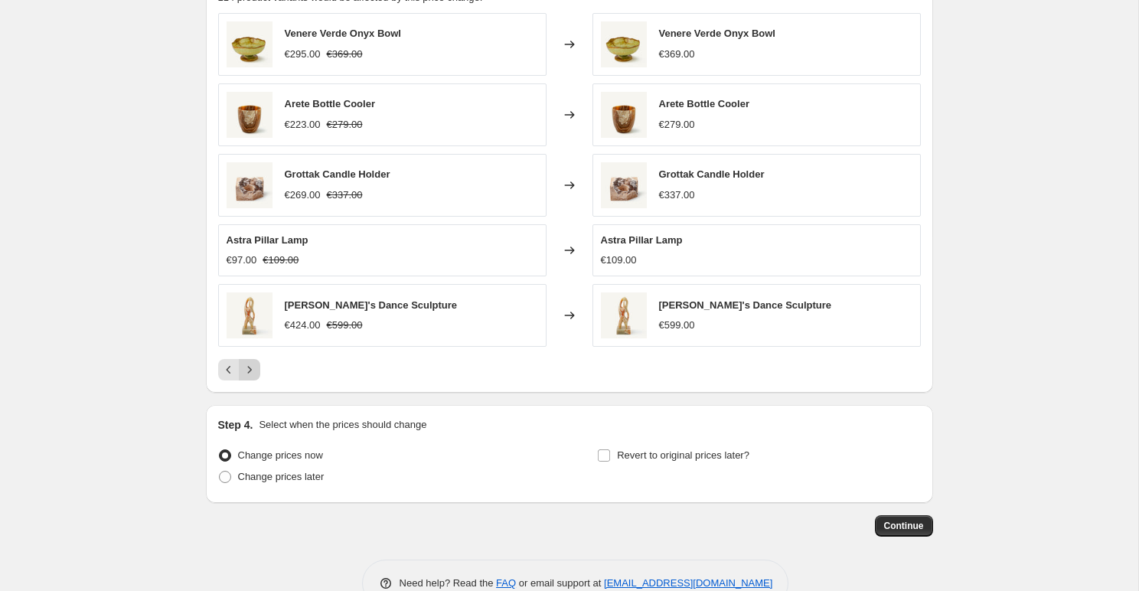
scroll to position [931, 0]
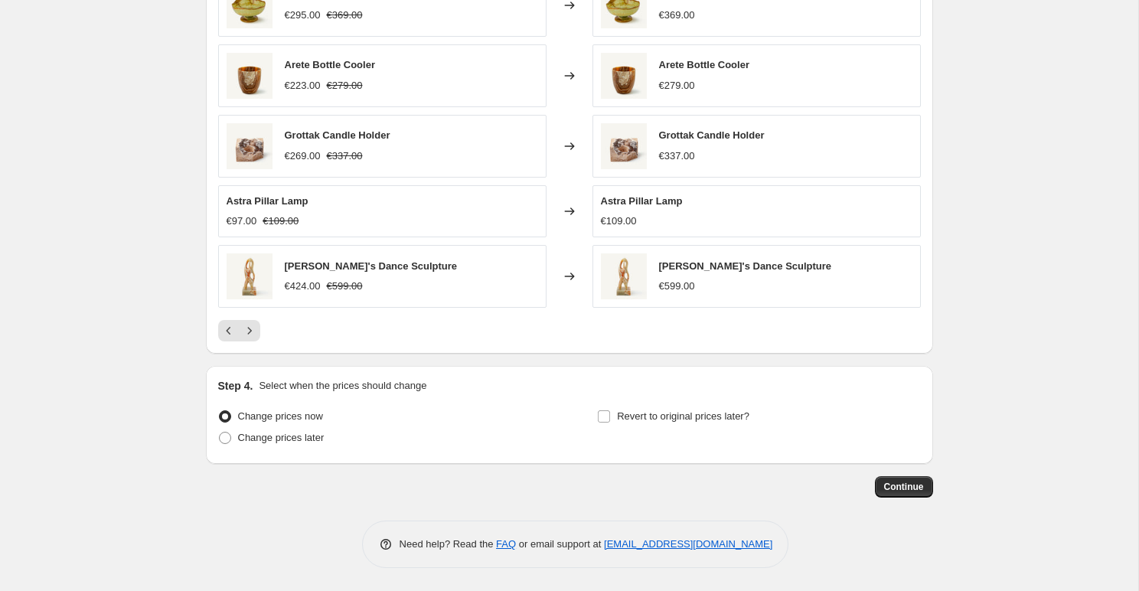
click at [880, 492] on button "Continue" at bounding box center [904, 486] width 58 height 21
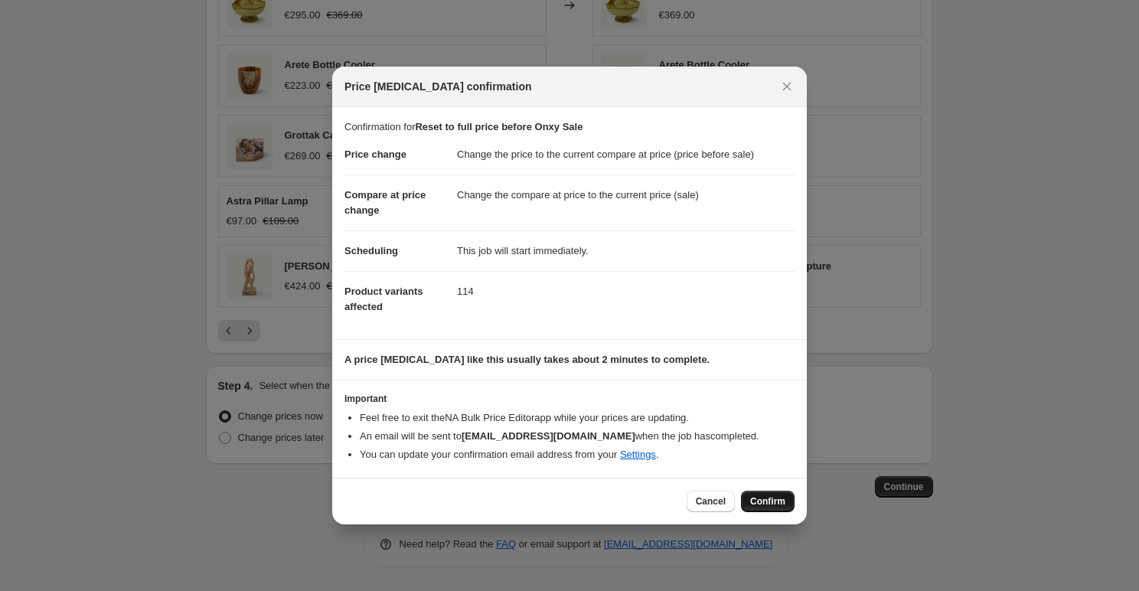
click at [756, 495] on button "Confirm" at bounding box center [768, 501] width 54 height 21
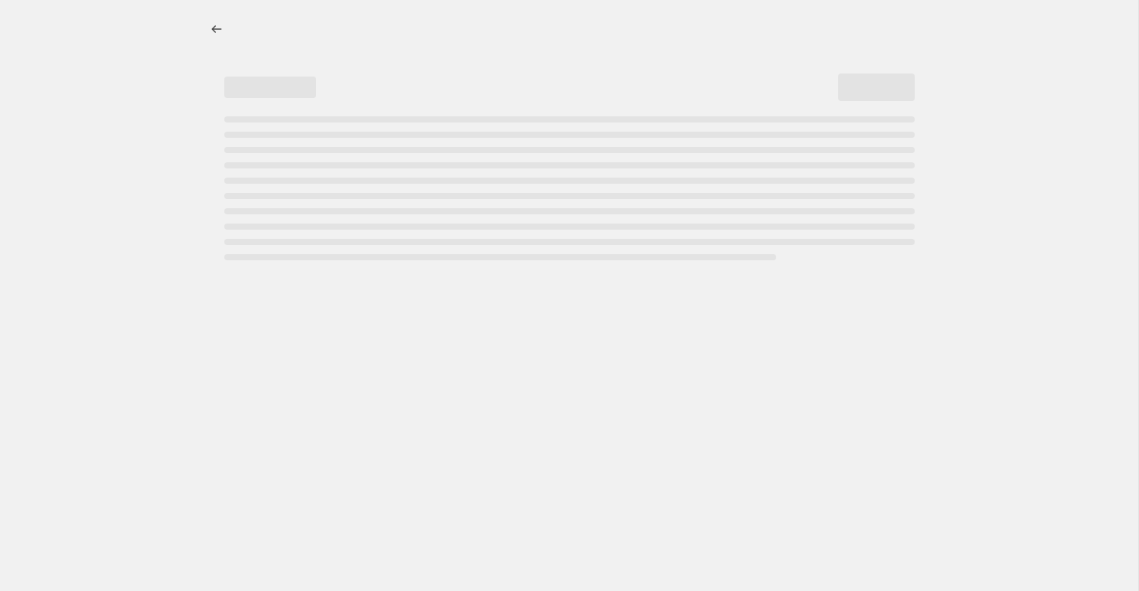
select select "ecap"
select select "collection"
